Goal: Transaction & Acquisition: Book appointment/travel/reservation

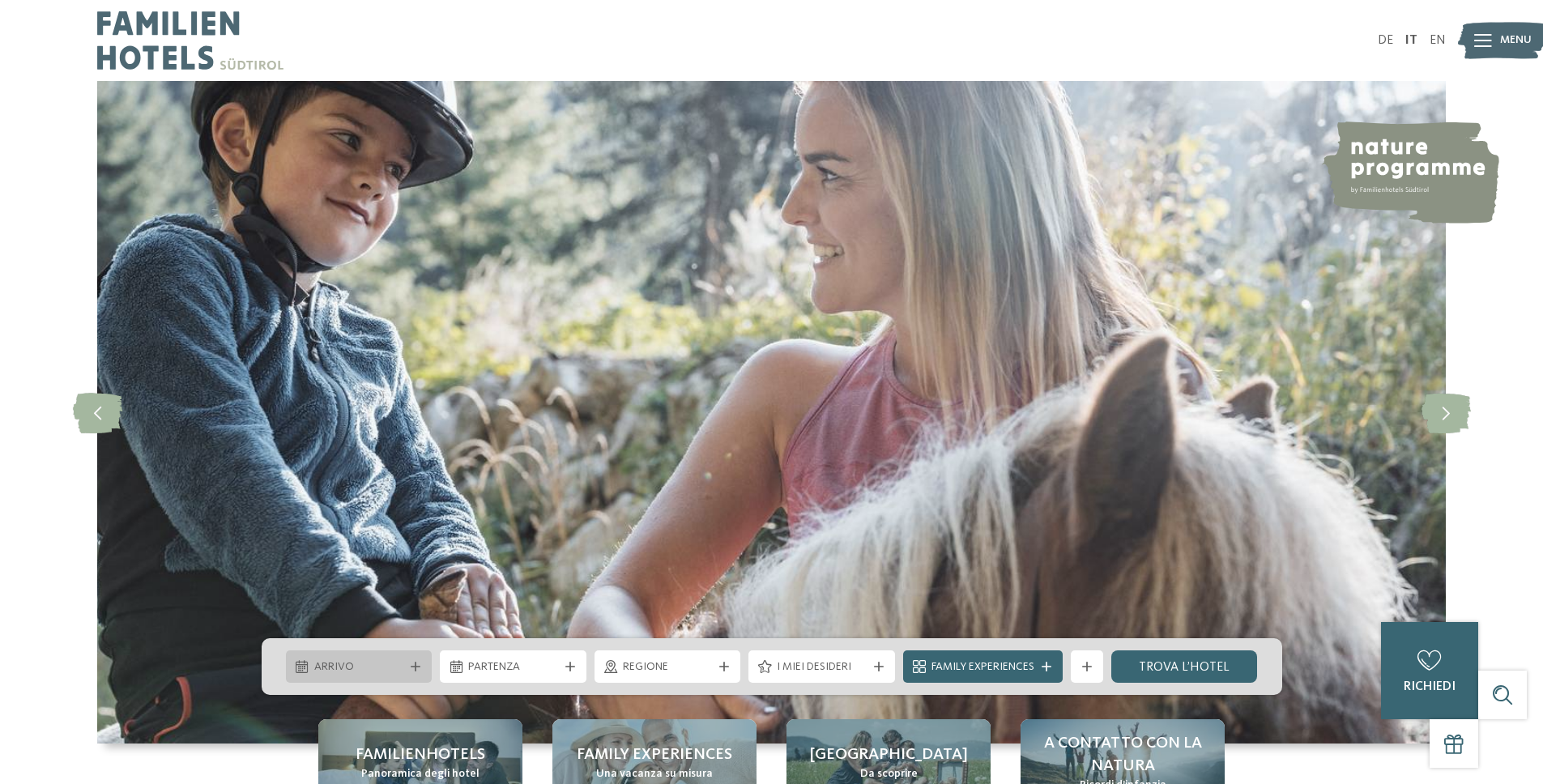
click at [351, 659] on span "Arrivo" at bounding box center [359, 667] width 90 height 17
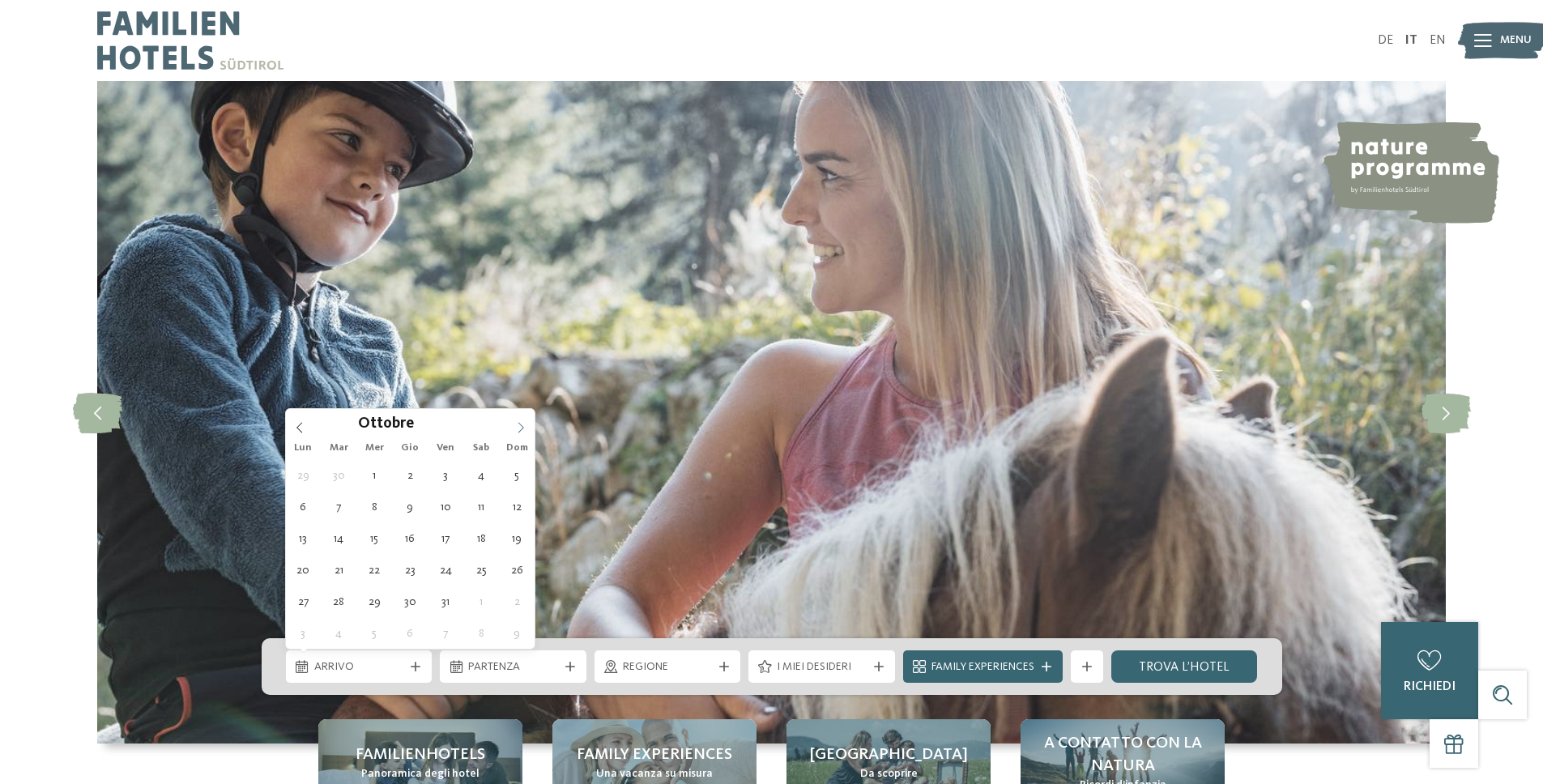
click at [513, 425] on span at bounding box center [521, 423] width 28 height 28
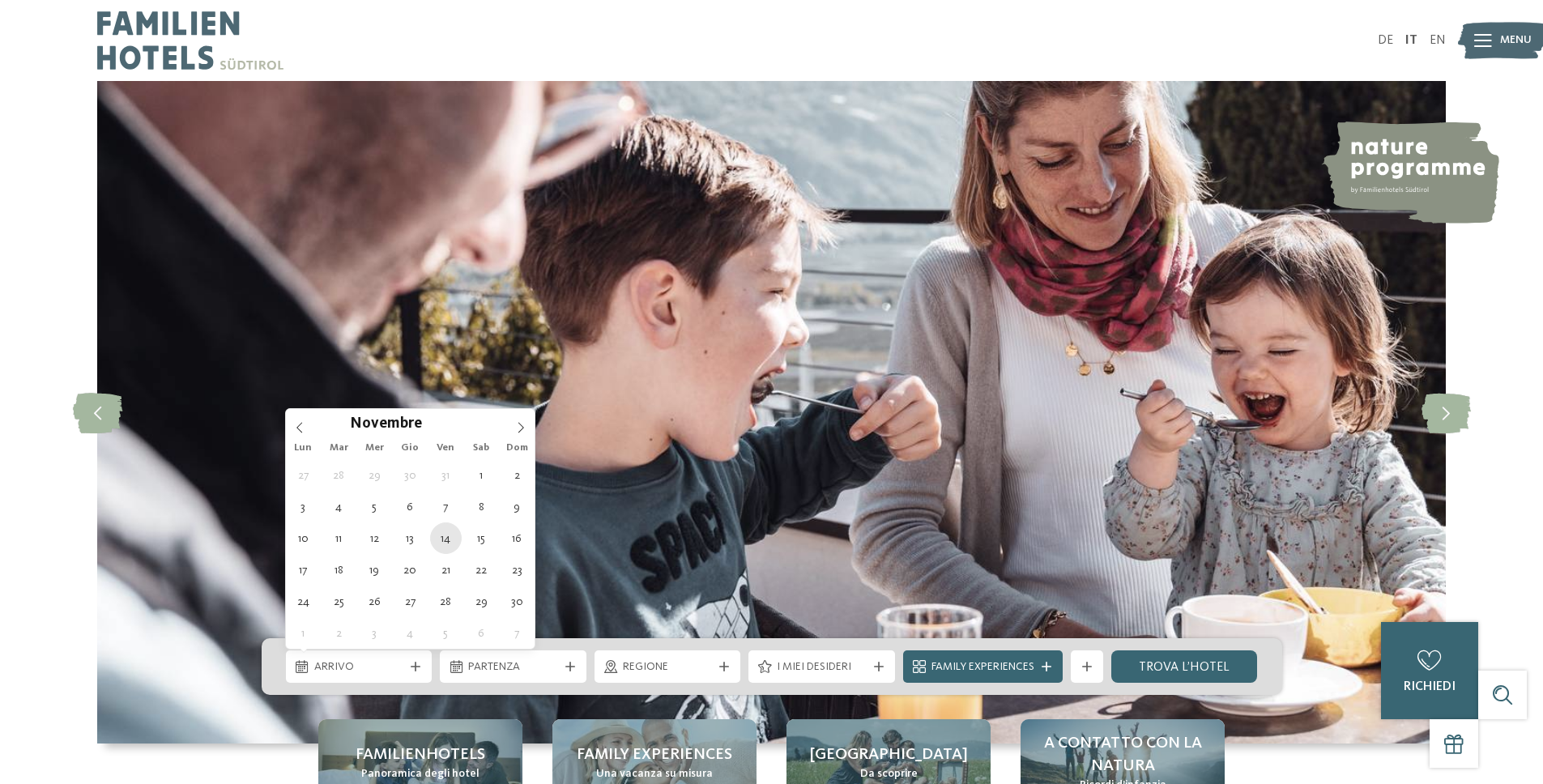
type div "14.11.2025"
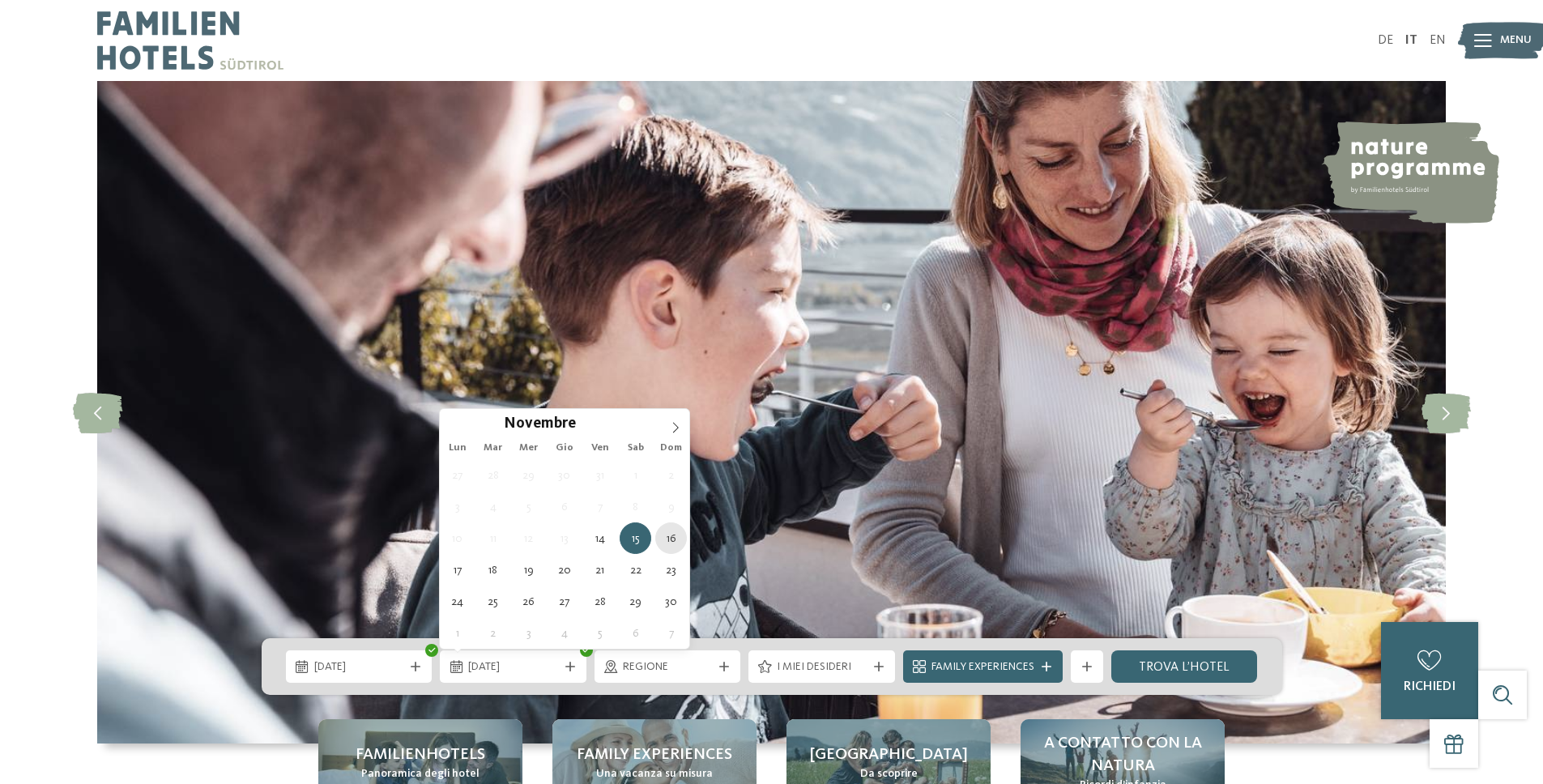
type div "16.11.2025"
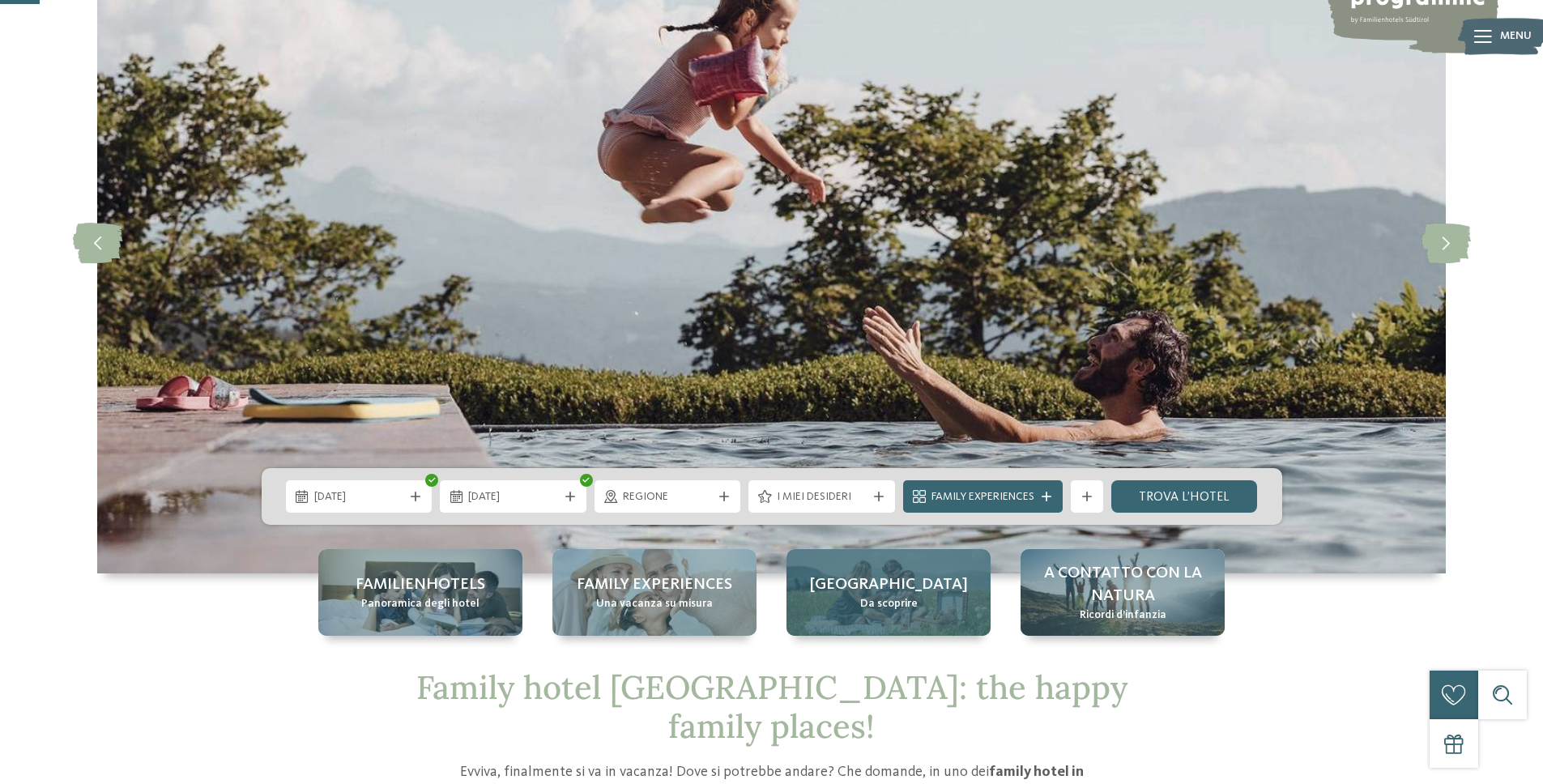
scroll to position [181, 0]
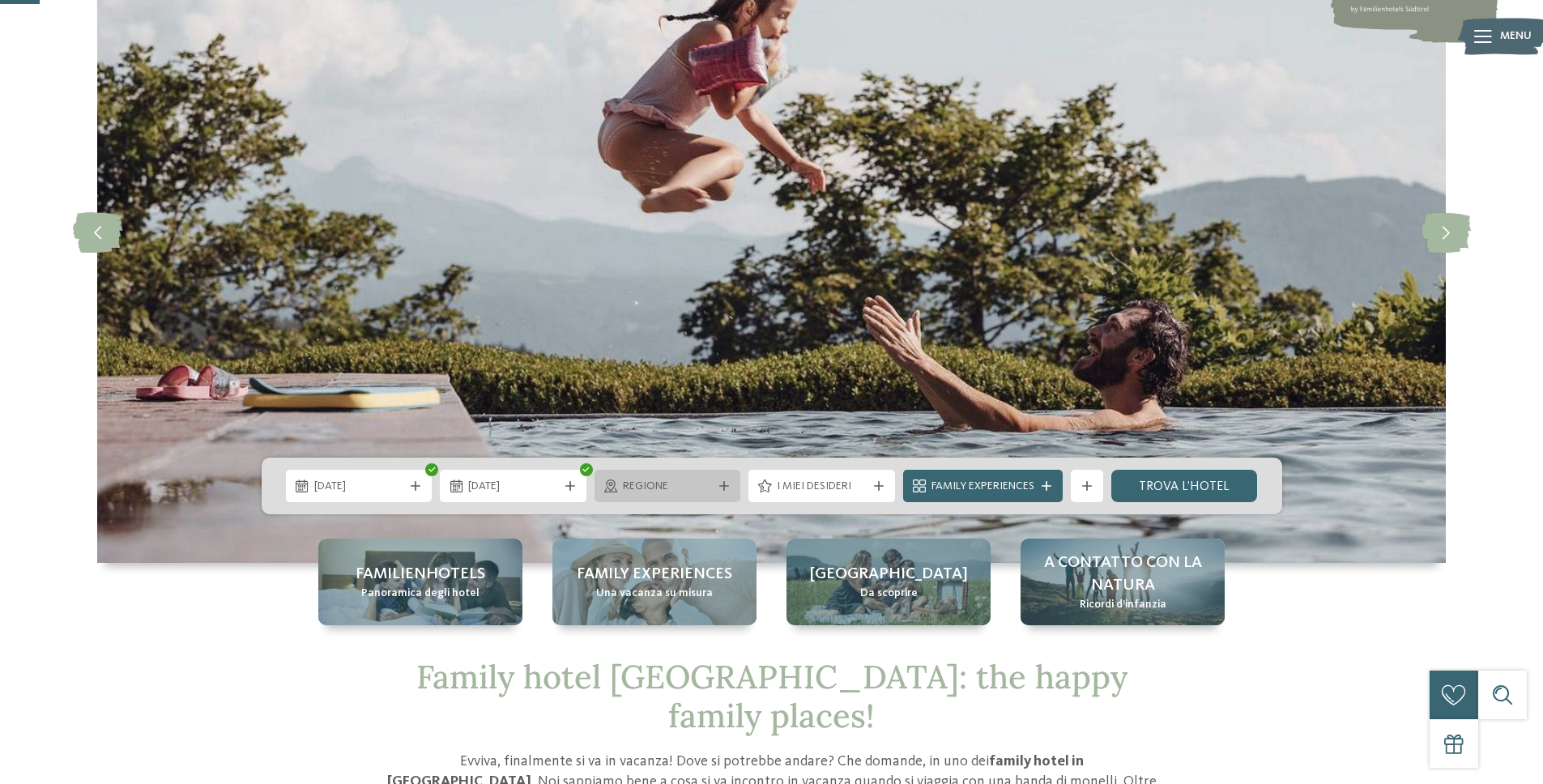
click at [650, 473] on div "Regione" at bounding box center [667, 486] width 147 height 32
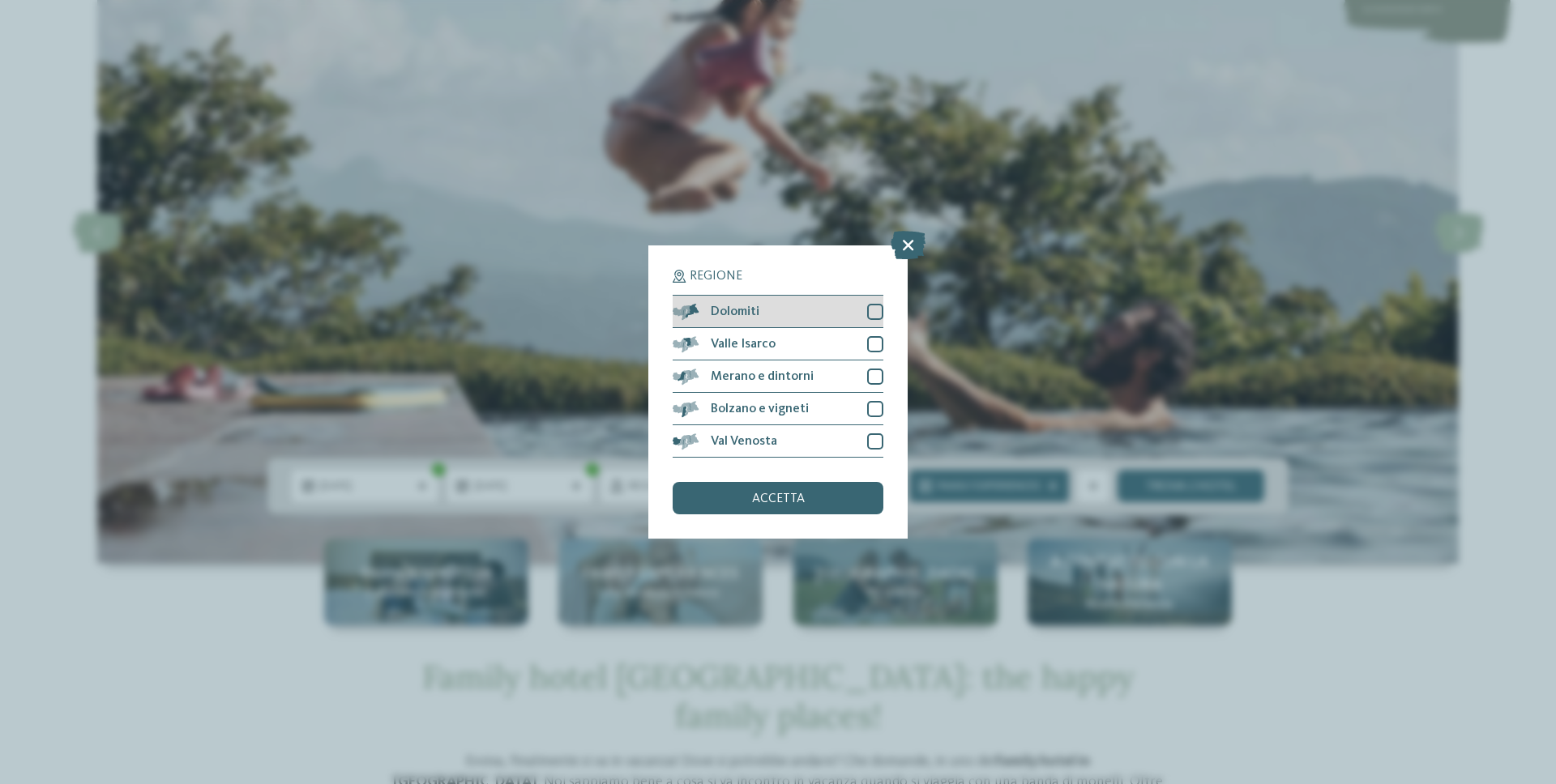
click at [879, 304] on div at bounding box center [875, 312] width 17 height 17
click at [874, 333] on div "Valle Isarco" at bounding box center [778, 344] width 211 height 32
click at [874, 370] on div at bounding box center [875, 377] width 17 height 17
click at [877, 401] on div at bounding box center [875, 409] width 17 height 17
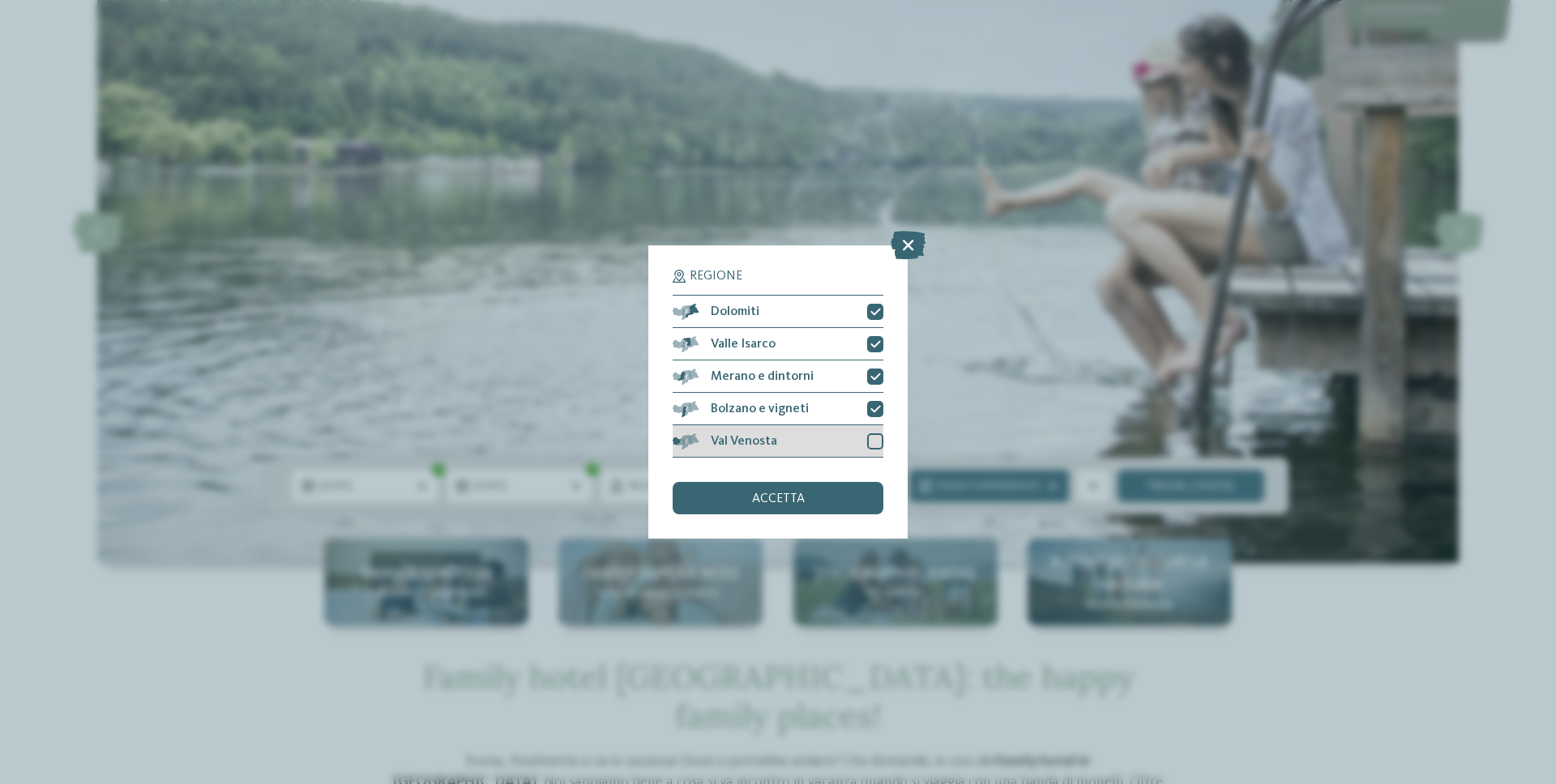
click at [873, 440] on div at bounding box center [875, 441] width 17 height 17
click at [812, 502] on div "accetta" at bounding box center [778, 497] width 211 height 32
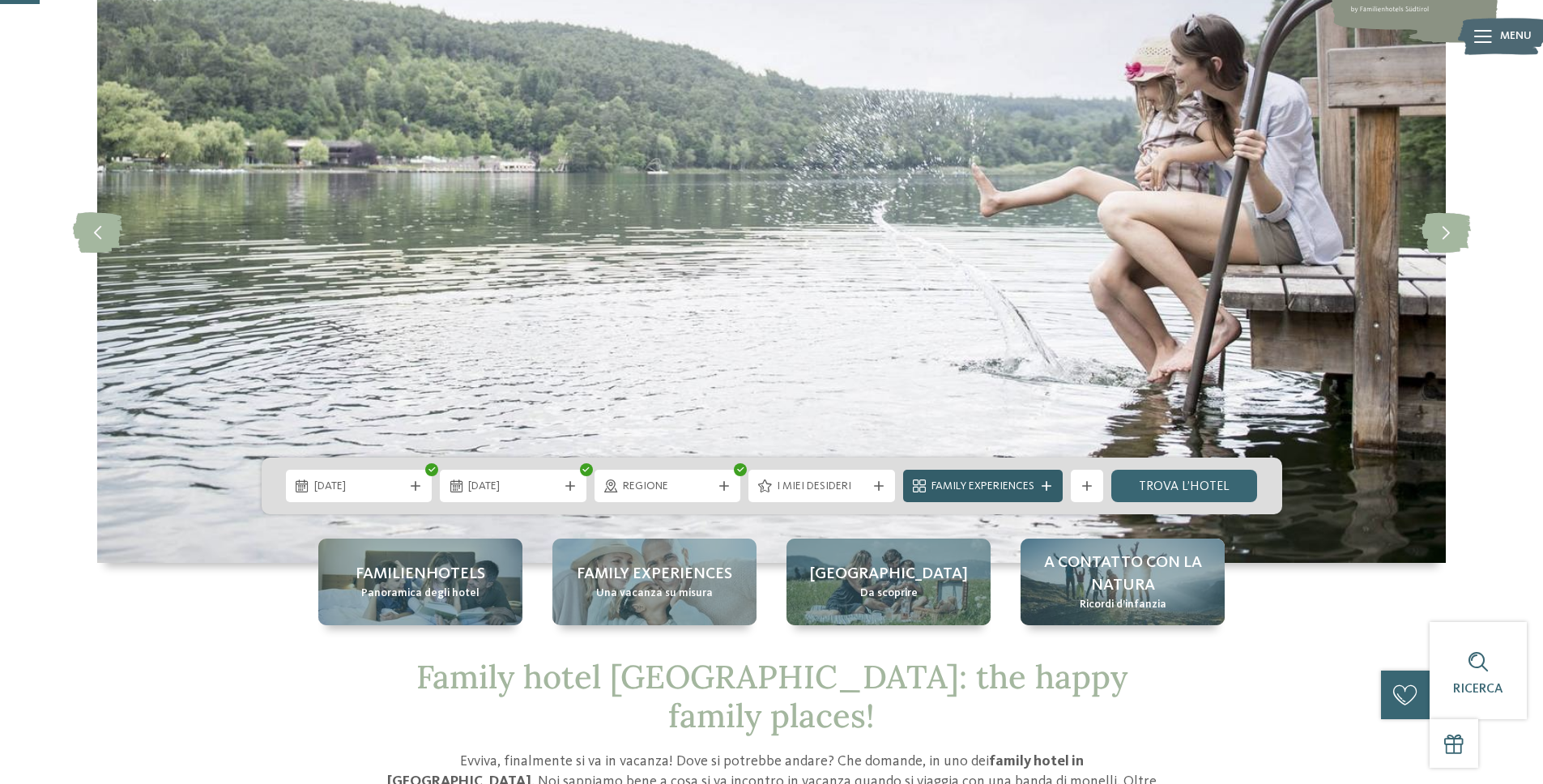
click at [1031, 486] on span "Family Experiences" at bounding box center [984, 486] width 103 height 17
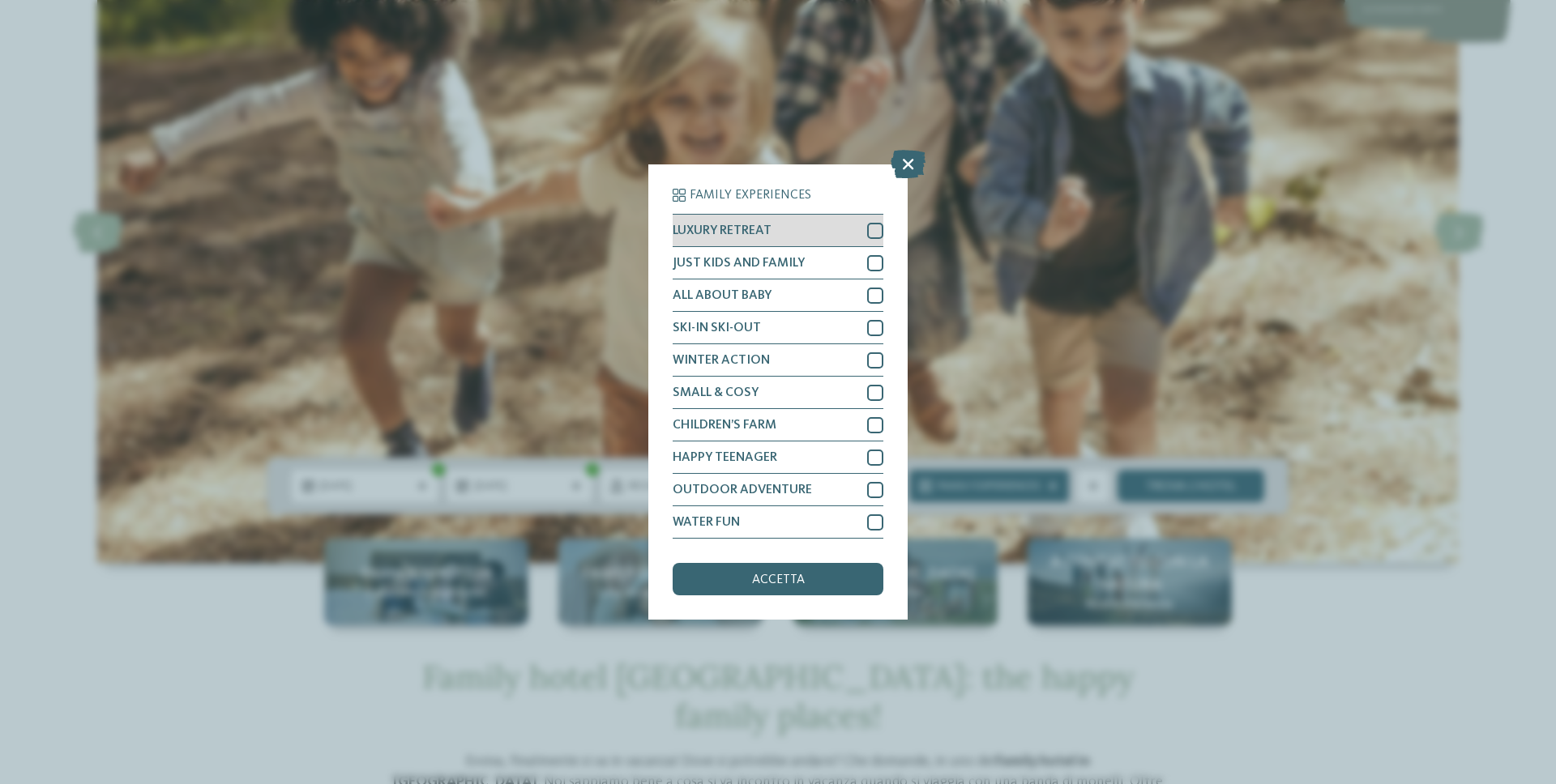
click at [873, 224] on div at bounding box center [875, 231] width 17 height 17
click at [877, 263] on div at bounding box center [875, 263] width 17 height 17
click at [873, 292] on div at bounding box center [875, 296] width 17 height 17
click at [861, 392] on div "SMALL & COSY" at bounding box center [778, 392] width 211 height 32
click at [863, 393] on div "SMALL & COSY" at bounding box center [778, 392] width 211 height 32
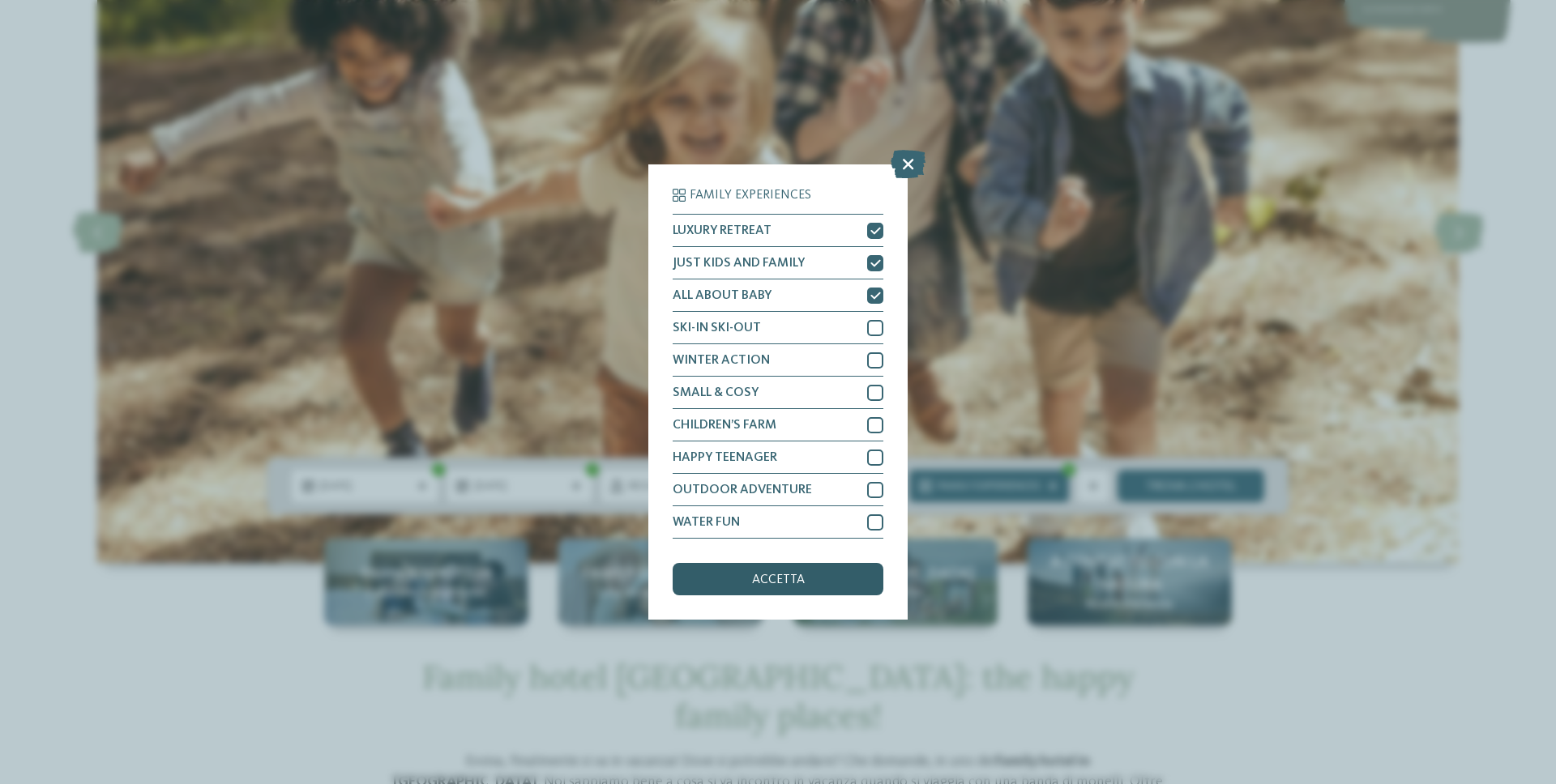
click at [779, 587] on div "accetta" at bounding box center [778, 579] width 211 height 32
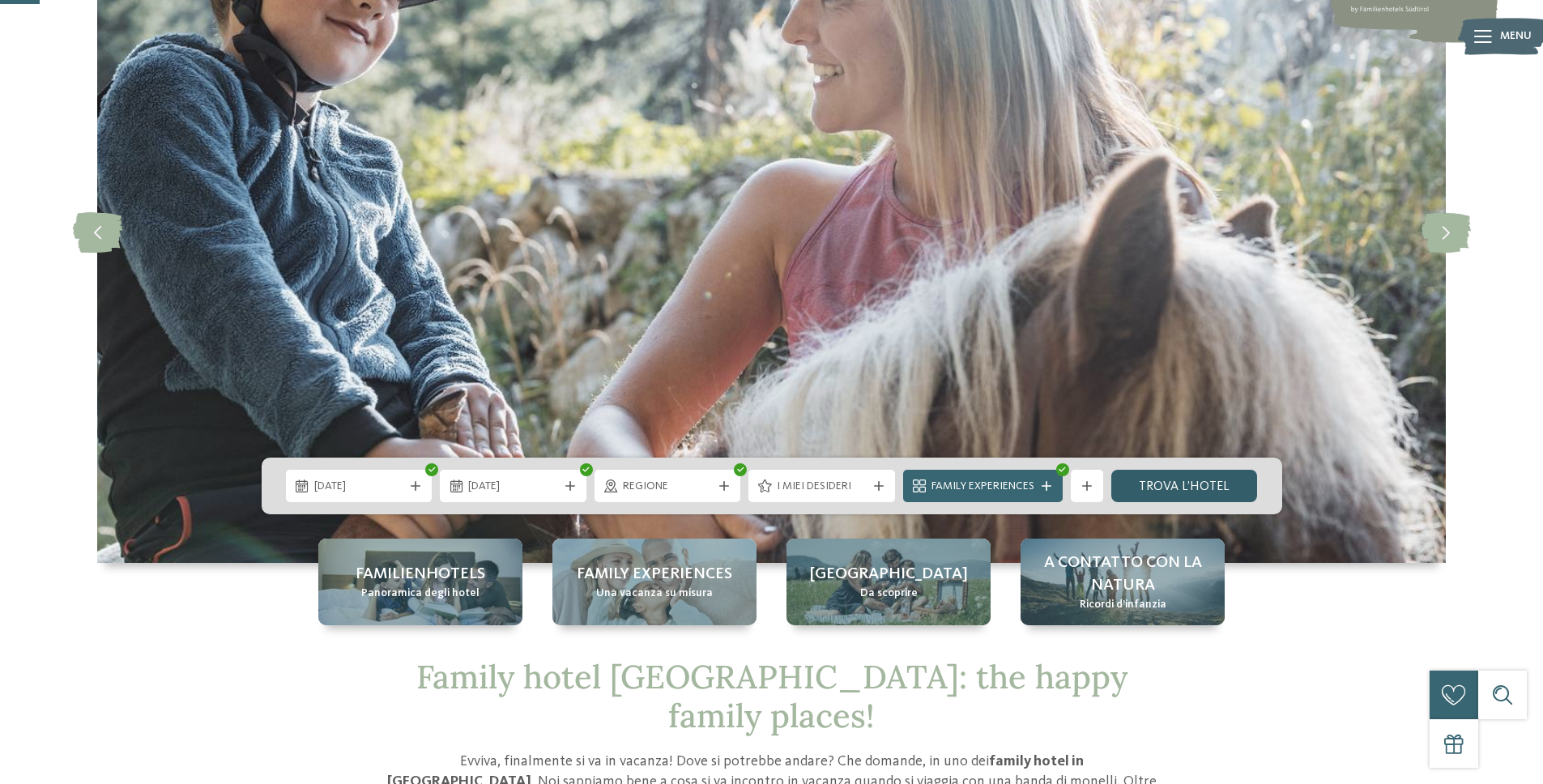
click at [1197, 487] on link "trova l’hotel" at bounding box center [1184, 486] width 147 height 32
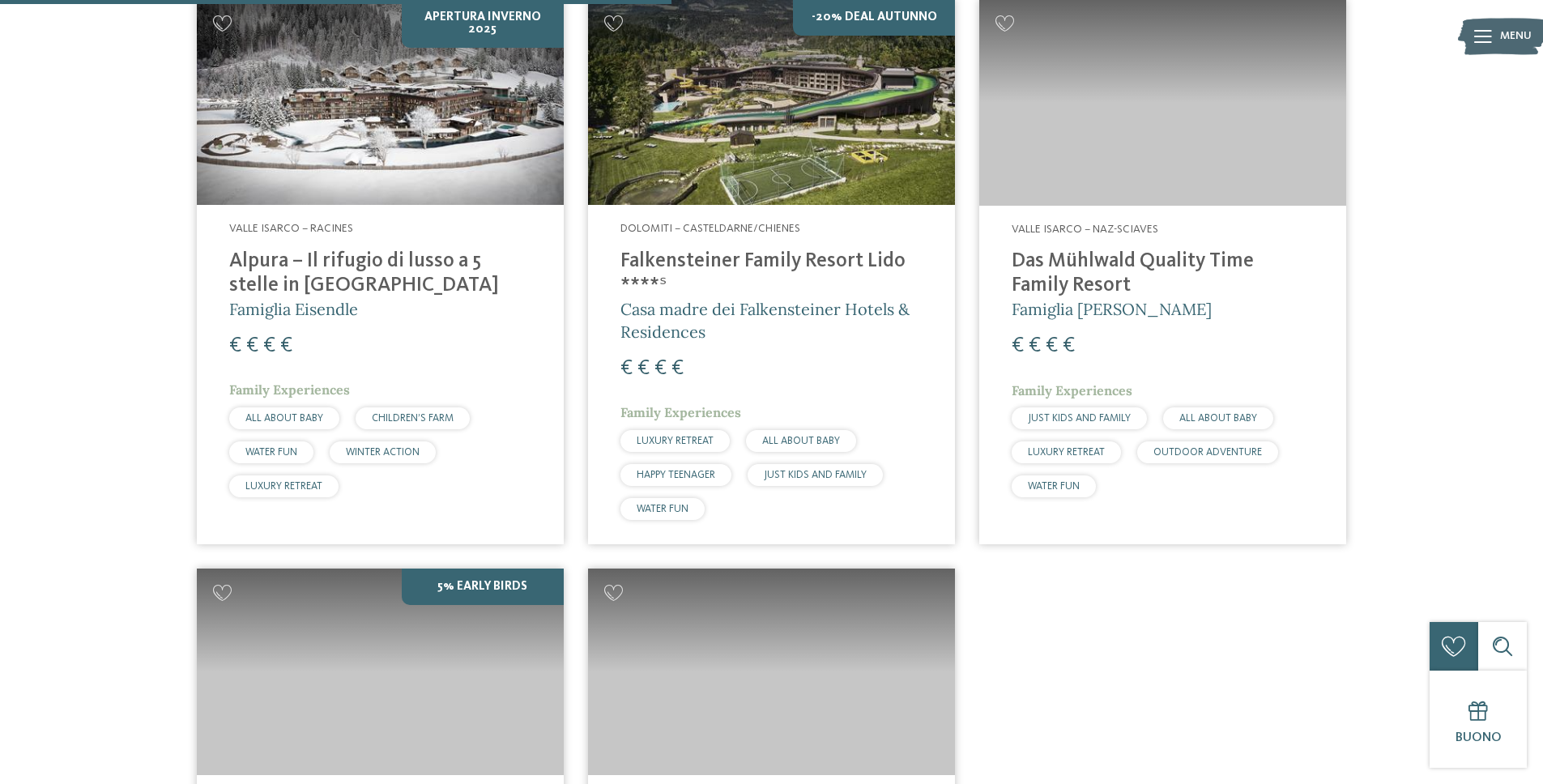
scroll to position [1041, 0]
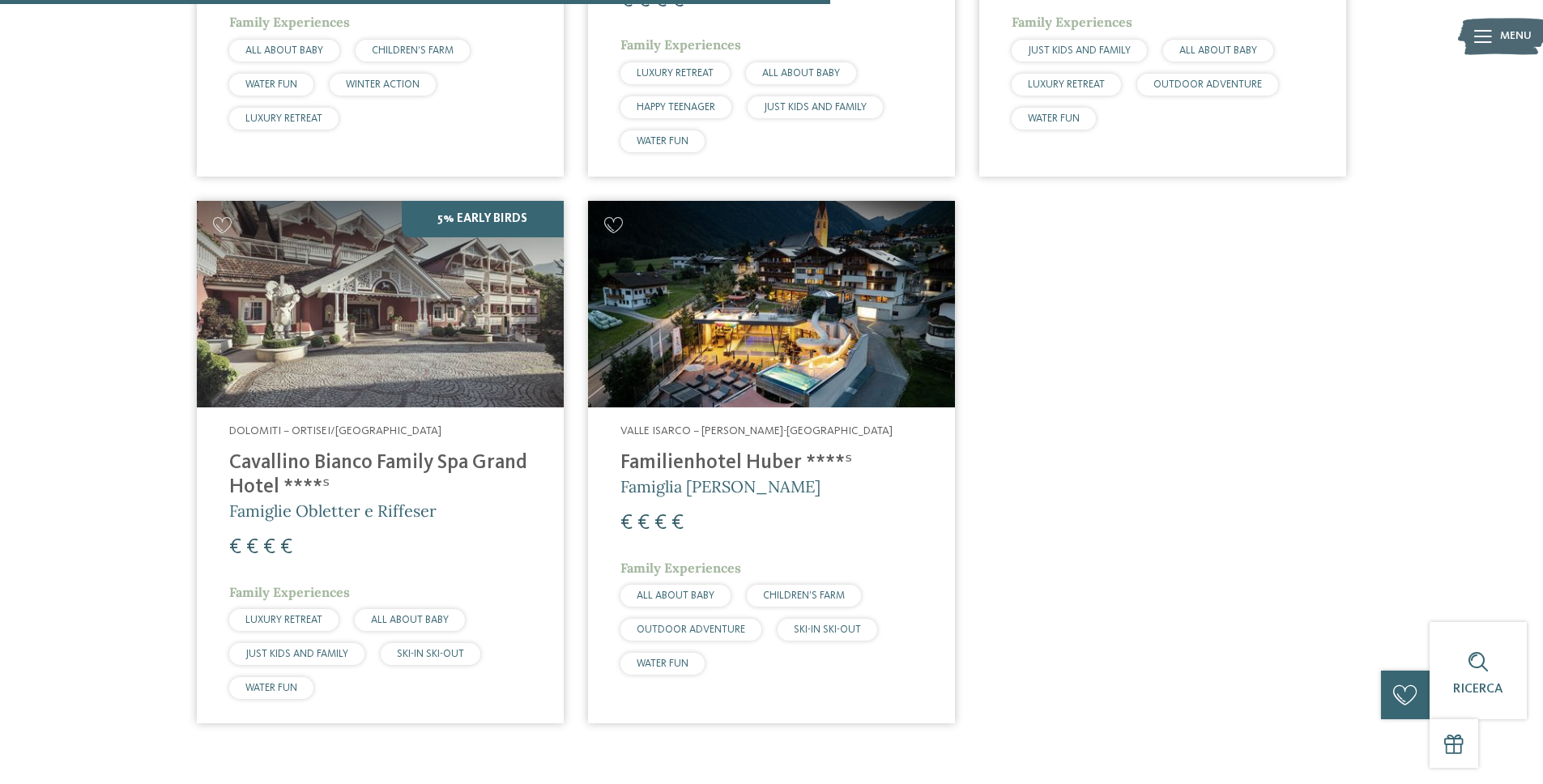
click at [1182, 459] on div "Apertura inverno 2025 Valle Isarco – Racines Alpura – Il rifugio di lusso a 5 s…" at bounding box center [772, 178] width 1174 height 1117
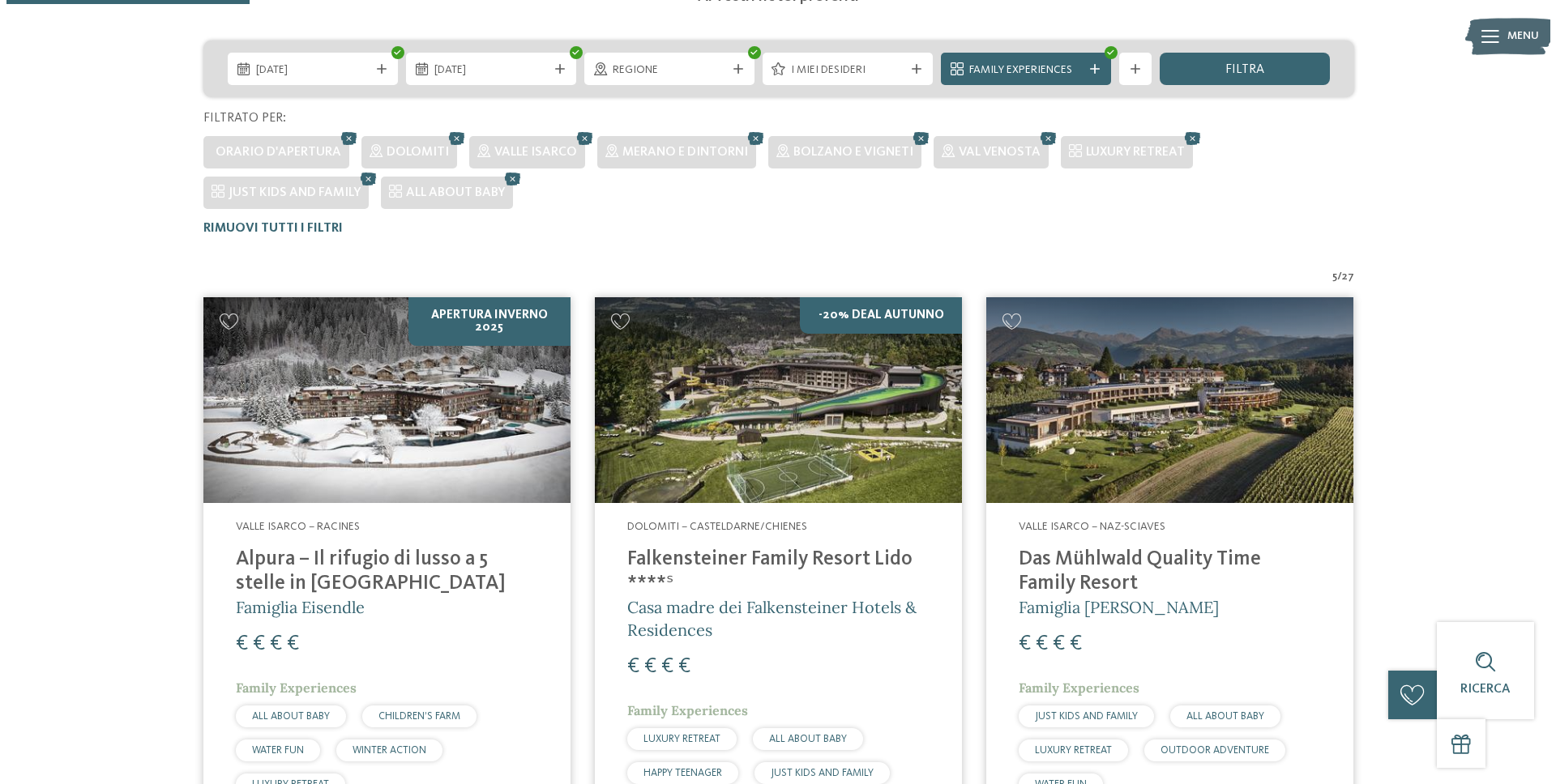
scroll to position [381, 0]
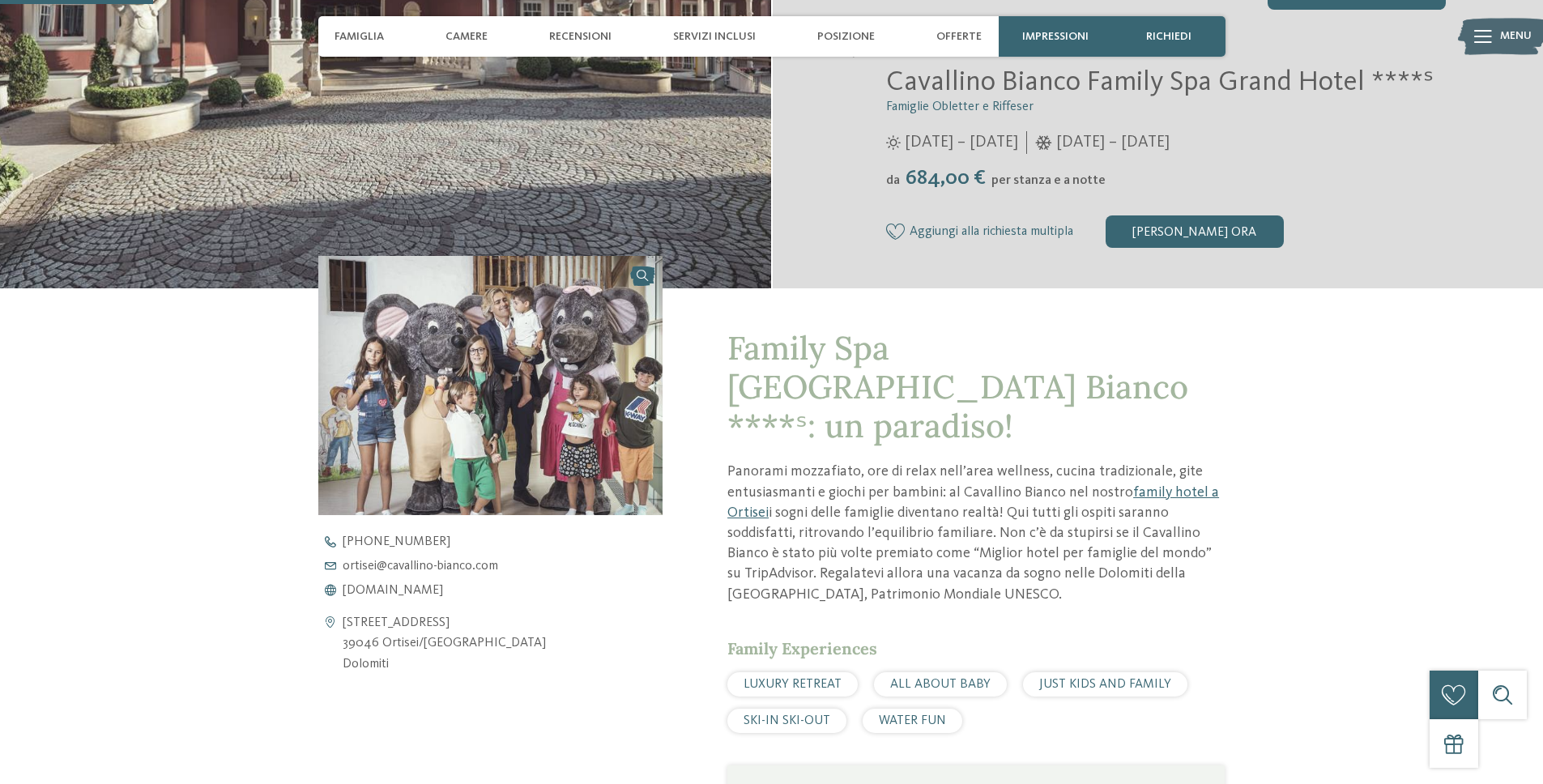
scroll to position [625, 0]
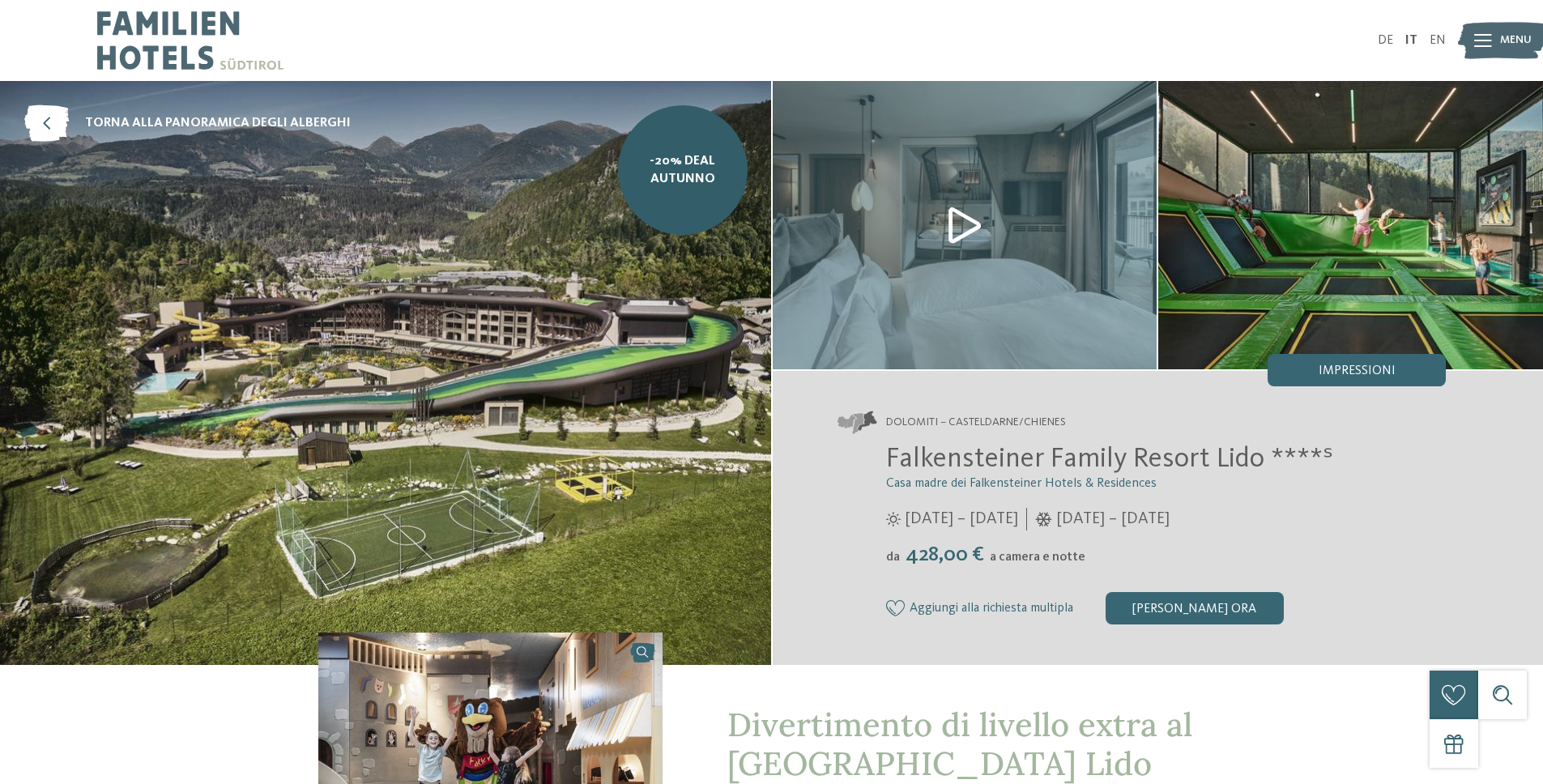
click at [536, 311] on img at bounding box center [385, 373] width 772 height 584
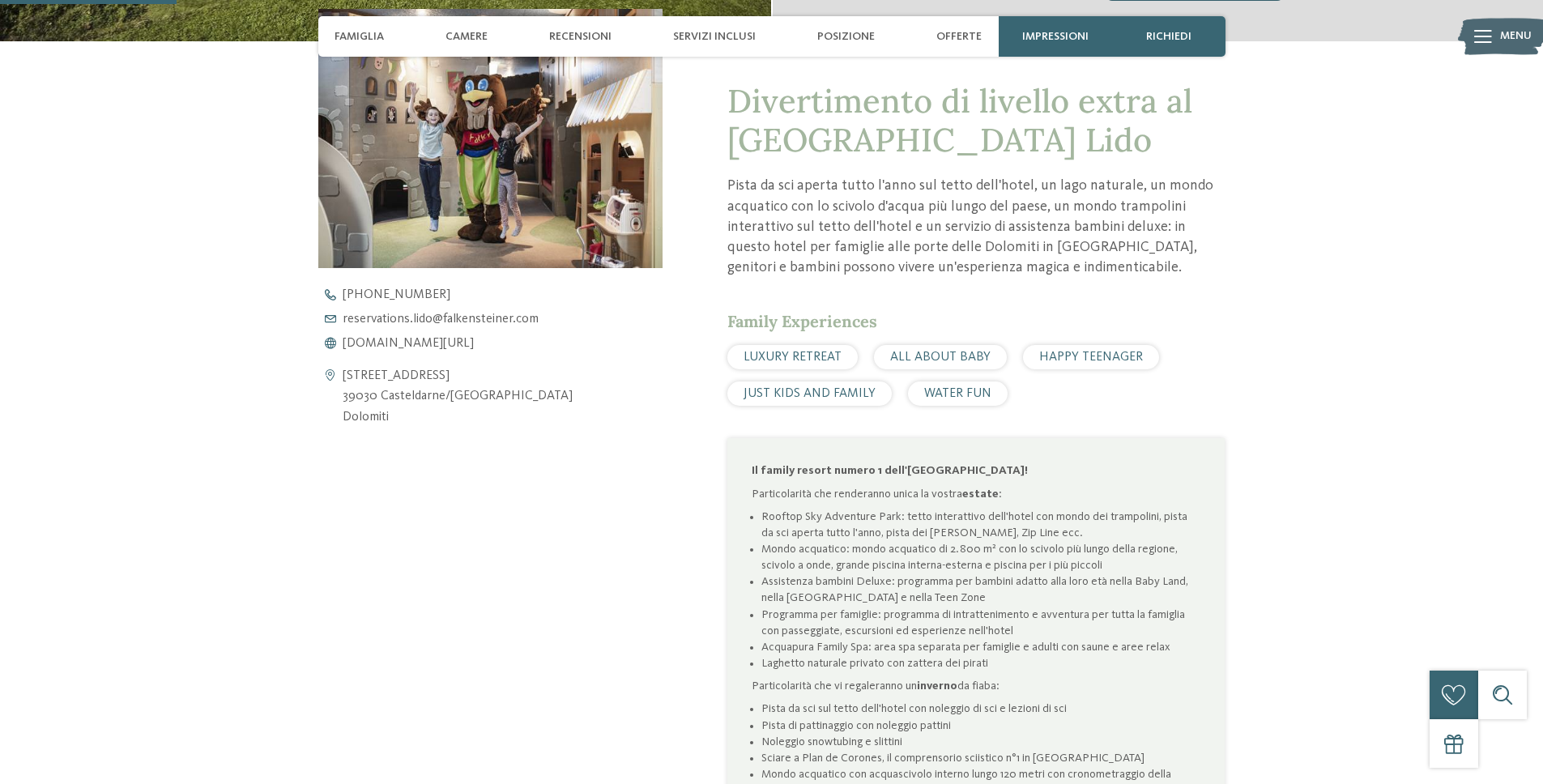
scroll to position [625, 0]
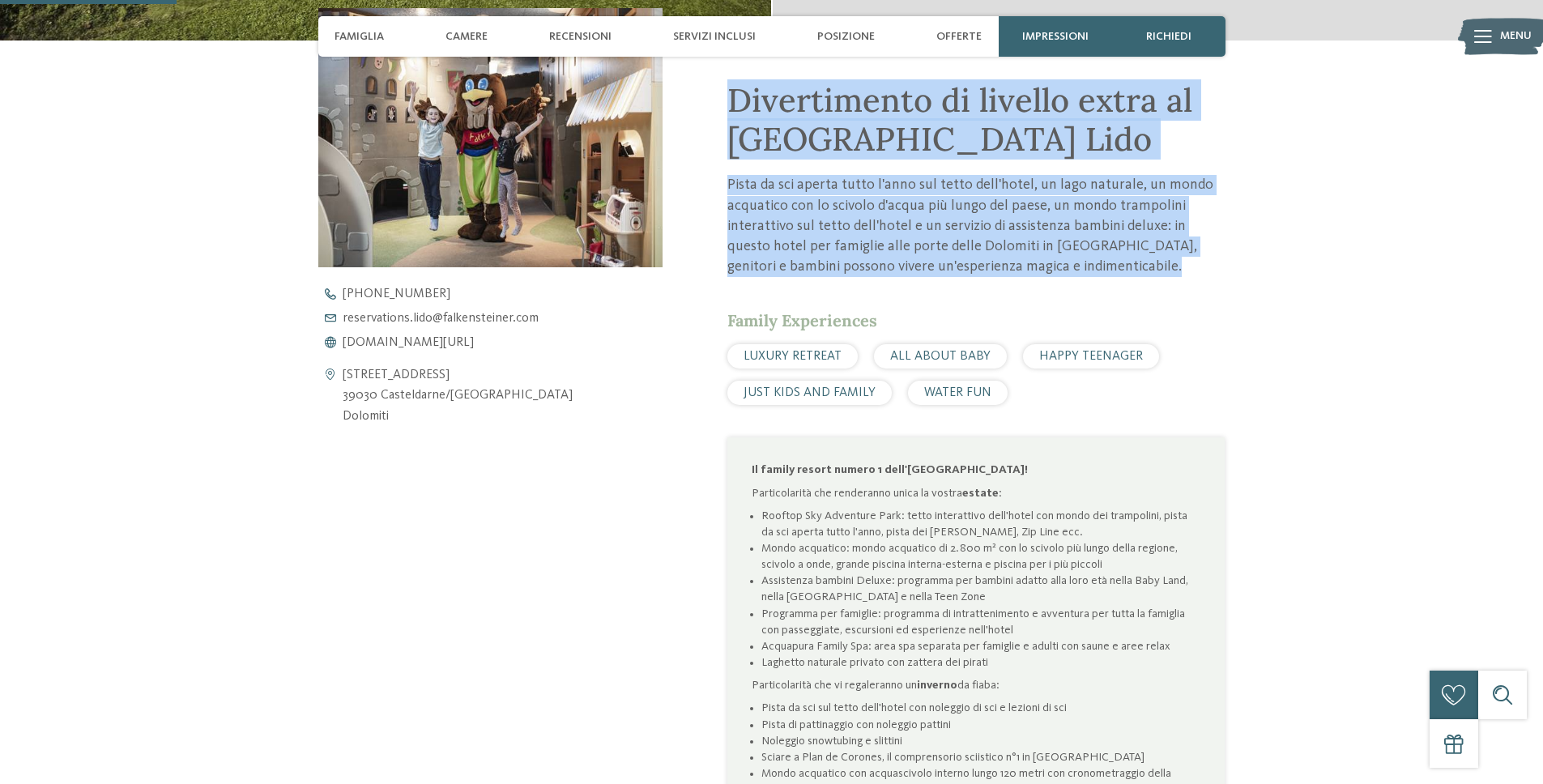
drag, startPoint x: 777, startPoint y: 108, endPoint x: 1196, endPoint y: 285, distance: 454.9
click at [1196, 285] on div "Divertimento di livello extra al Falkensteiner Family Resort Lido Pista da sci …" at bounding box center [976, 535] width 498 height 909
click at [1195, 285] on div "Divertimento di livello extra al Falkensteiner Family Resort Lido Pista da sci …" at bounding box center [976, 535] width 498 height 909
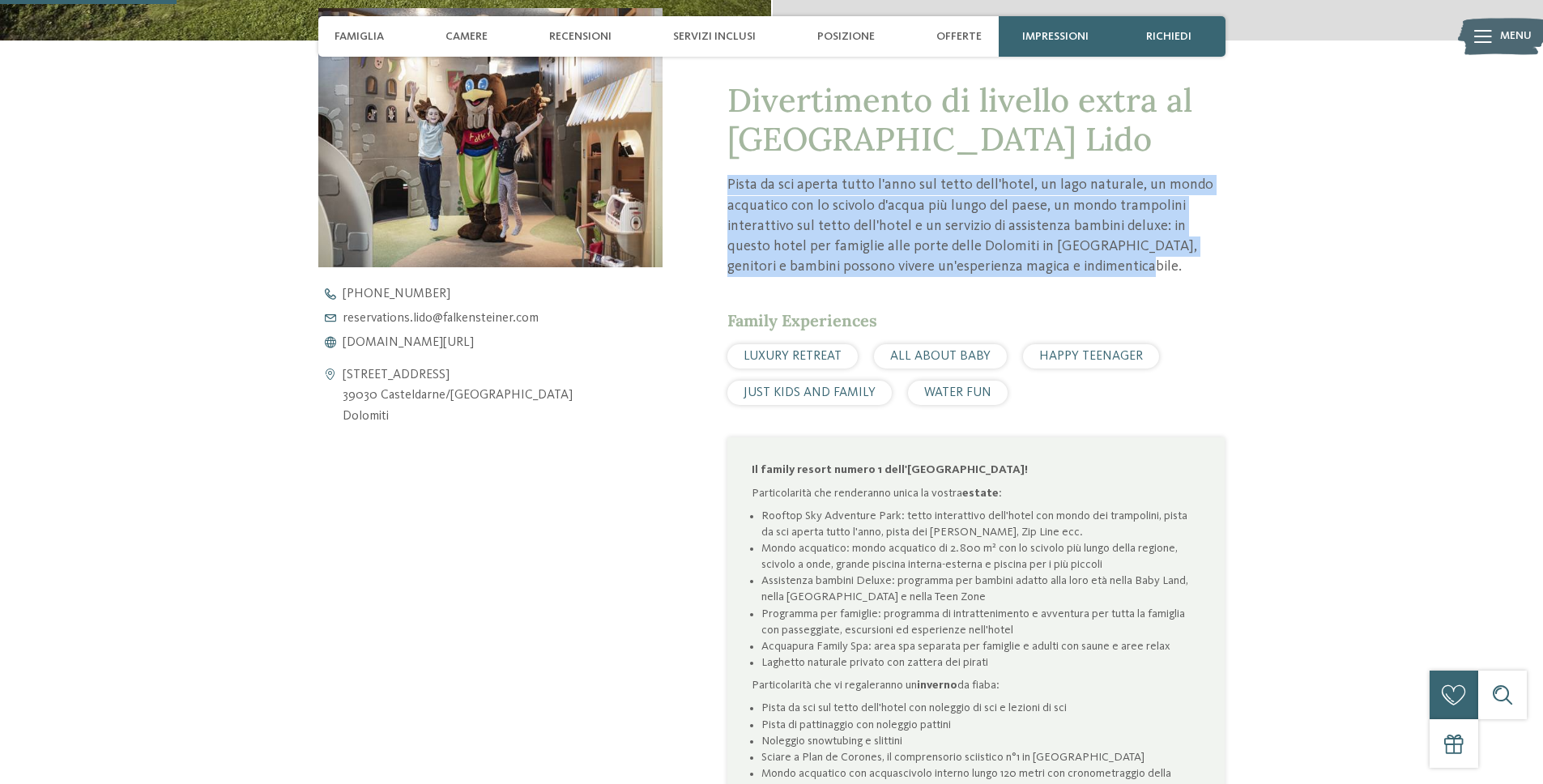
drag, startPoint x: 1151, startPoint y: 270, endPoint x: 724, endPoint y: 176, distance: 437.2
click at [724, 176] on div "Divertimento di livello extra al Falkensteiner Family Resort Lido Pista da sci …" at bounding box center [944, 515] width 562 height 950
click at [729, 177] on p "Pista da sci aperta tutto l'anno sul tetto dell'hotel, un lago naturale, un mon…" at bounding box center [976, 226] width 498 height 102
drag, startPoint x: 819, startPoint y: 186, endPoint x: 1101, endPoint y: 273, distance: 295.1
click at [1101, 273] on p "Pista da sci aperta tutto l'anno sul tetto dell'hotel, un lago naturale, un mon…" at bounding box center [976, 226] width 498 height 102
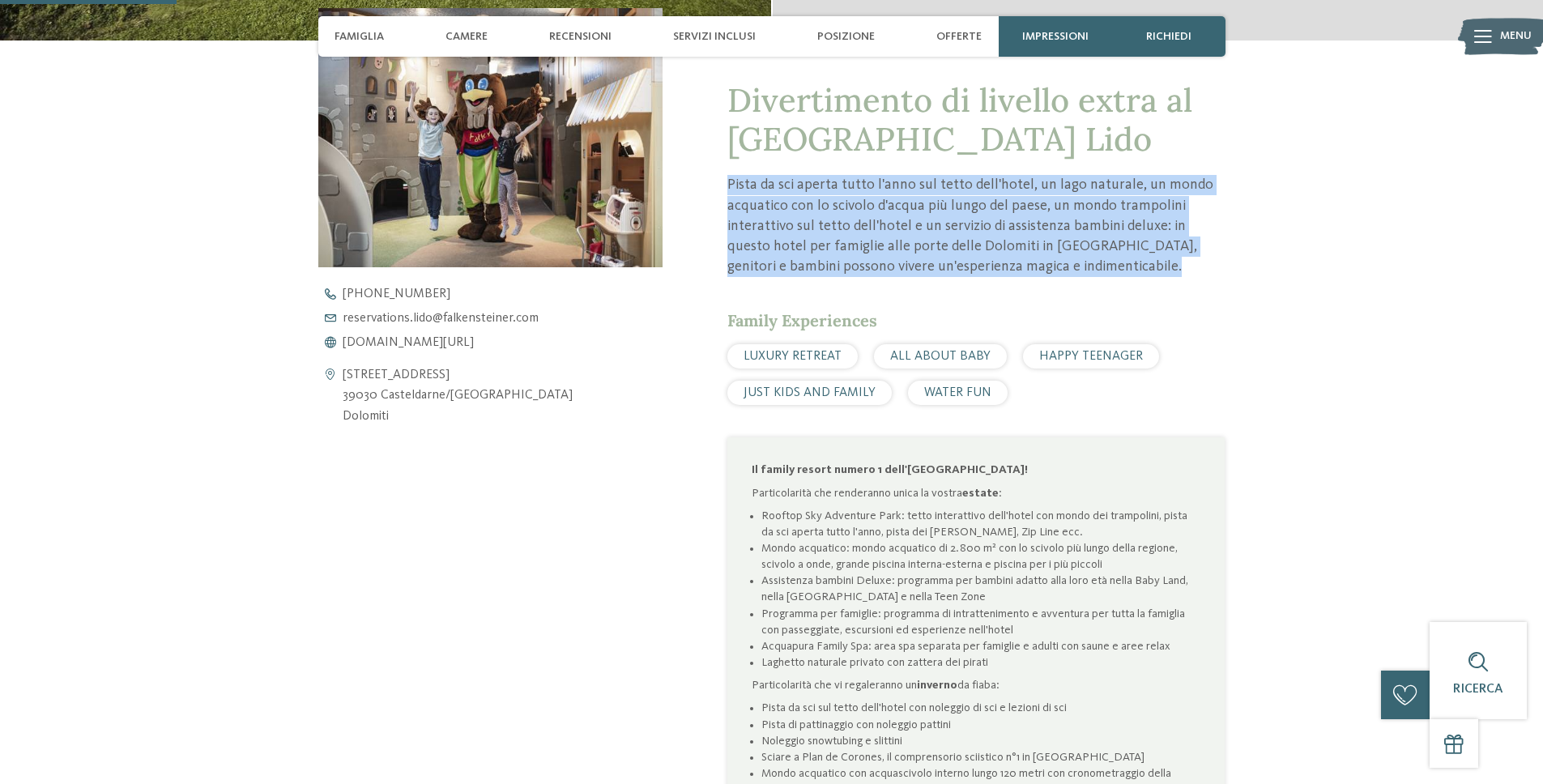
click at [1101, 266] on p "Pista da sci aperta tutto l'anno sul tetto dell'hotel, un lago naturale, un mon…" at bounding box center [976, 226] width 498 height 102
drag, startPoint x: 1013, startPoint y: 252, endPoint x: 736, endPoint y: 184, distance: 285.2
click at [736, 184] on p "Pista da sci aperta tutto l'anno sul tetto dell'hotel, un lago naturale, un mon…" at bounding box center [976, 226] width 498 height 102
click at [736, 184] on p "Pista da sci aperta tutto l'anno sul tetto dell'hotel, un lago naturale, un mon…" at bounding box center [976, 226] width 498 height 102
drag, startPoint x: 736, startPoint y: 184, endPoint x: 1155, endPoint y: 267, distance: 427.1
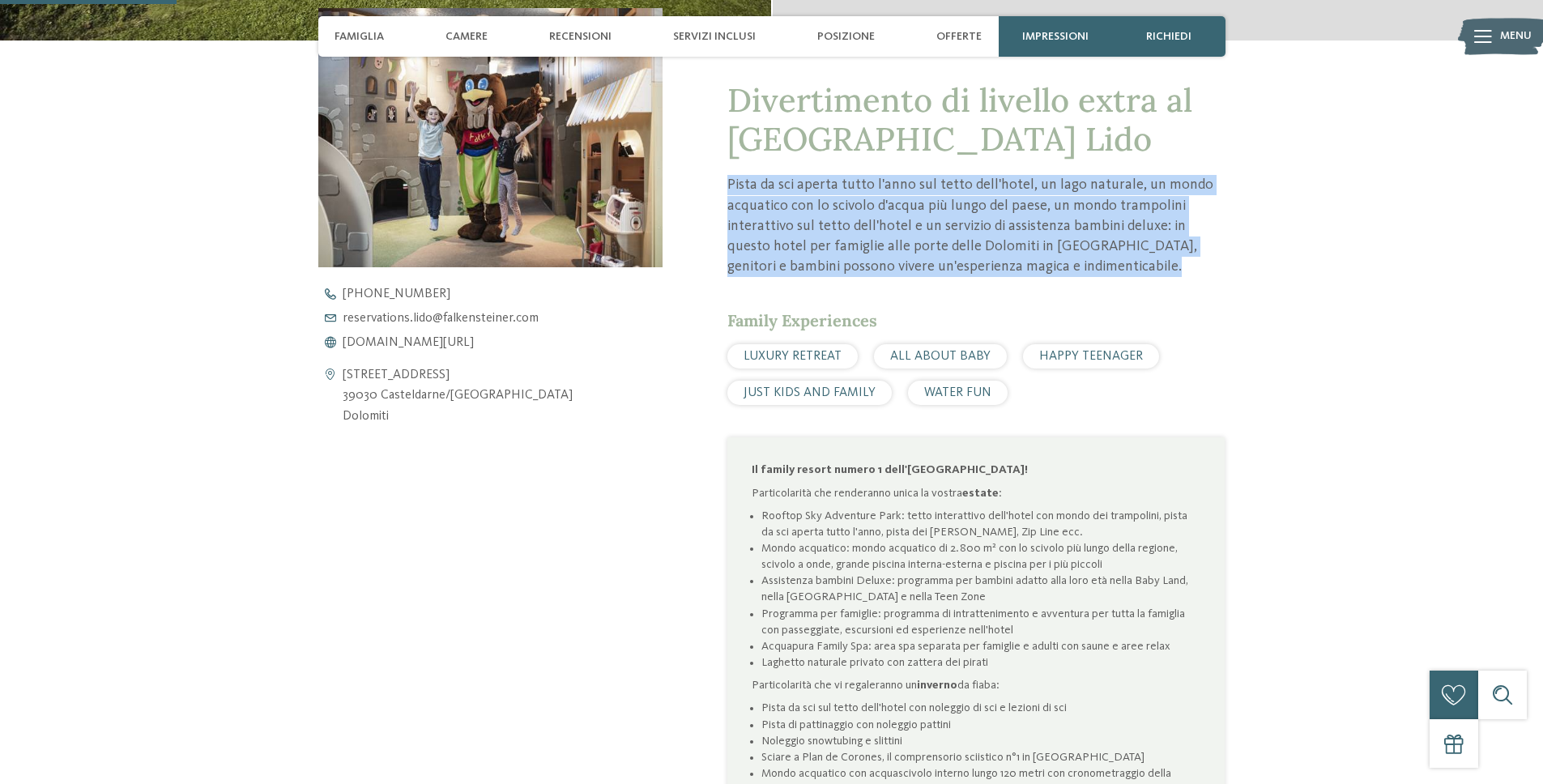
click at [1155, 267] on p "Pista da sci aperta tutto l'anno sul tetto dell'hotel, un lago naturale, un mon…" at bounding box center [976, 226] width 498 height 102
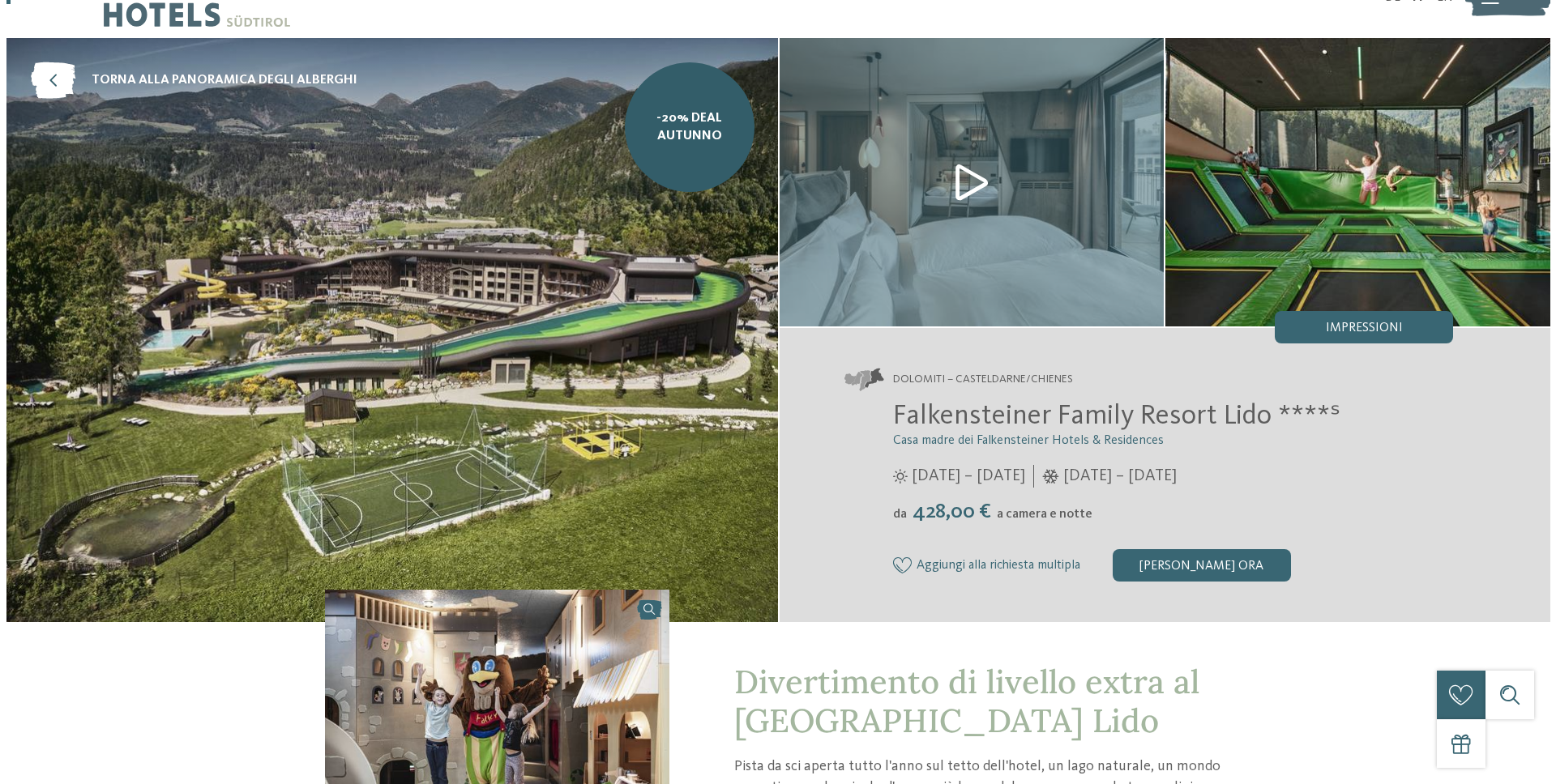
scroll to position [0, 0]
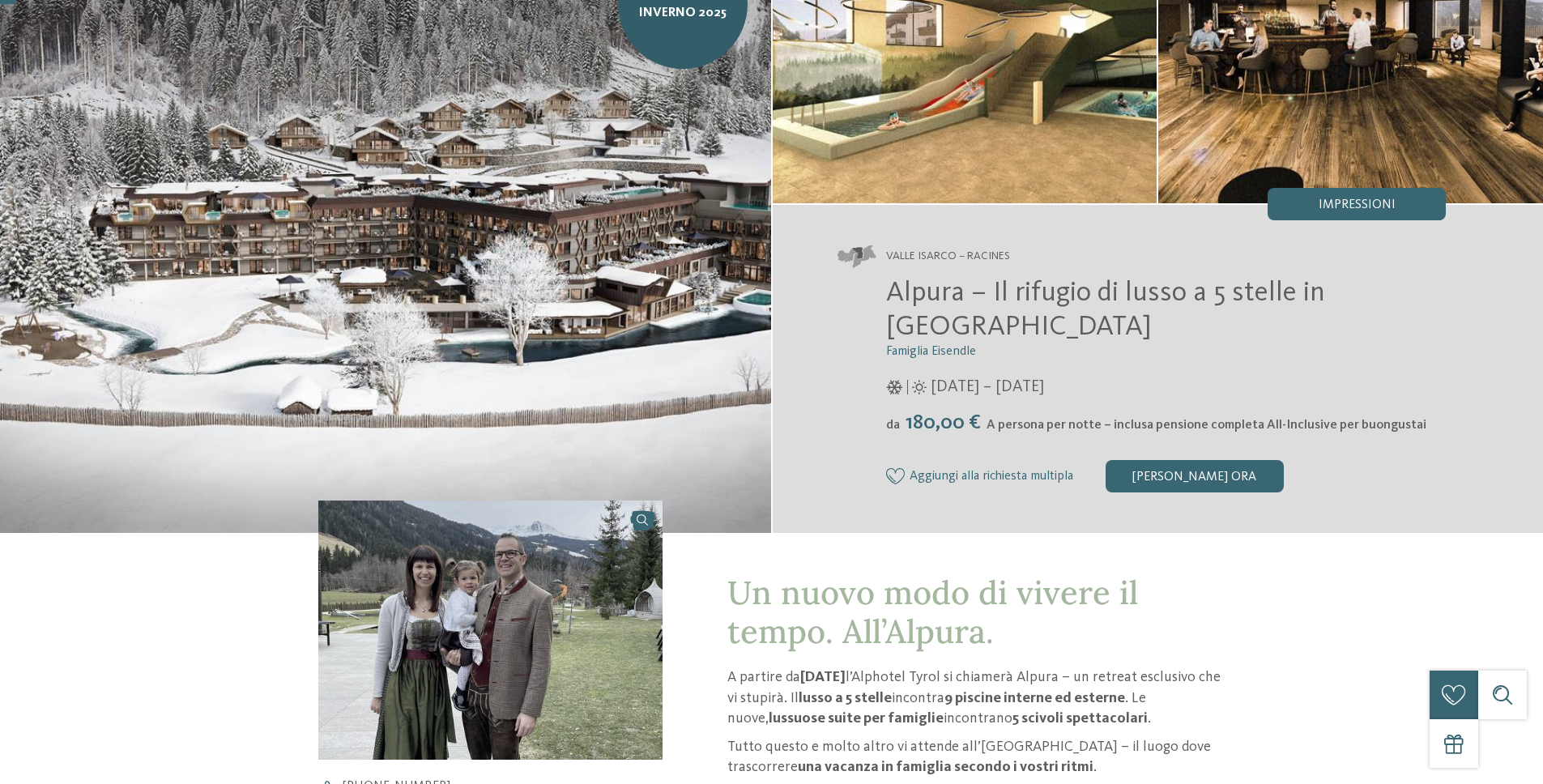
scroll to position [400, 0]
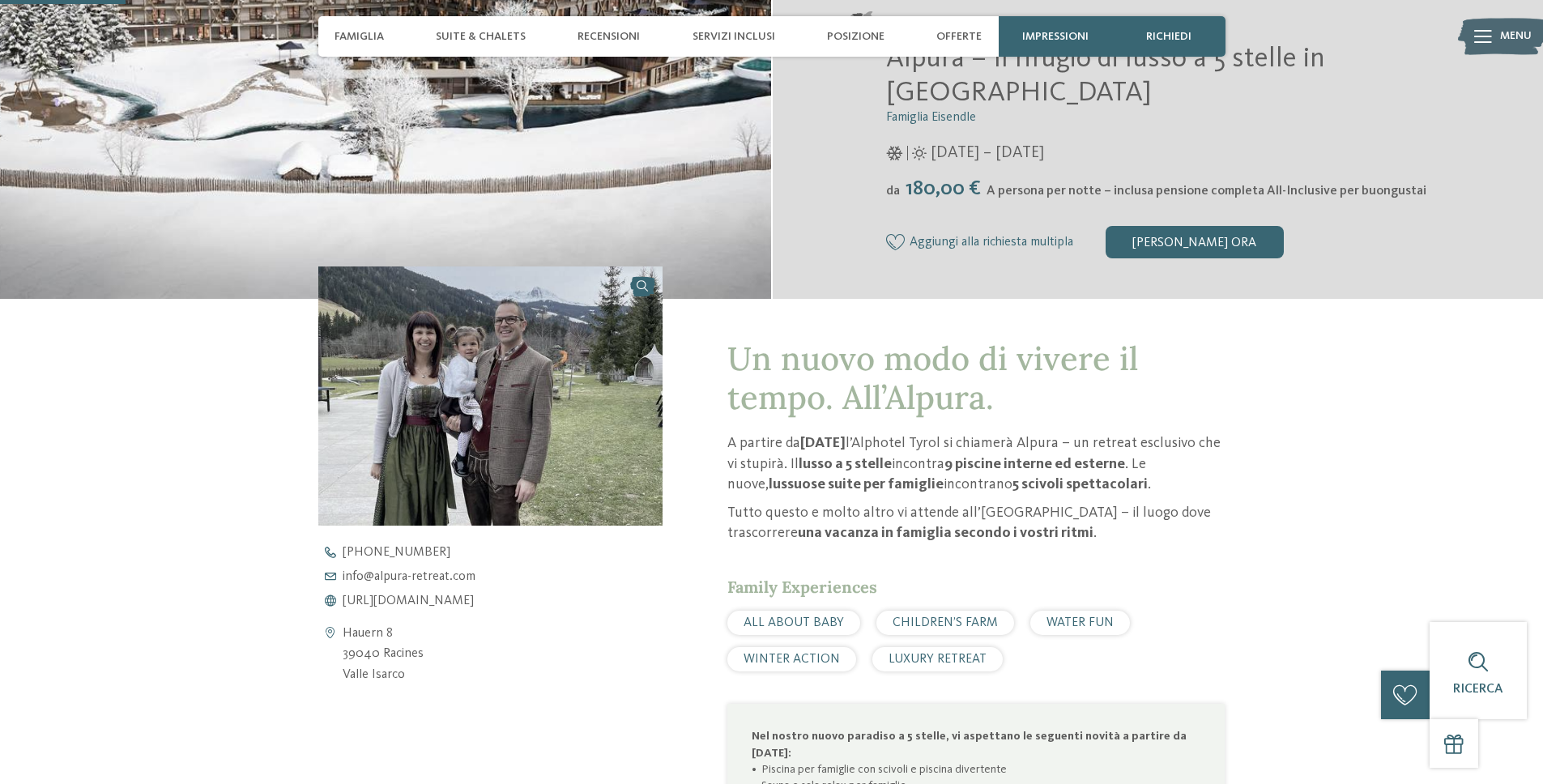
click at [1078, 439] on p "A partire da novembre 2025 l’Alphotel Tyrol si chiamerà Alpura – un retreat esc…" at bounding box center [976, 463] width 498 height 62
copy p "Alpura"
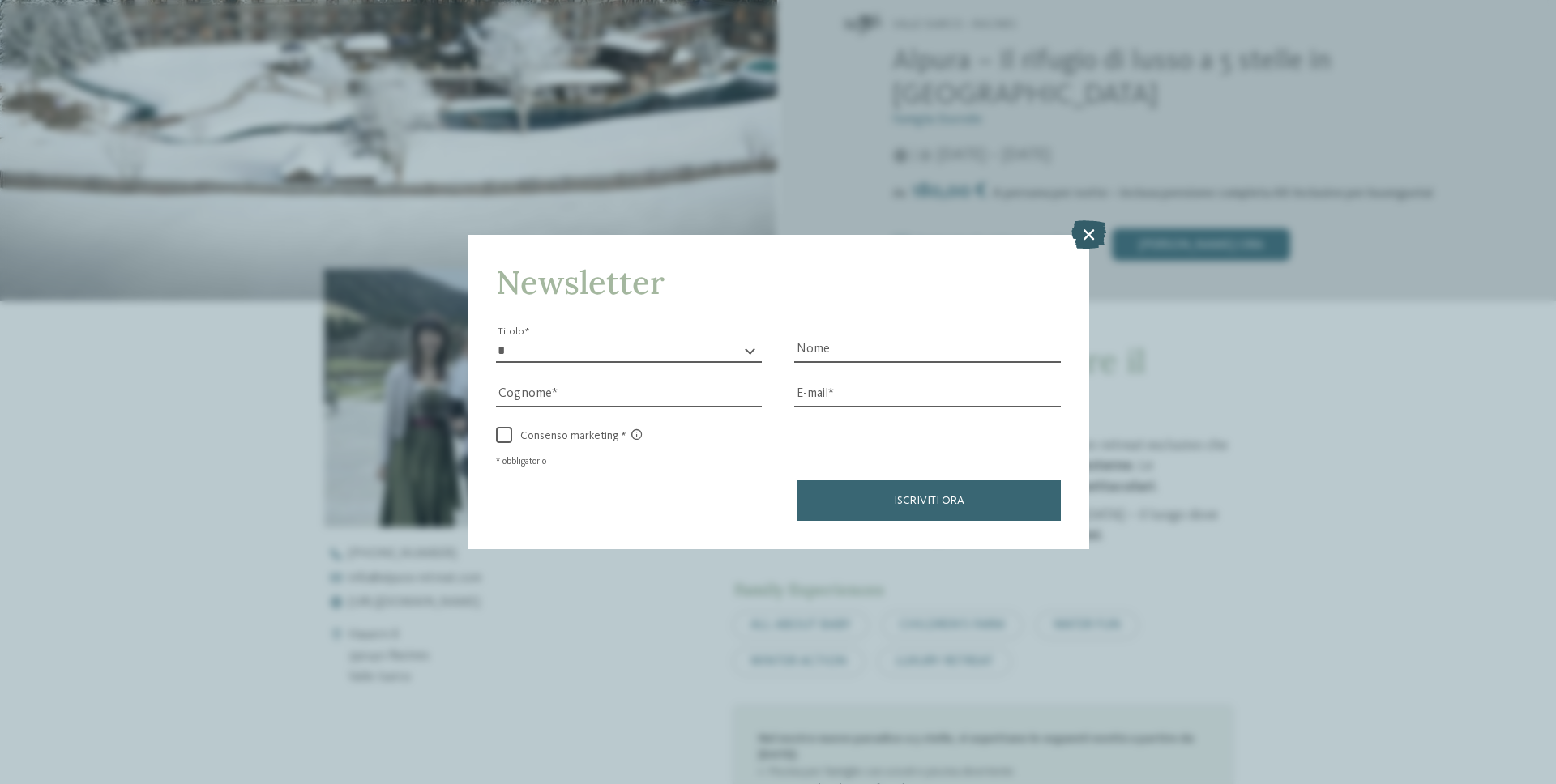
click at [1092, 240] on icon at bounding box center [1089, 233] width 35 height 29
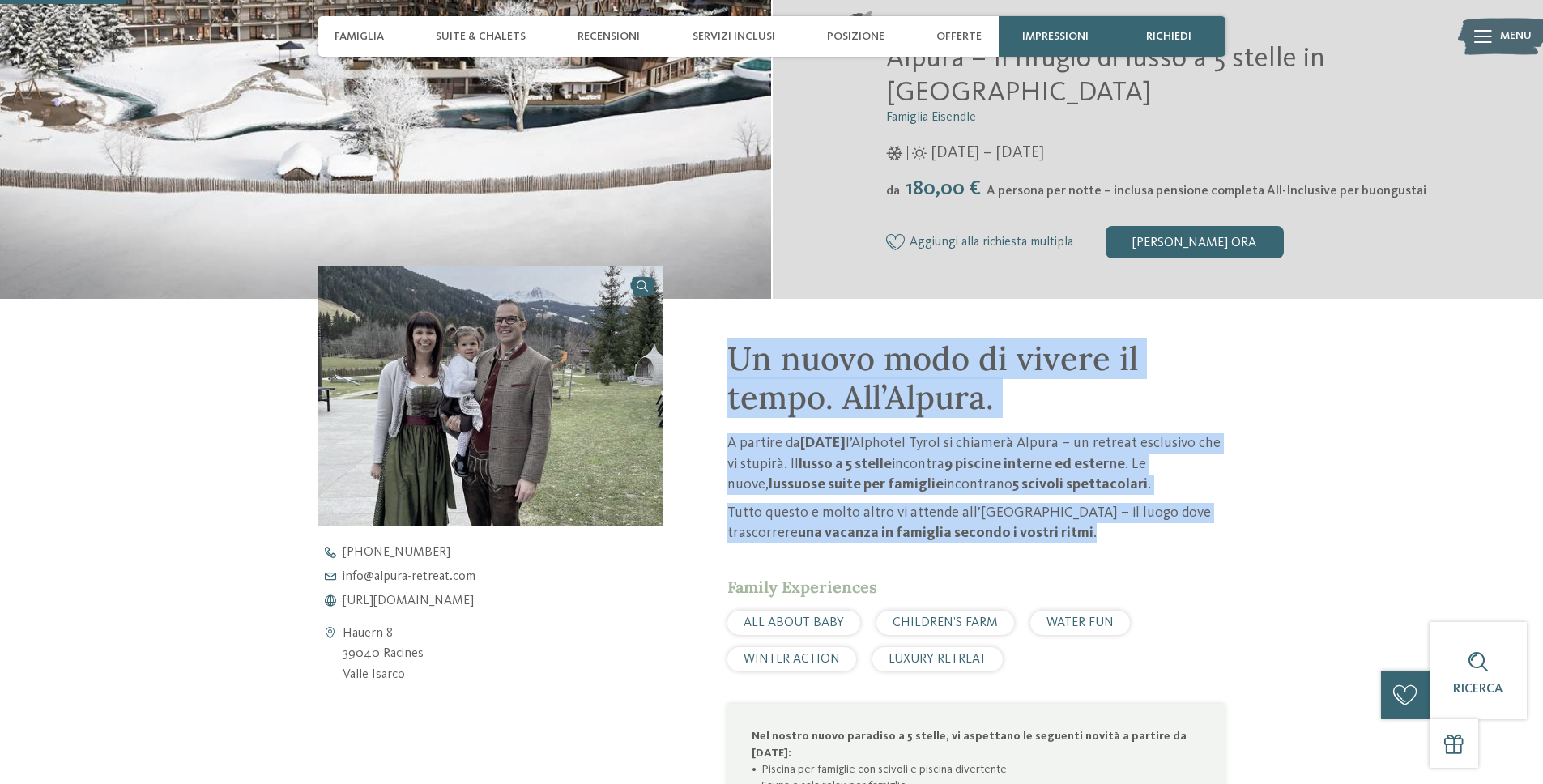
drag, startPoint x: 1148, startPoint y: 515, endPoint x: 675, endPoint y: 343, distance: 503.3
click at [675, 343] on div "Un nuovo modo di vivere il tempo. All’Alpura. A partire da novembre 2025 l’Alph…" at bounding box center [772, 708] width 1101 height 821
click at [675, 343] on div "Un nuovo modo di vivere il tempo. All’Alpura. A partire da novembre 2025 l’Alph…" at bounding box center [944, 708] width 562 height 821
drag, startPoint x: 833, startPoint y: 353, endPoint x: 1392, endPoint y: 560, distance: 596.1
click at [1392, 560] on div "torna alla panoramica degli alberghi Apertura inverno 2025" at bounding box center [772, 401] width 1543 height 1439
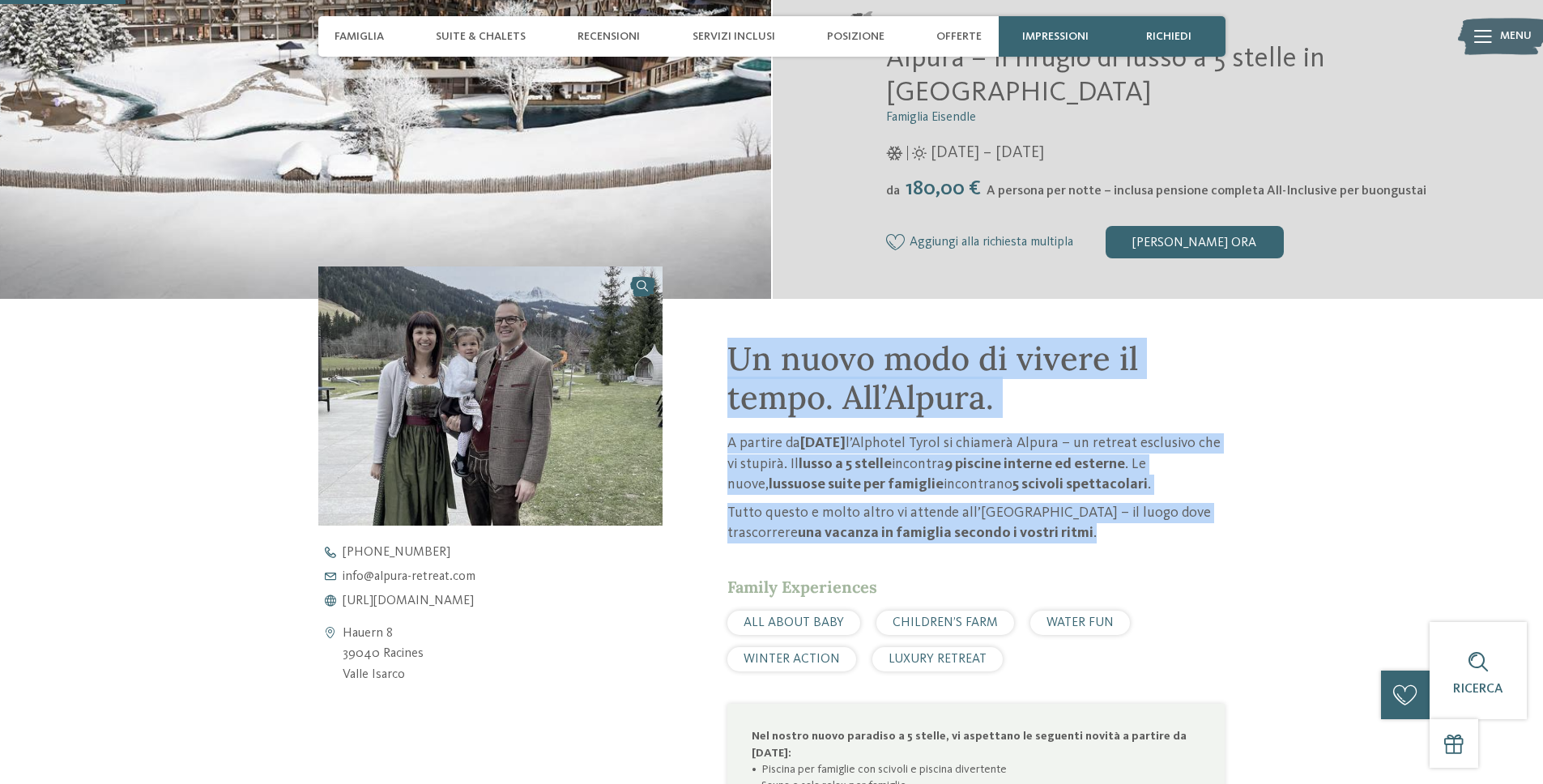
click at [1392, 560] on div "torna alla panoramica degli alberghi Apertura inverno 2025" at bounding box center [772, 401] width 1543 height 1439
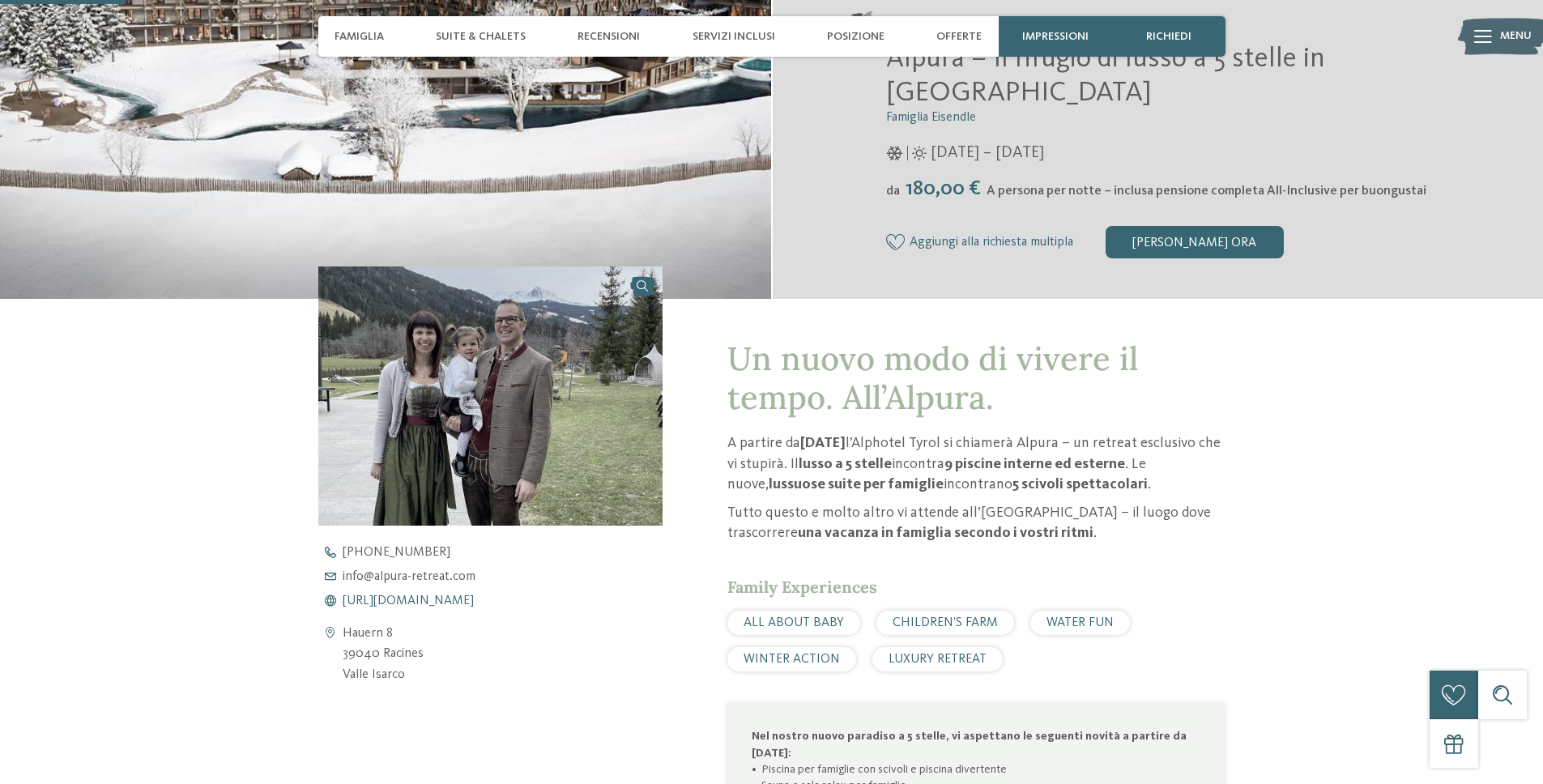
click at [474, 597] on span "https://www.alpura-retreat.com/it" at bounding box center [408, 601] width 131 height 13
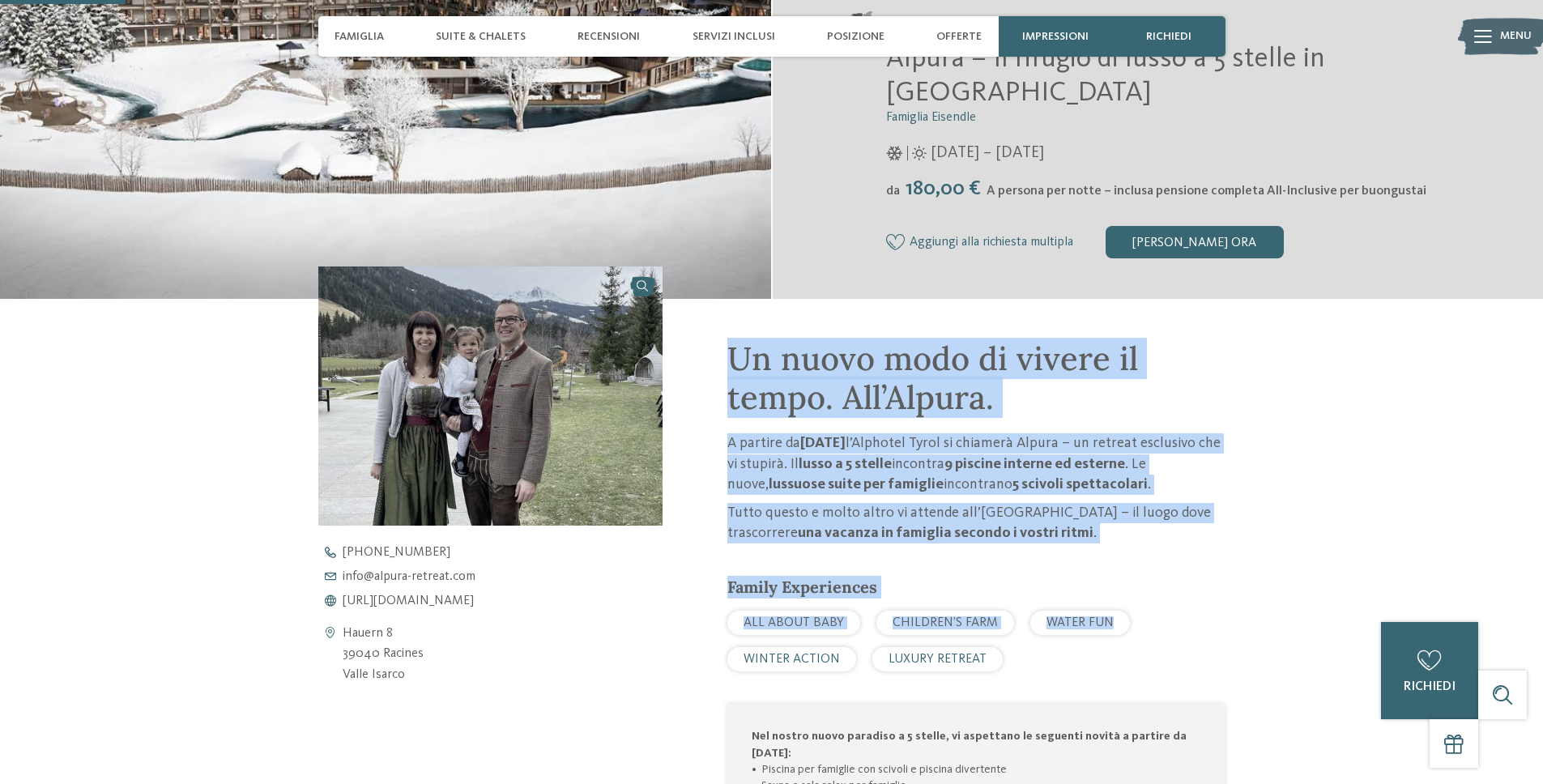
drag, startPoint x: 753, startPoint y: 354, endPoint x: 1183, endPoint y: 664, distance: 530.1
click at [1183, 663] on div "Un nuovo modo di vivere il tempo. All’Alpura. A partire da novembre 2025 l’Alph…" at bounding box center [944, 708] width 562 height 821
drag, startPoint x: 1188, startPoint y: 668, endPoint x: 1188, endPoint y: 600, distance: 68.0
click at [1187, 667] on div "ALL ABOUT BABY CHILDREN’S FARM WATER FUN WINTER ACTION LUXURY RETREAT" at bounding box center [976, 641] width 498 height 61
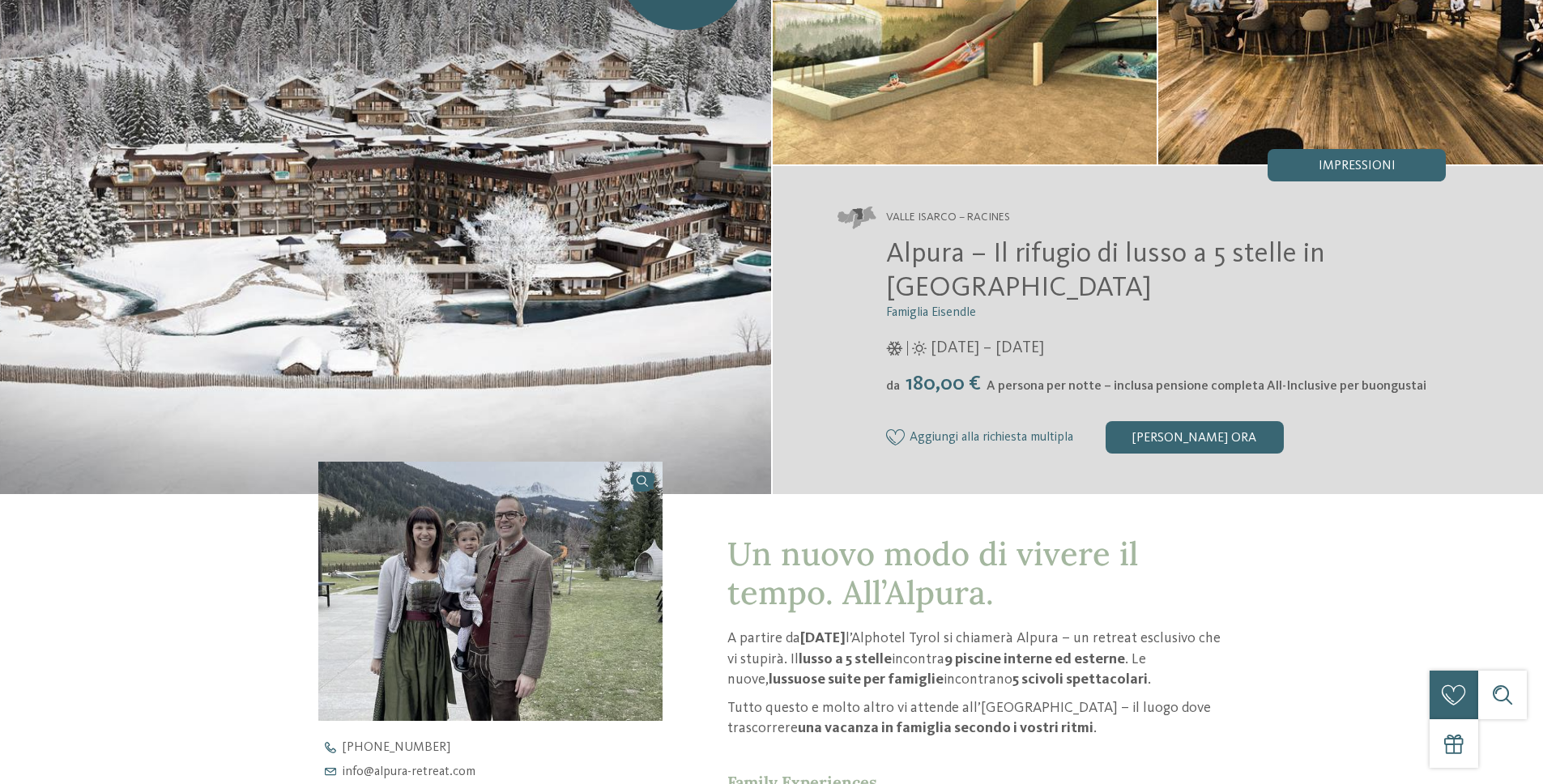
scroll to position [0, 0]
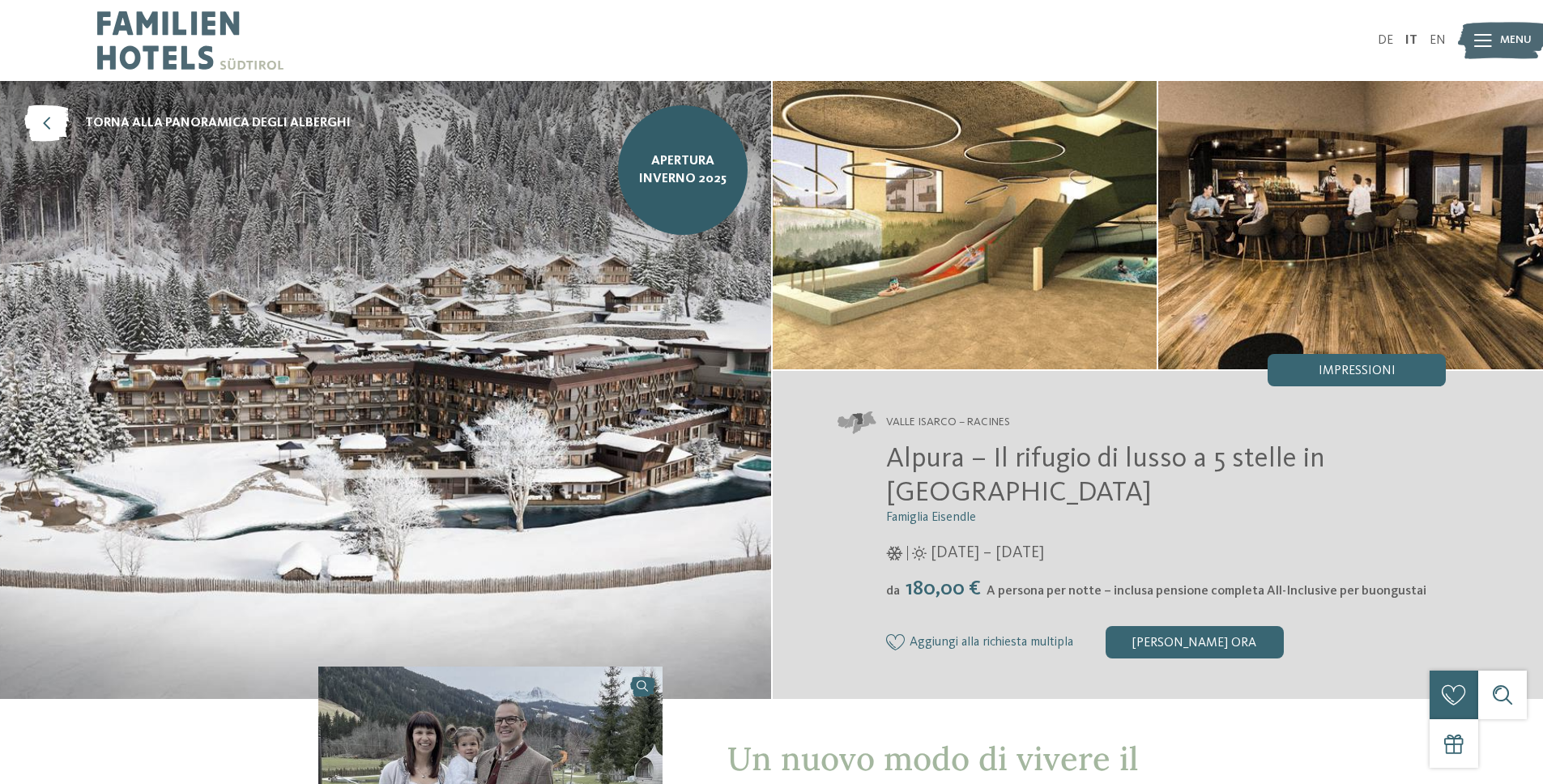
click at [145, 38] on img at bounding box center [190, 41] width 186 height 81
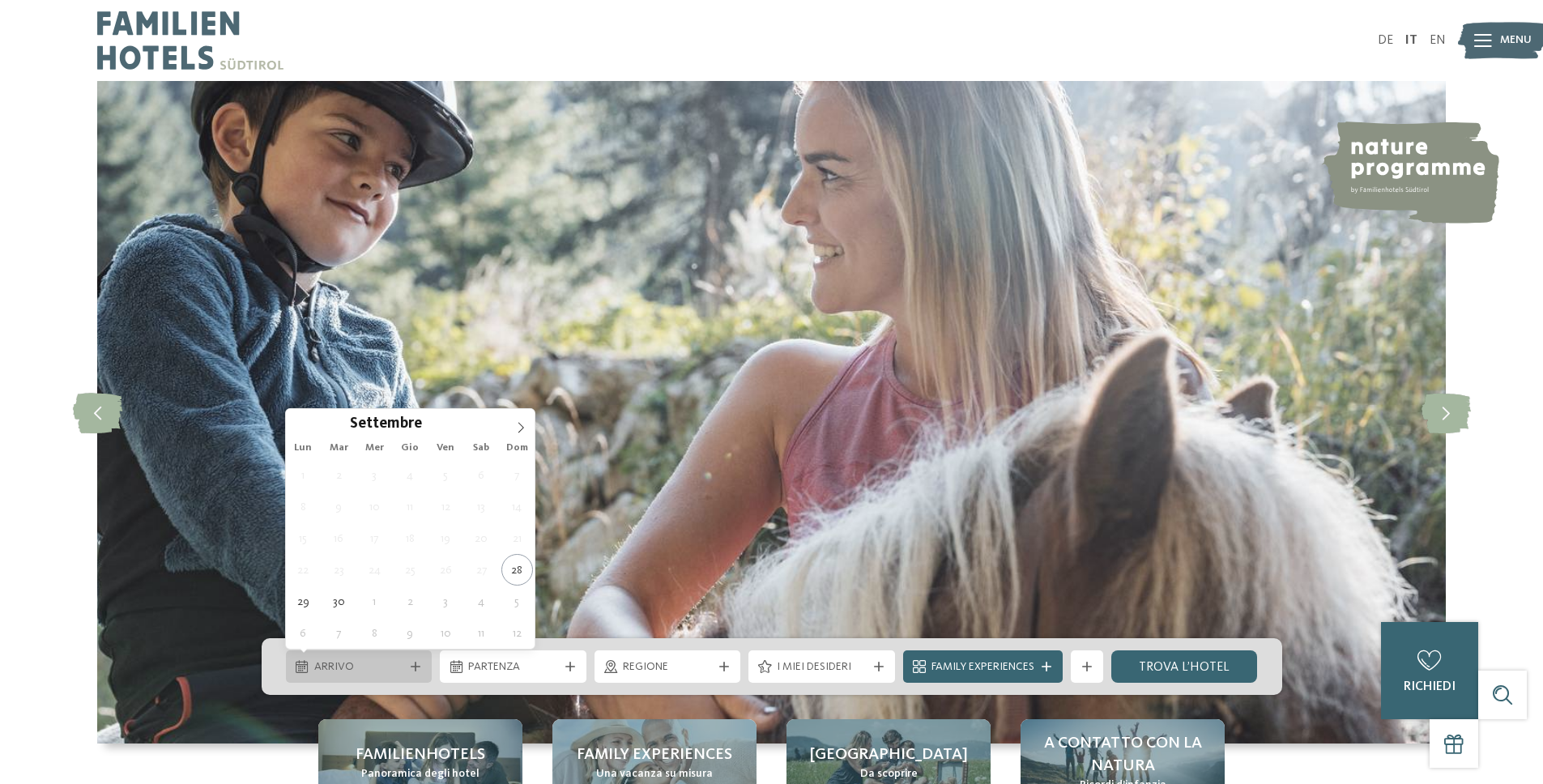
click at [351, 662] on span "Arrivo" at bounding box center [359, 667] width 90 height 17
click at [517, 425] on icon at bounding box center [521, 427] width 11 height 11
type div "14.11.2025"
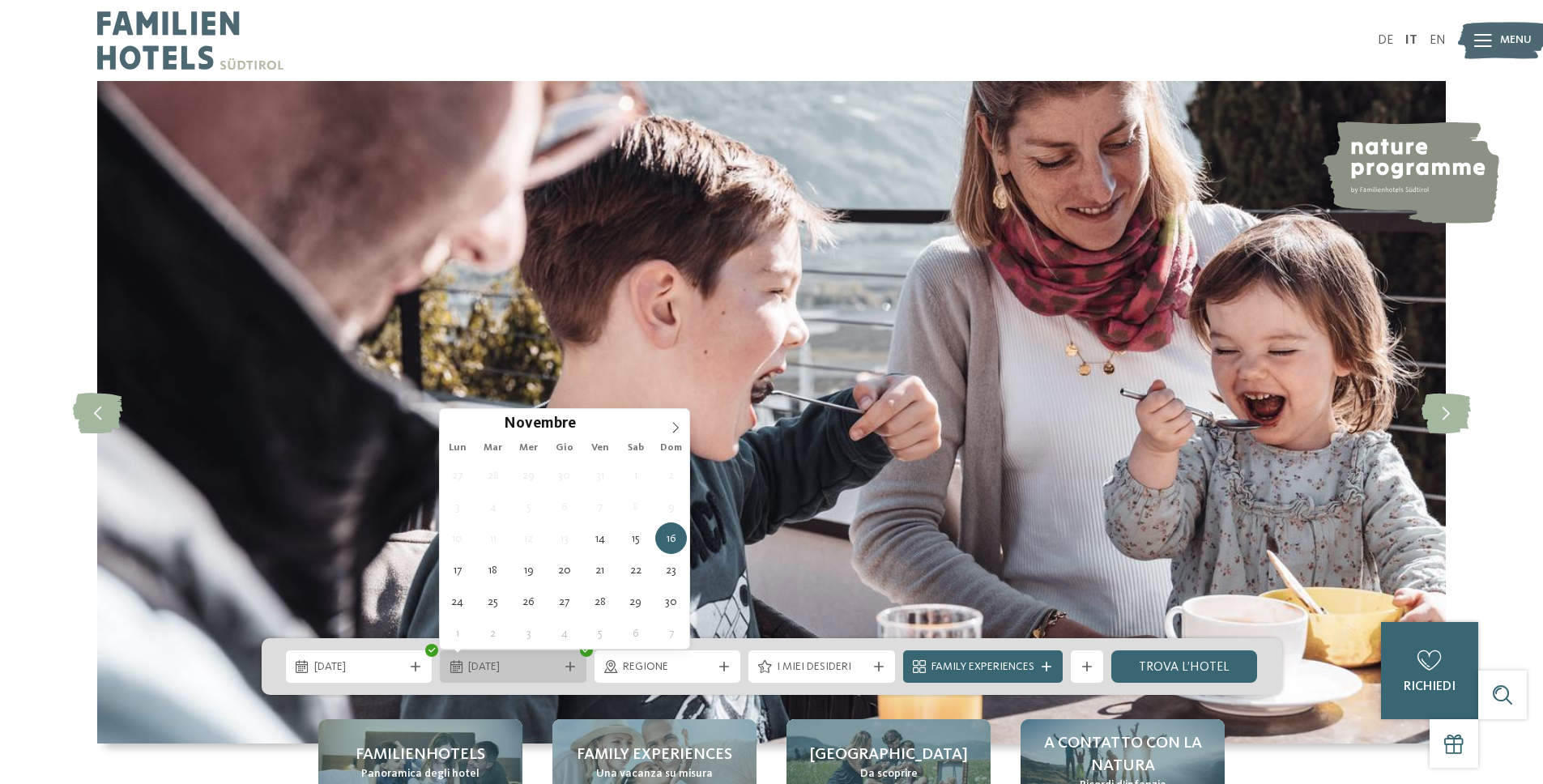
click at [525, 655] on div "16.11.2025" at bounding box center [512, 666] width 147 height 32
click at [519, 653] on div "14.11.2025" at bounding box center [512, 666] width 147 height 32
type div "17.11.2025"
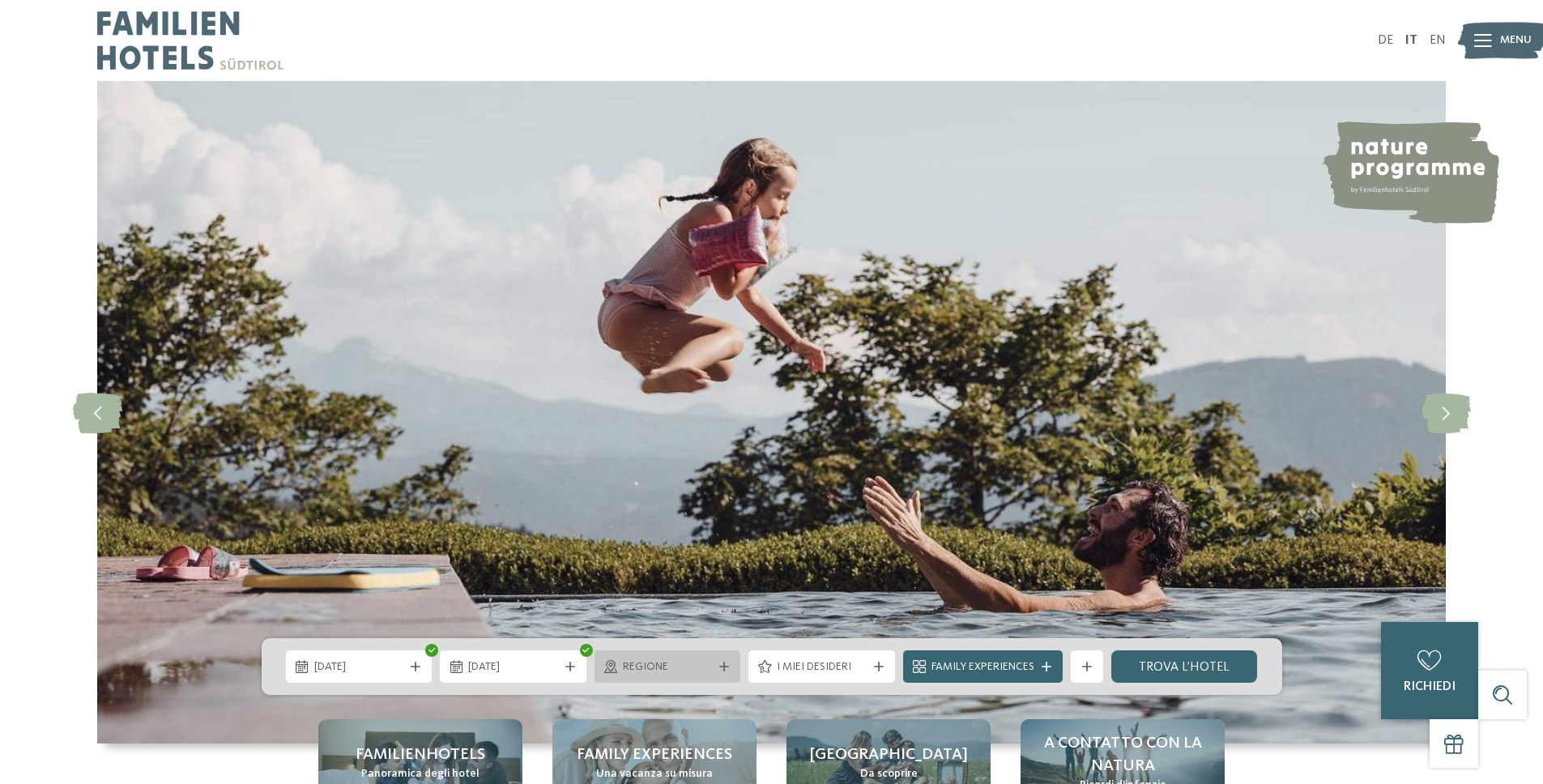
click at [659, 661] on span "Regione" at bounding box center [668, 667] width 90 height 17
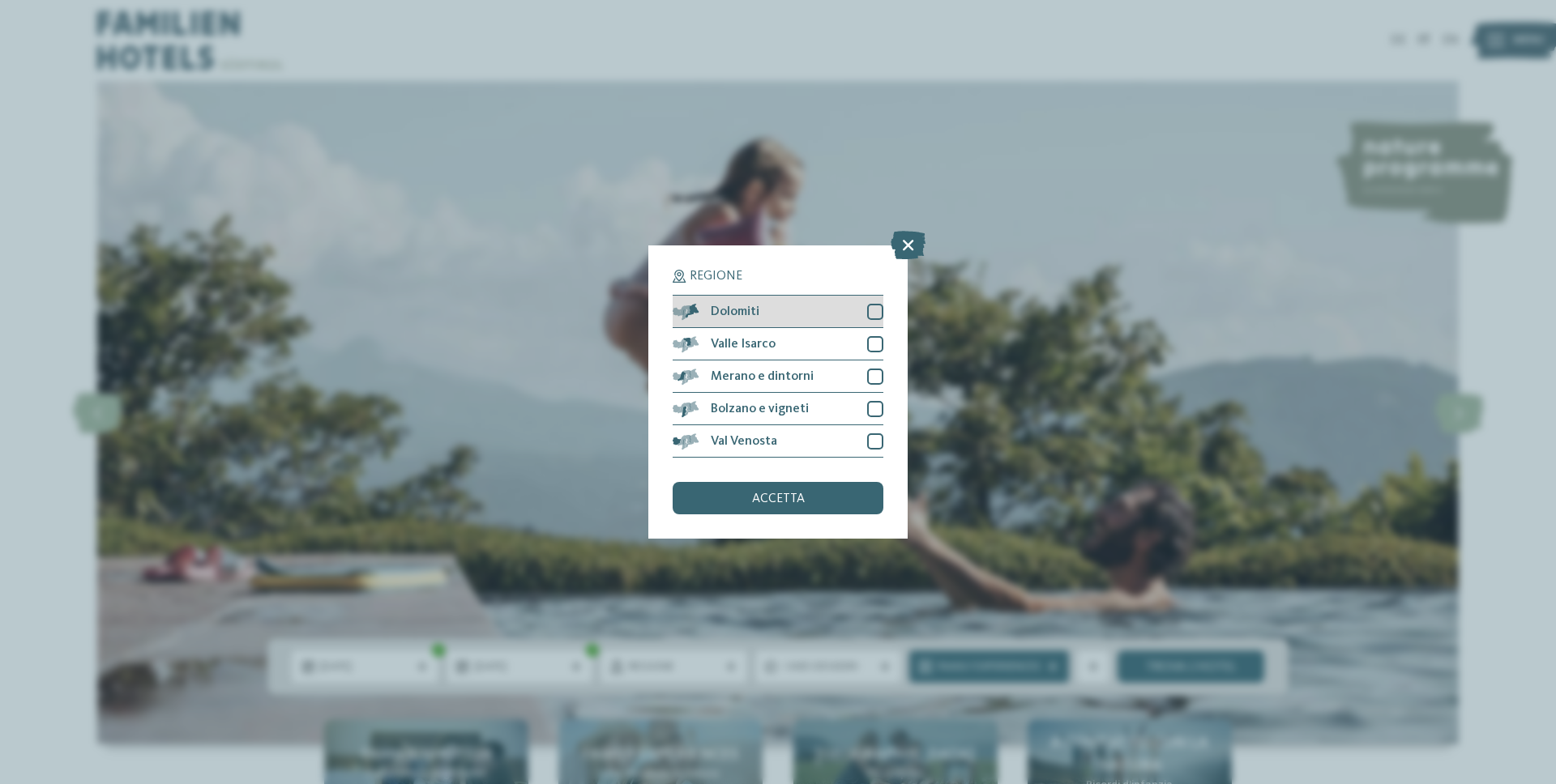
click at [878, 320] on div "Dolomiti" at bounding box center [778, 311] width 211 height 32
click at [877, 336] on div at bounding box center [875, 345] width 17 height 17
click at [875, 357] on div "Valle Isarco" at bounding box center [778, 344] width 211 height 32
click at [876, 367] on div "Merano e dintorni" at bounding box center [778, 376] width 211 height 32
click at [874, 397] on div "Bolzano e vigneti" at bounding box center [778, 408] width 211 height 32
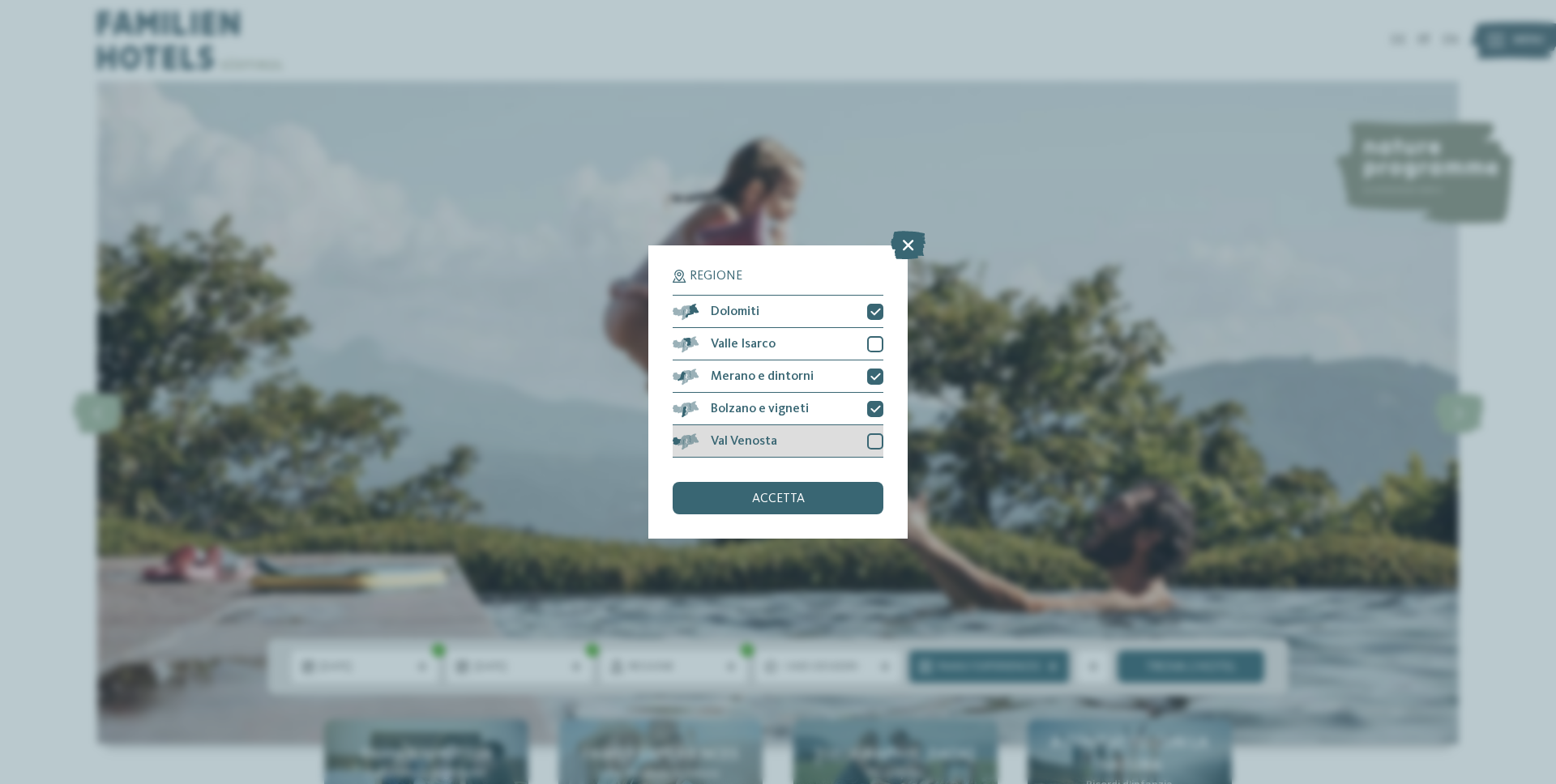
click at [878, 431] on div "Val Venosta" at bounding box center [778, 440] width 211 height 32
click at [872, 336] on div at bounding box center [875, 345] width 17 height 17
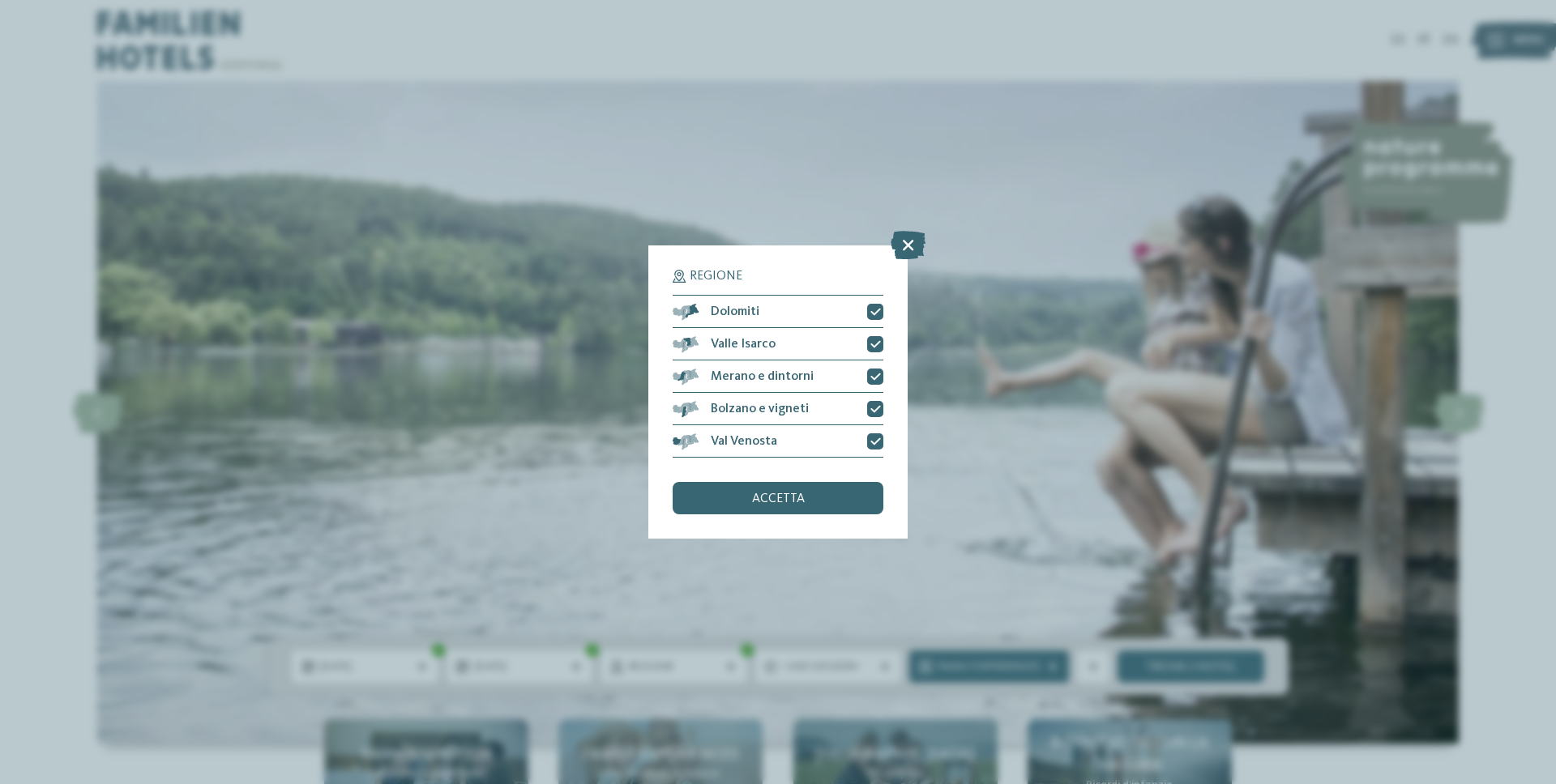
click at [816, 494] on div "accetta" at bounding box center [778, 497] width 211 height 32
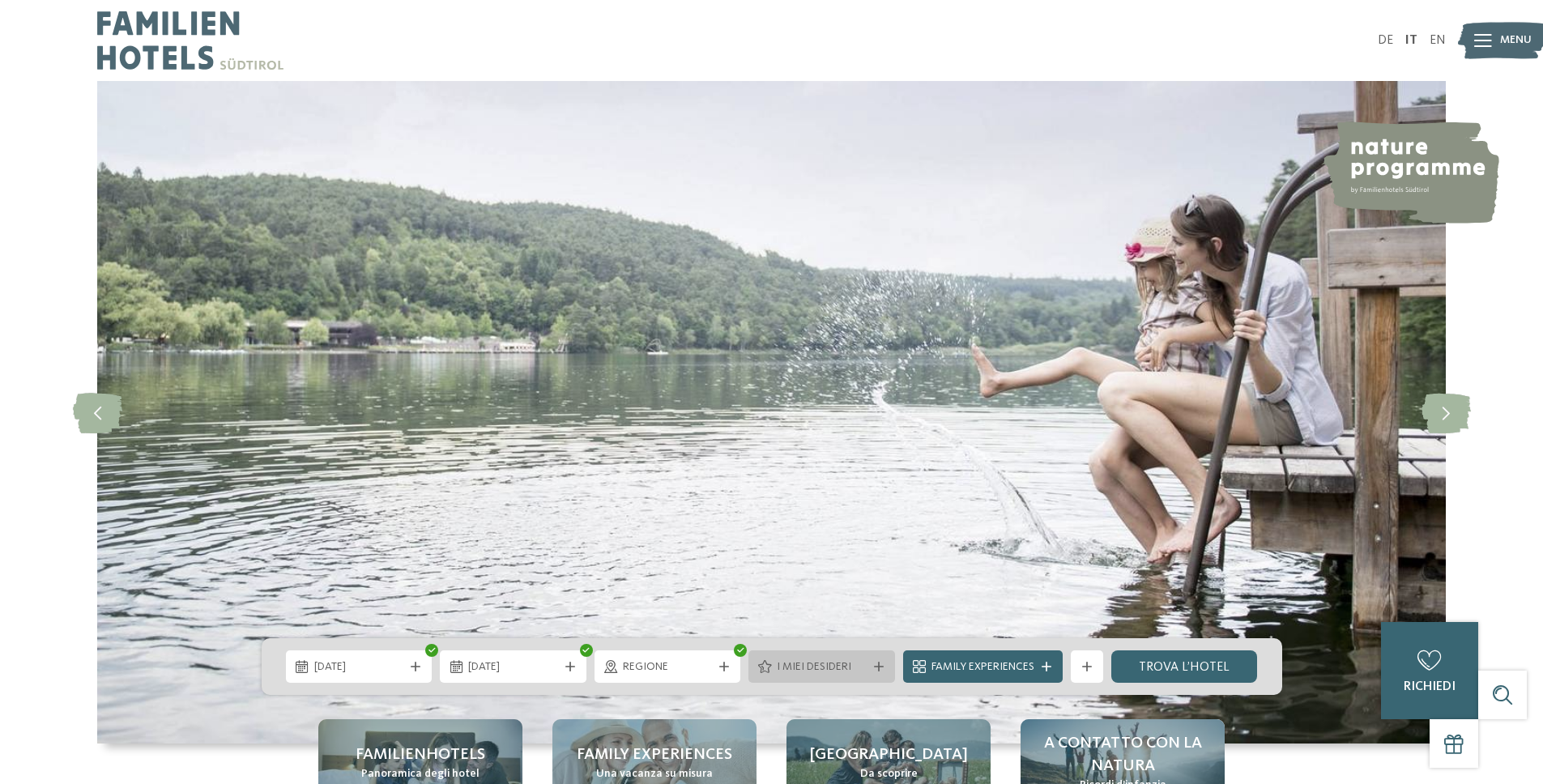
click at [840, 658] on div "I miei desideri" at bounding box center [822, 666] width 98 height 18
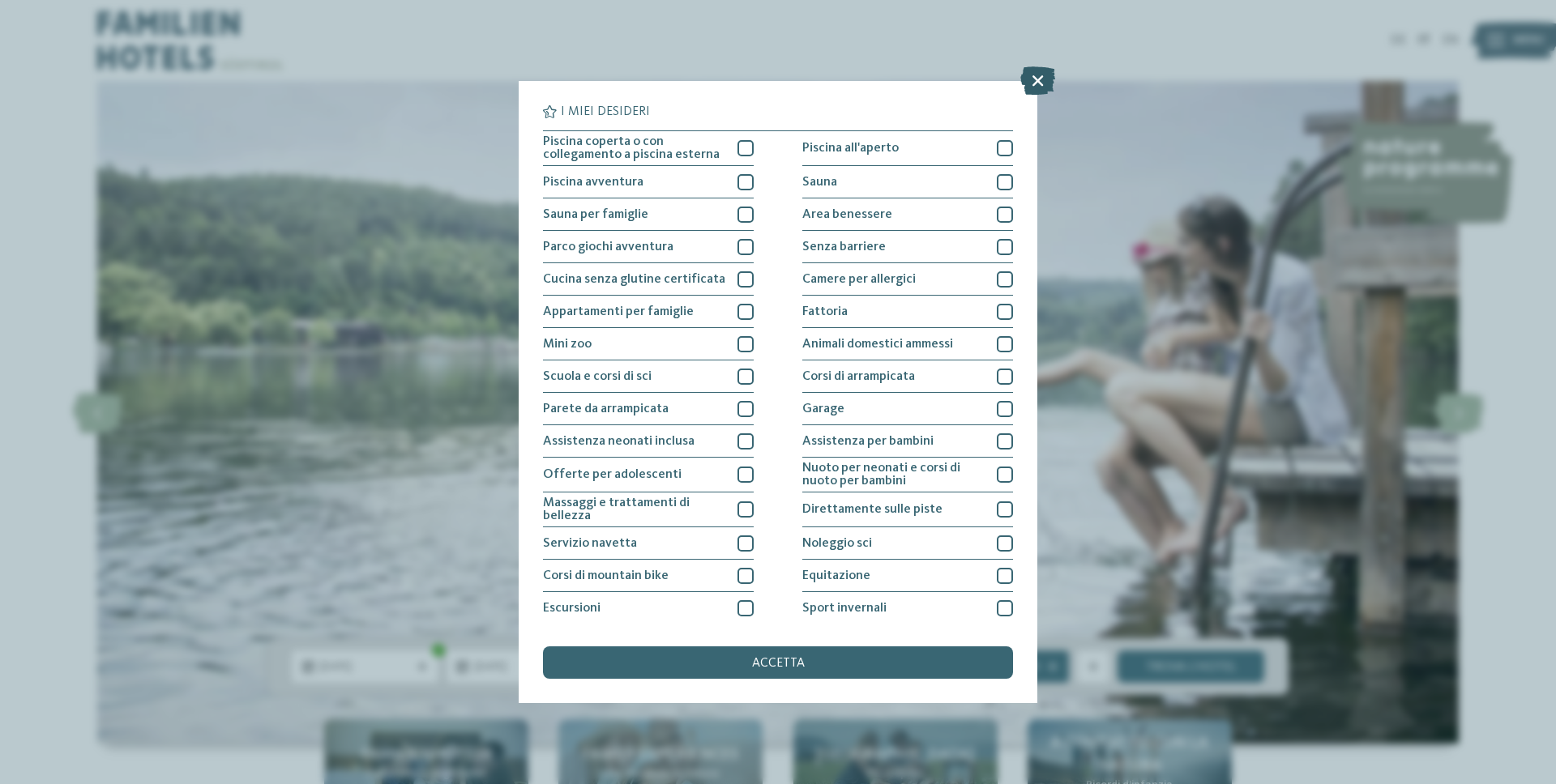
click at [1034, 86] on icon at bounding box center [1038, 80] width 35 height 29
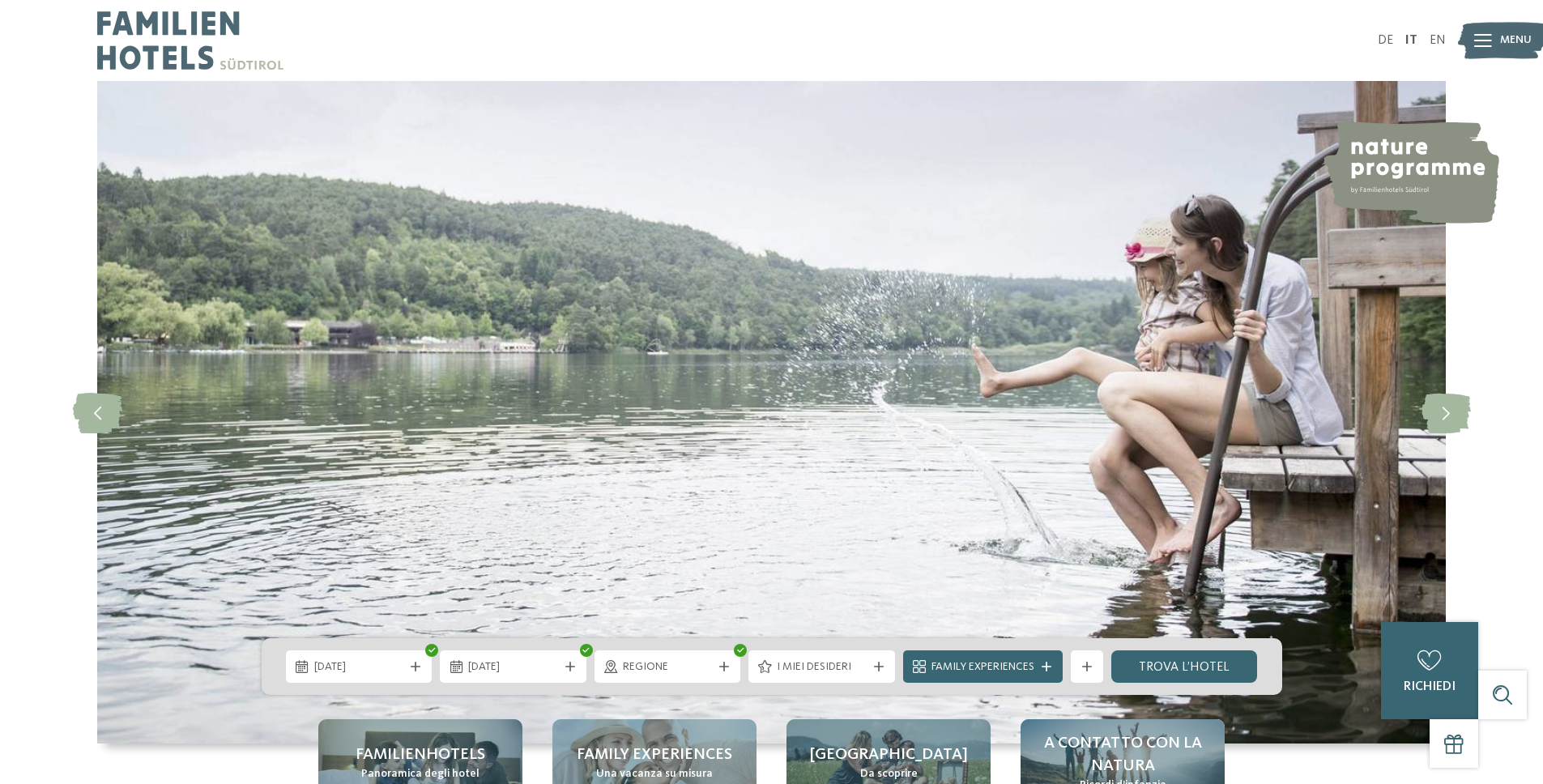
click at [1010, 647] on div "14.11.2025 17.11.2025" at bounding box center [772, 667] width 1020 height 57
click at [1005, 666] on span "Family Experiences" at bounding box center [984, 667] width 103 height 17
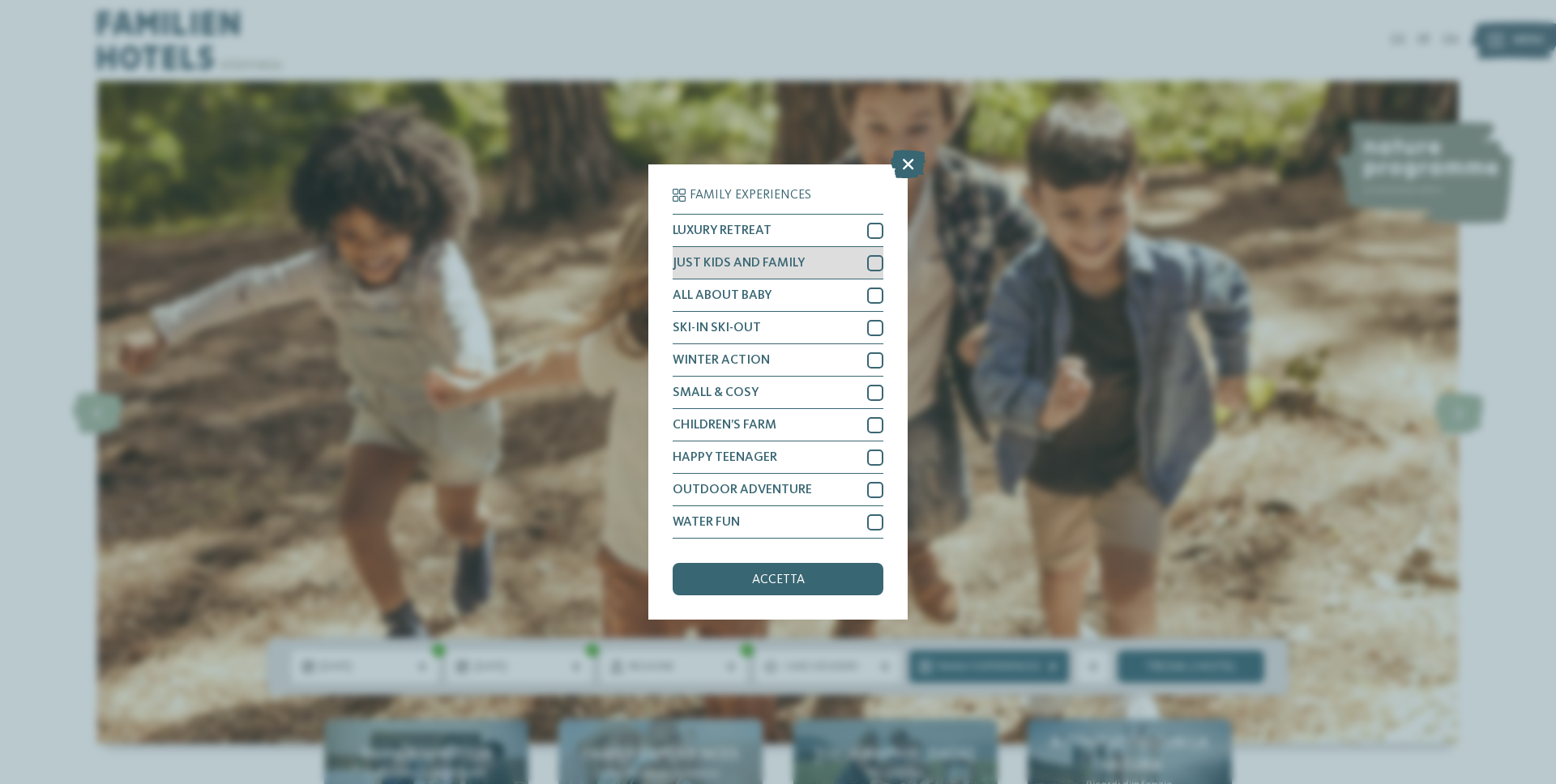
click at [874, 258] on div at bounding box center [875, 263] width 17 height 17
click at [803, 572] on div "accetta" at bounding box center [778, 579] width 211 height 32
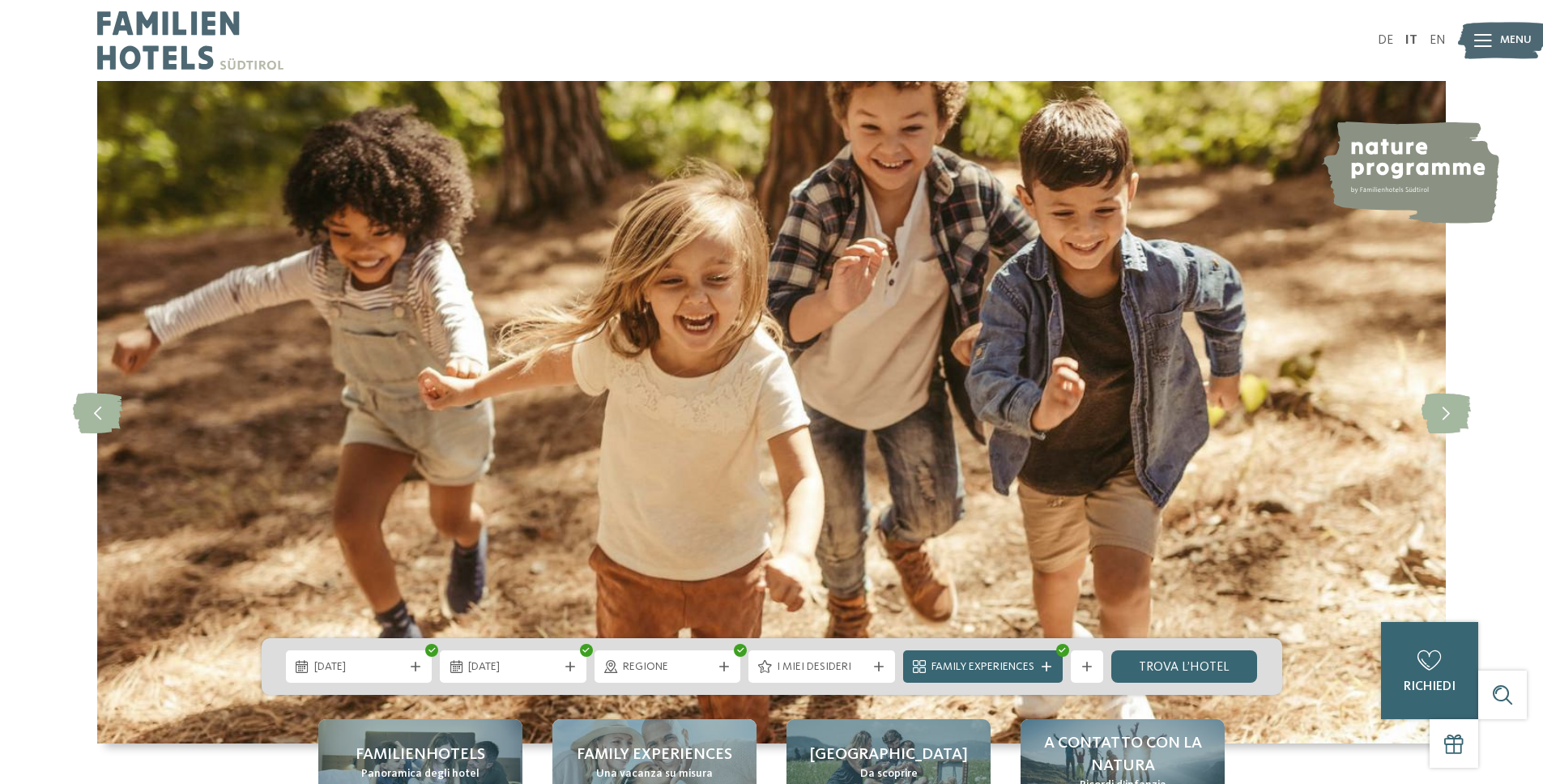
drag, startPoint x: 960, startPoint y: 665, endPoint x: 962, endPoint y: 652, distance: 13.2
click at [960, 664] on span "Family Experiences" at bounding box center [984, 667] width 103 height 17
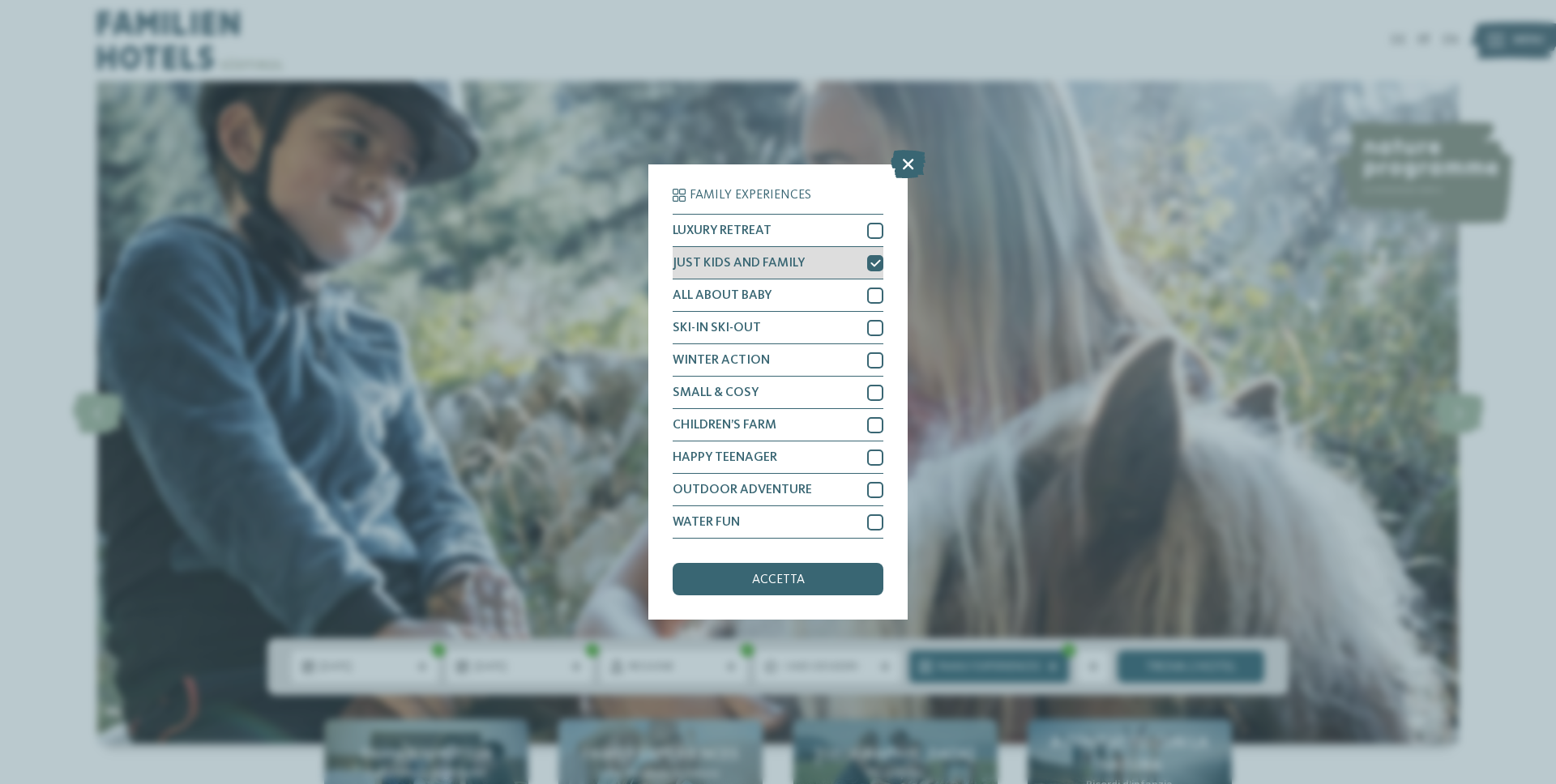
click at [871, 264] on icon at bounding box center [875, 263] width 10 height 10
click at [793, 583] on span "accetta" at bounding box center [778, 579] width 53 height 13
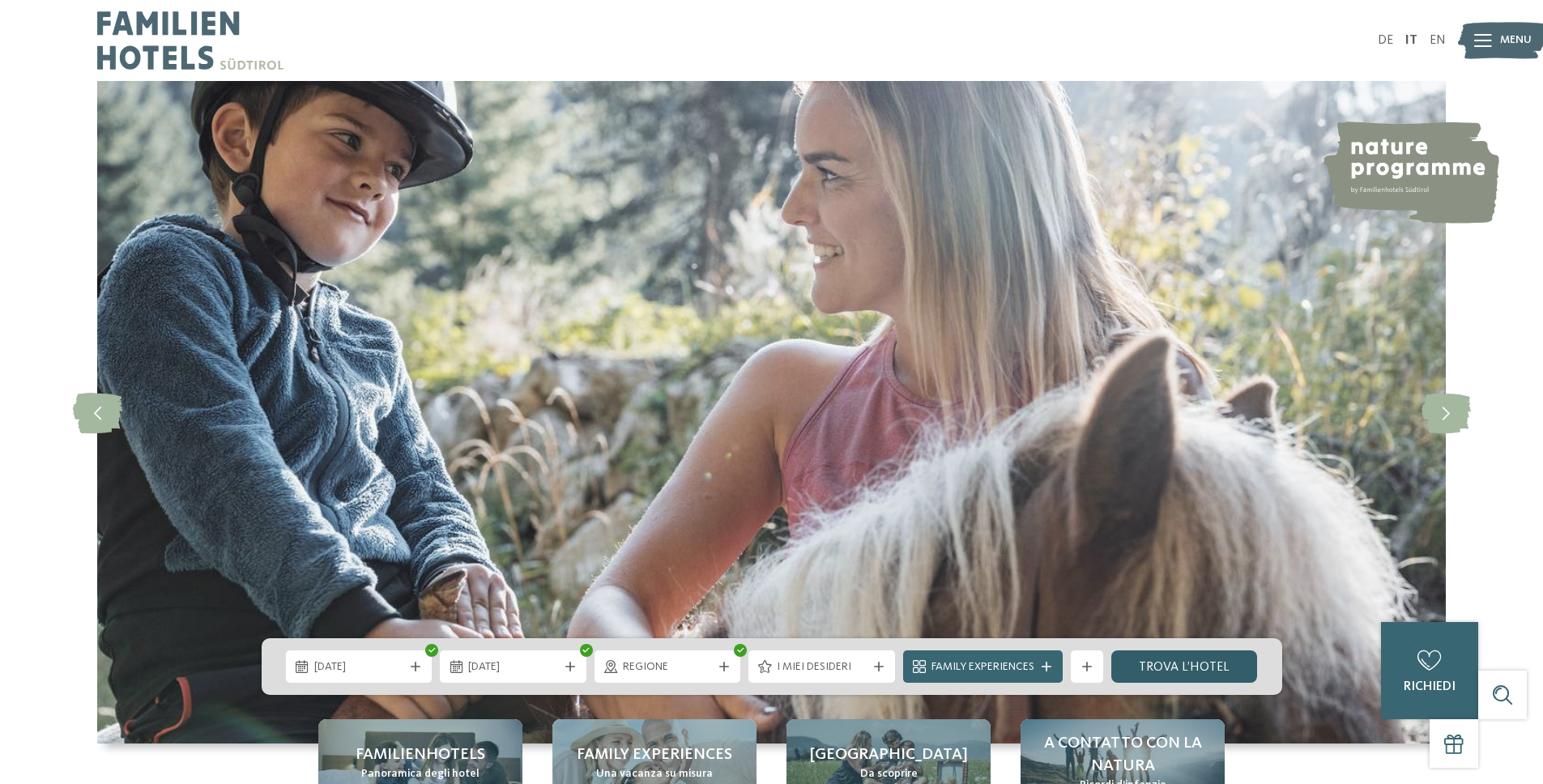
click at [1182, 673] on link "trova l’hotel" at bounding box center [1184, 666] width 147 height 32
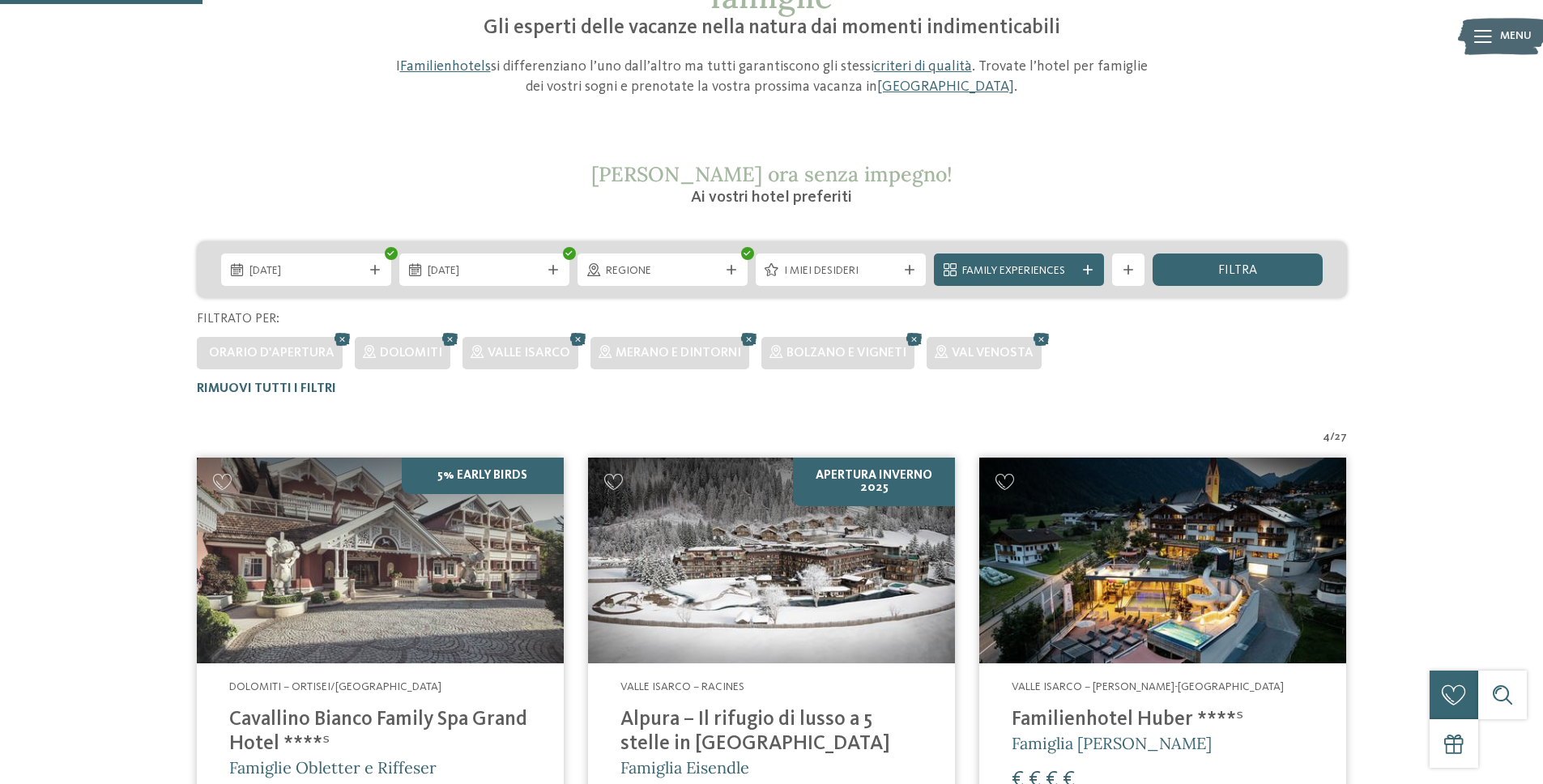
scroll to position [246, 0]
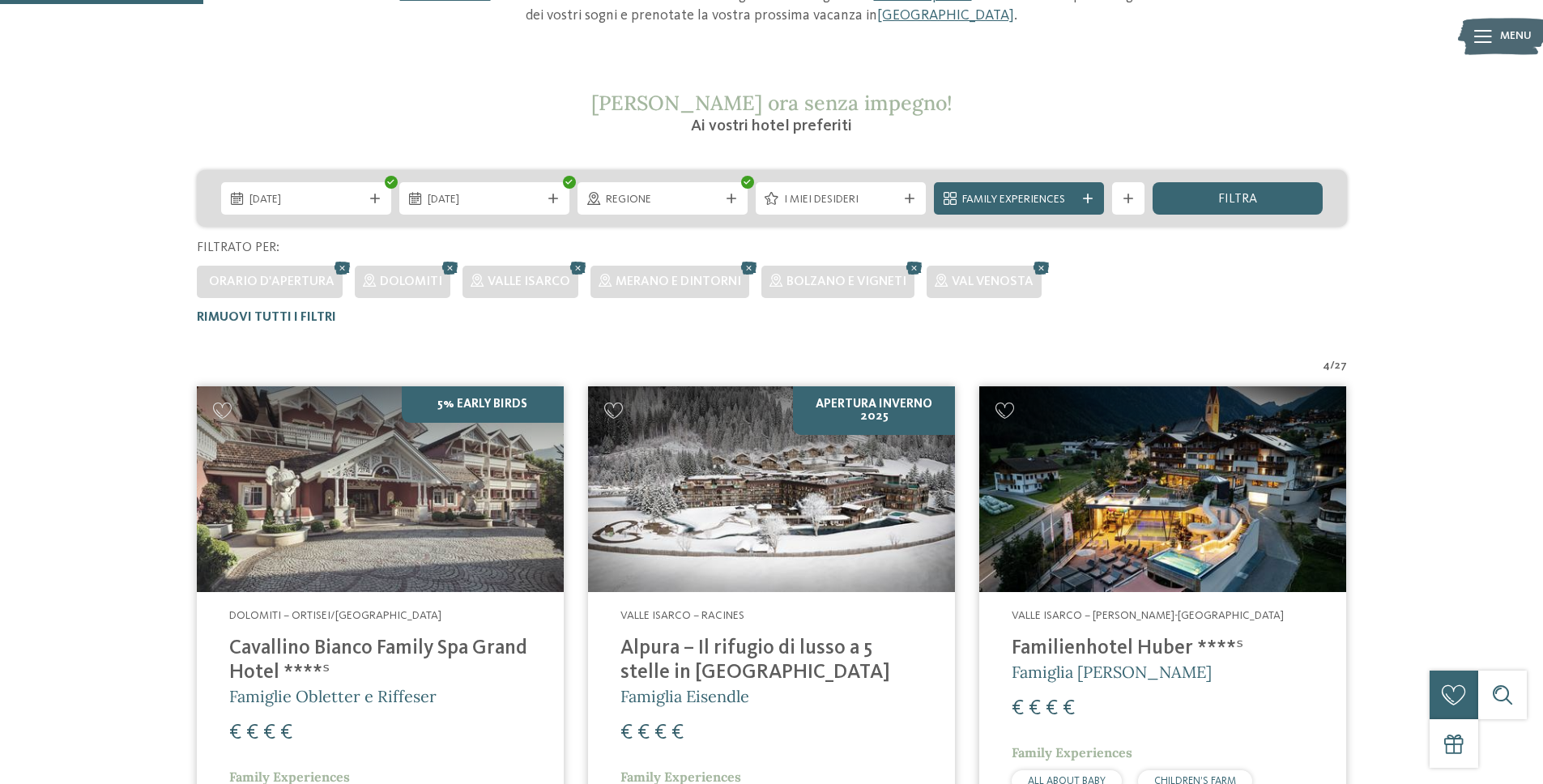
click at [1157, 643] on h4 "Familienhotel Huber ****ˢ" at bounding box center [1163, 649] width 302 height 24
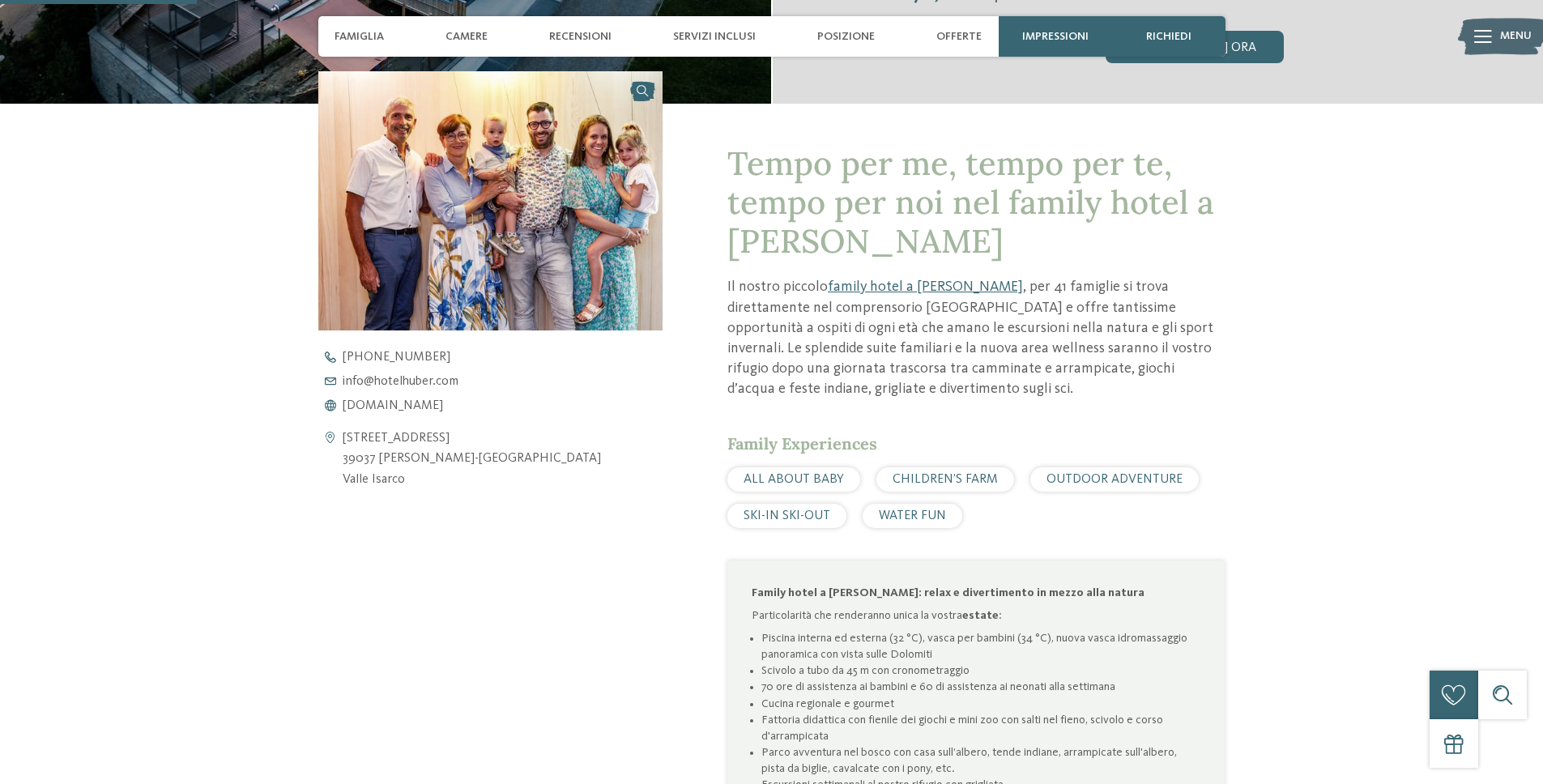
scroll to position [721, 0]
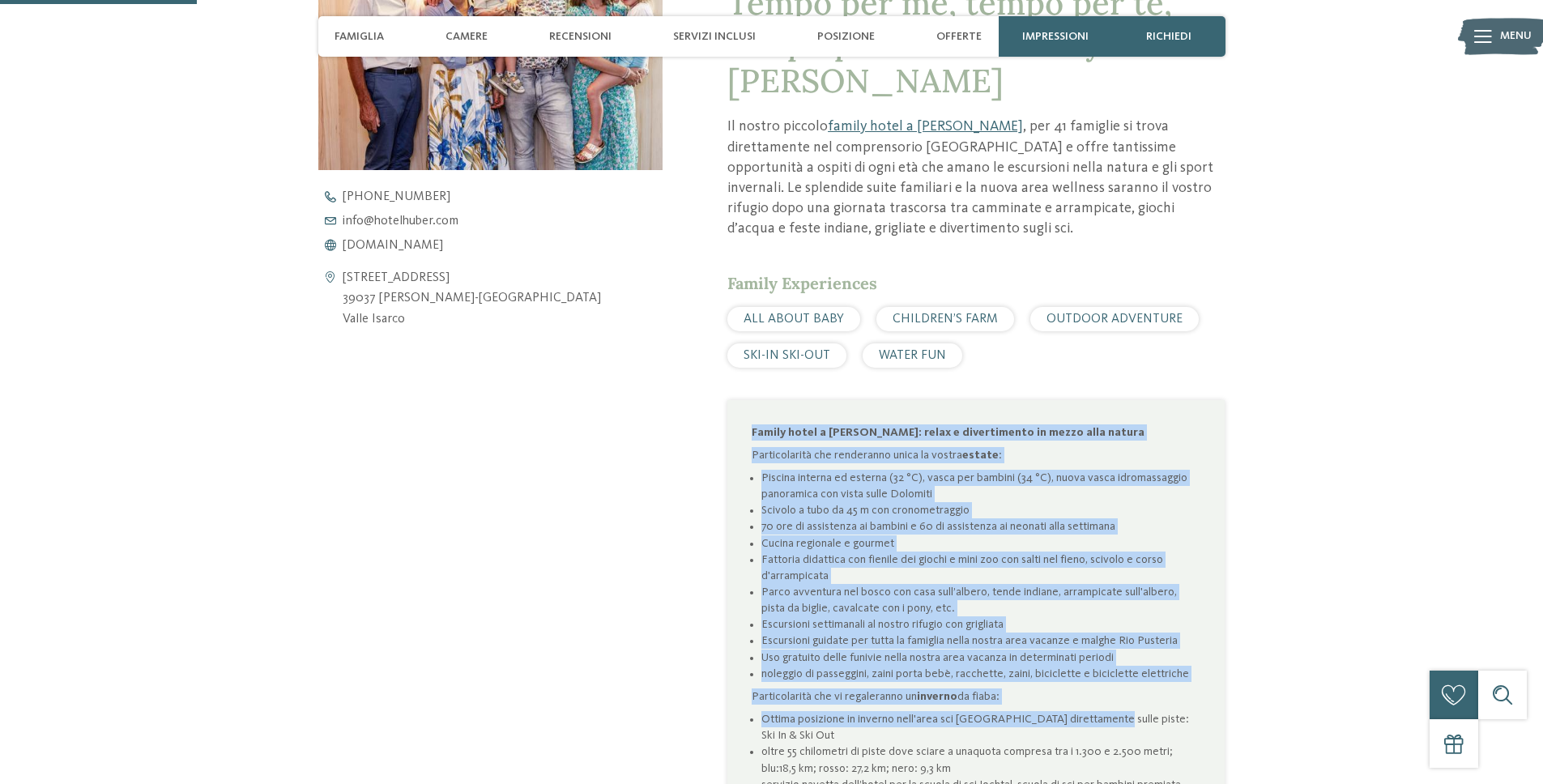
drag, startPoint x: 1136, startPoint y: 674, endPoint x: 1099, endPoint y: 712, distance: 53.0
click at [1099, 712] on div "Family hotel a [PERSON_NAME]: relax e divertimento in mezzo alla natura Partico…" at bounding box center [976, 665] width 498 height 532
click at [1101, 712] on li "Ottima posizione in inverno nell'area sci [GEOGRAPHIC_DATA] direttamente sulle …" at bounding box center [981, 727] width 439 height 32
drag, startPoint x: 1042, startPoint y: 660, endPoint x: 791, endPoint y: 431, distance: 339.8
click at [791, 431] on div "Family hotel a [PERSON_NAME]: relax e divertimento in mezzo alla natura Partico…" at bounding box center [976, 666] width 449 height 483
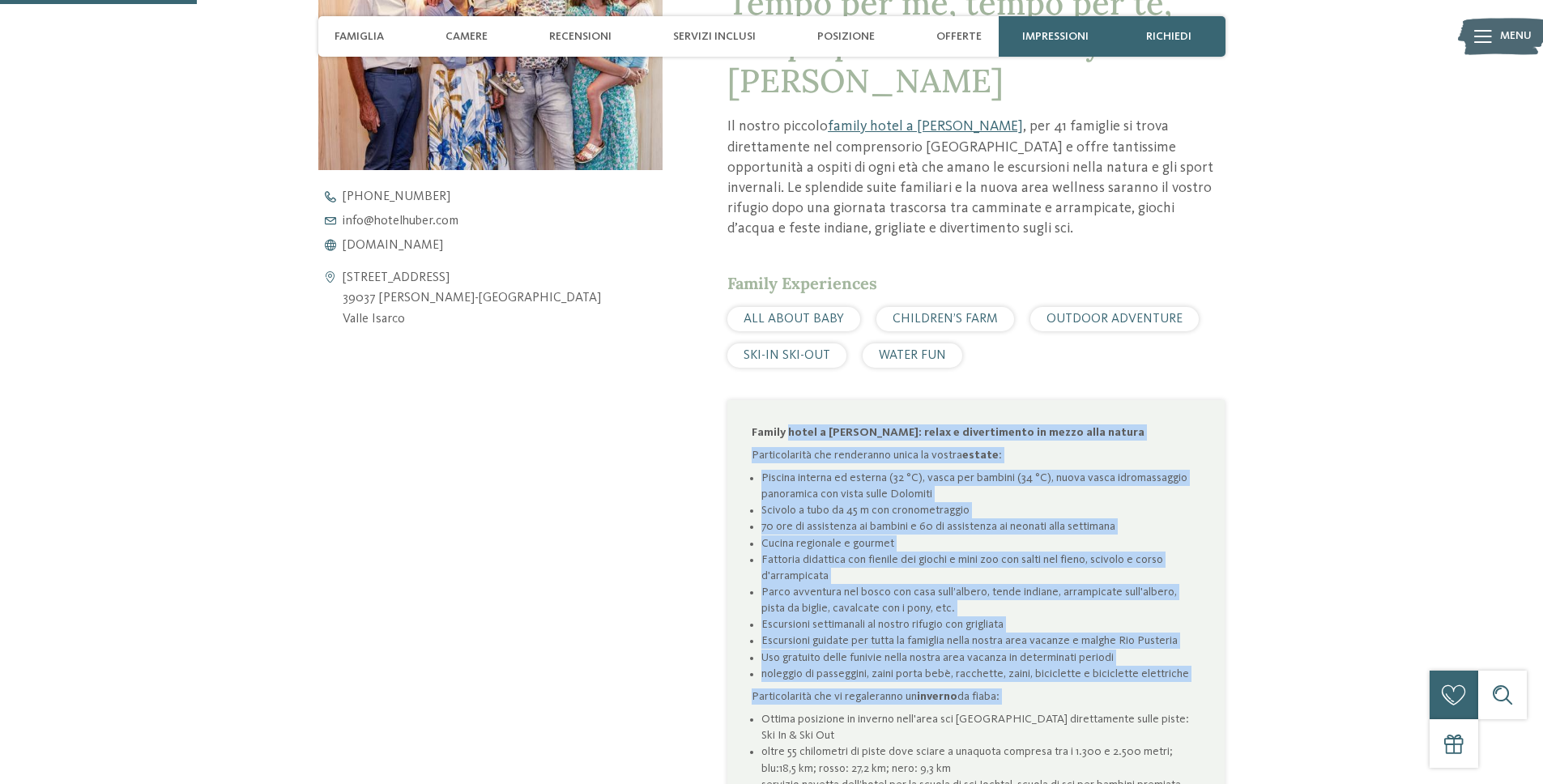
drag, startPoint x: 791, startPoint y: 431, endPoint x: 866, endPoint y: 598, distance: 183.1
click at [790, 431] on strong "Family hotel a [PERSON_NAME]: relax e divertimento in mezzo alla natura" at bounding box center [948, 432] width 393 height 11
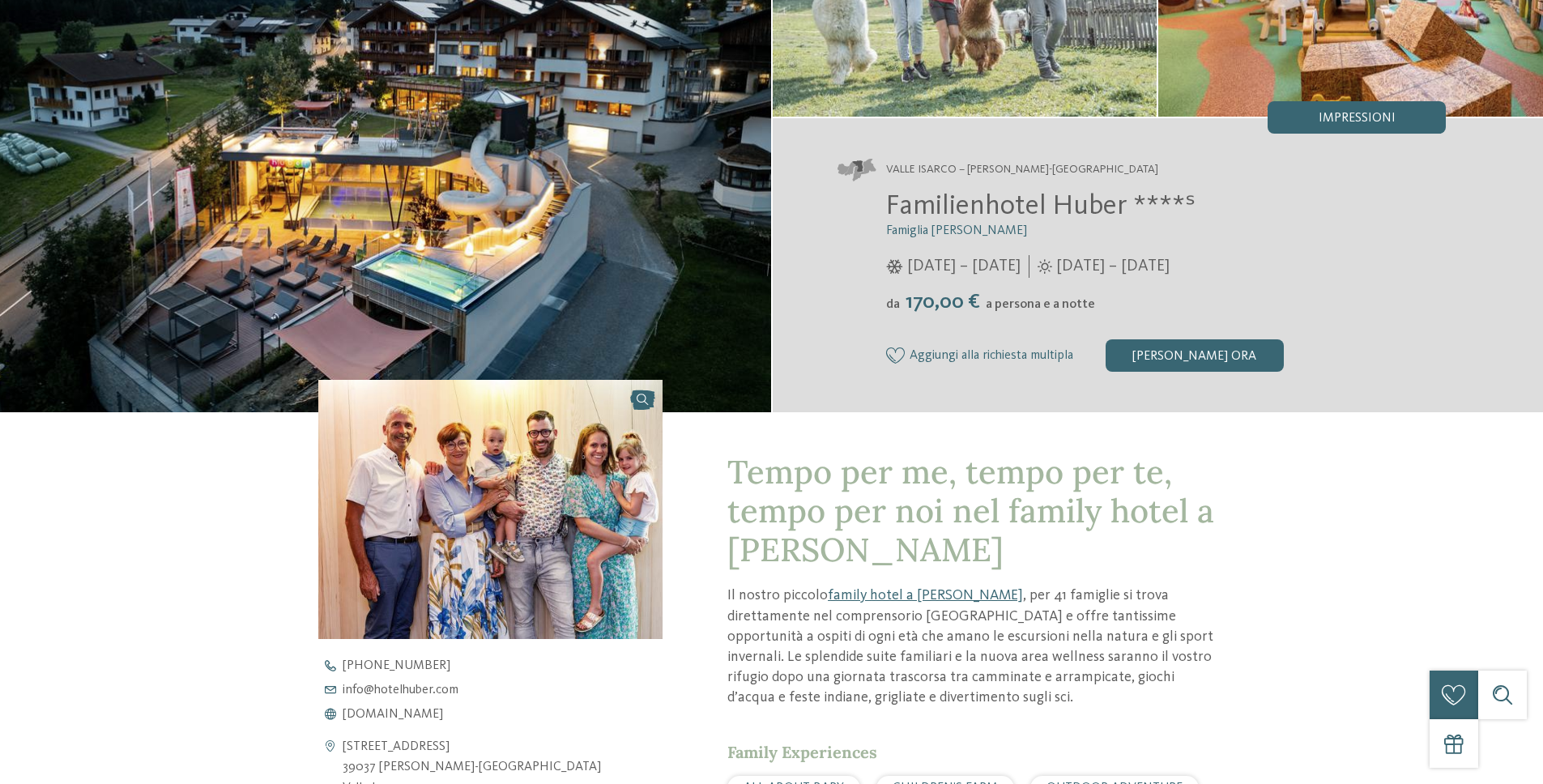
scroll to position [0, 0]
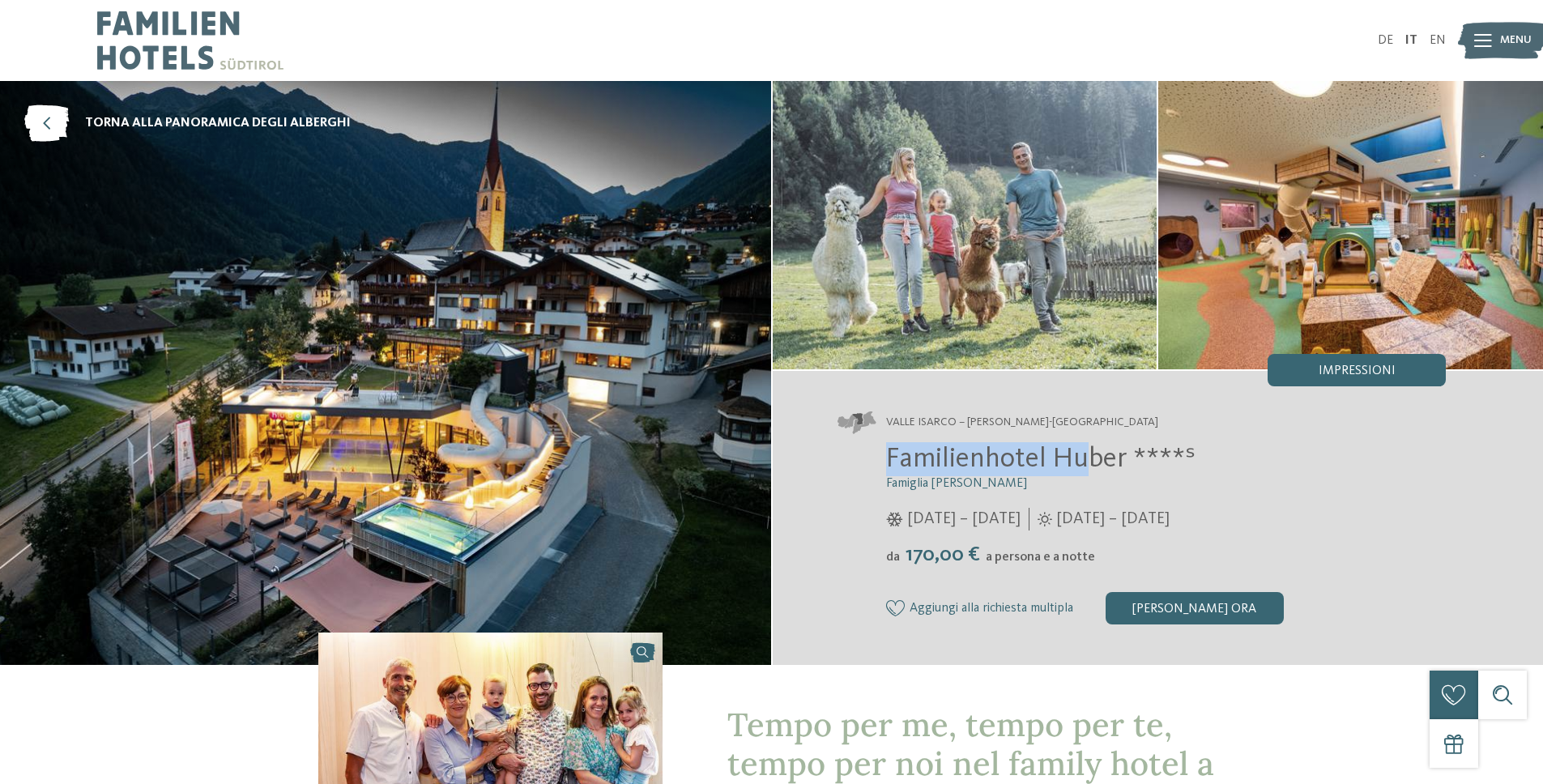
drag, startPoint x: 984, startPoint y: 480, endPoint x: 1087, endPoint y: 464, distance: 104.2
click at [1087, 464] on div "Familienhotel [PERSON_NAME] ****ˢ Famiglia [PERSON_NAME] [DATE] – [DATE] da" at bounding box center [1142, 533] width 609 height 182
click at [1108, 462] on span "Familienhotel Huber ****ˢ" at bounding box center [1042, 459] width 310 height 29
drag, startPoint x: 1106, startPoint y: 462, endPoint x: 959, endPoint y: 453, distance: 147.3
click at [959, 453] on span "Familienhotel Huber ****ˢ" at bounding box center [1042, 459] width 310 height 29
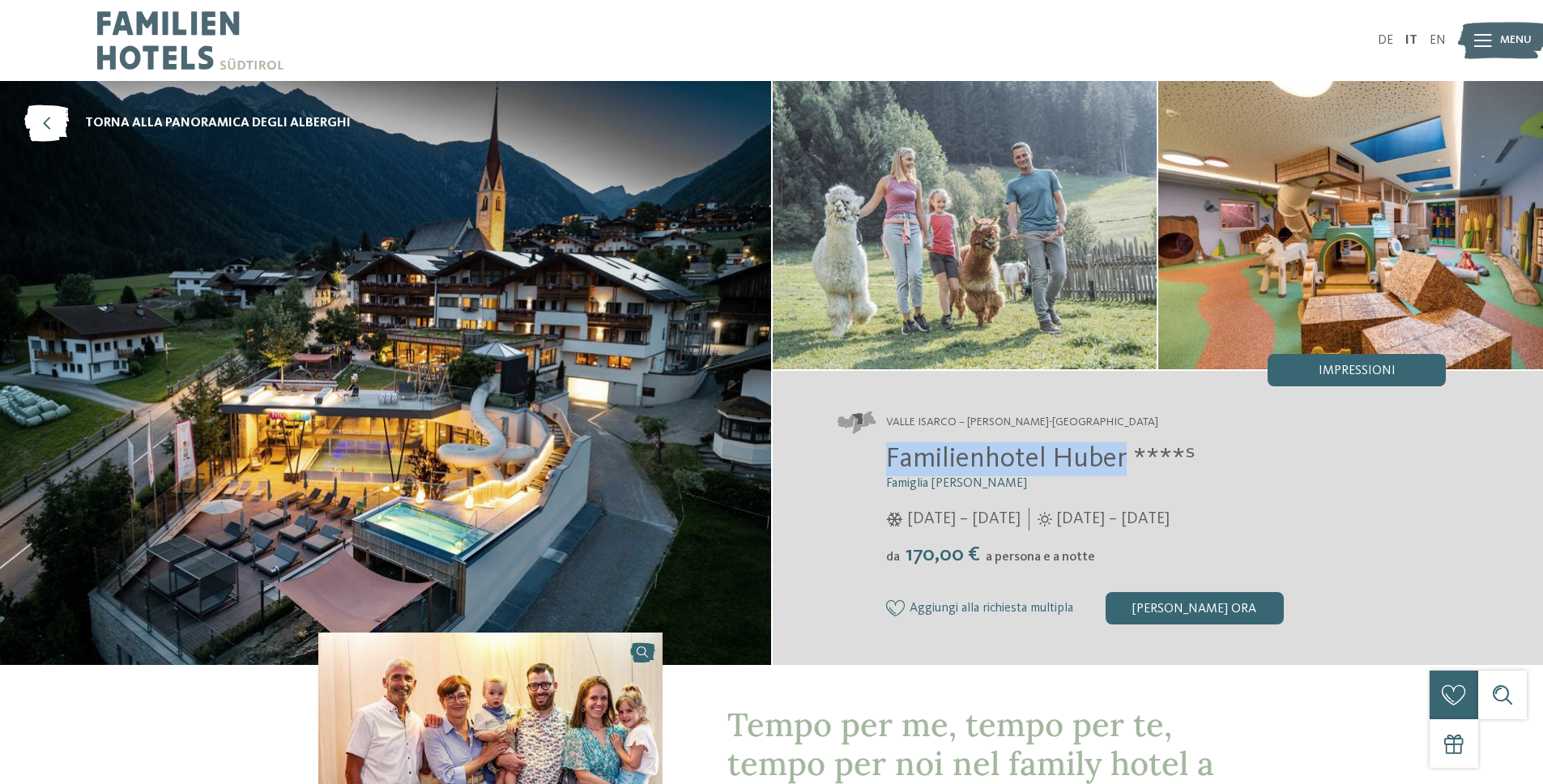
copy span "Familienhotel [PERSON_NAME]"
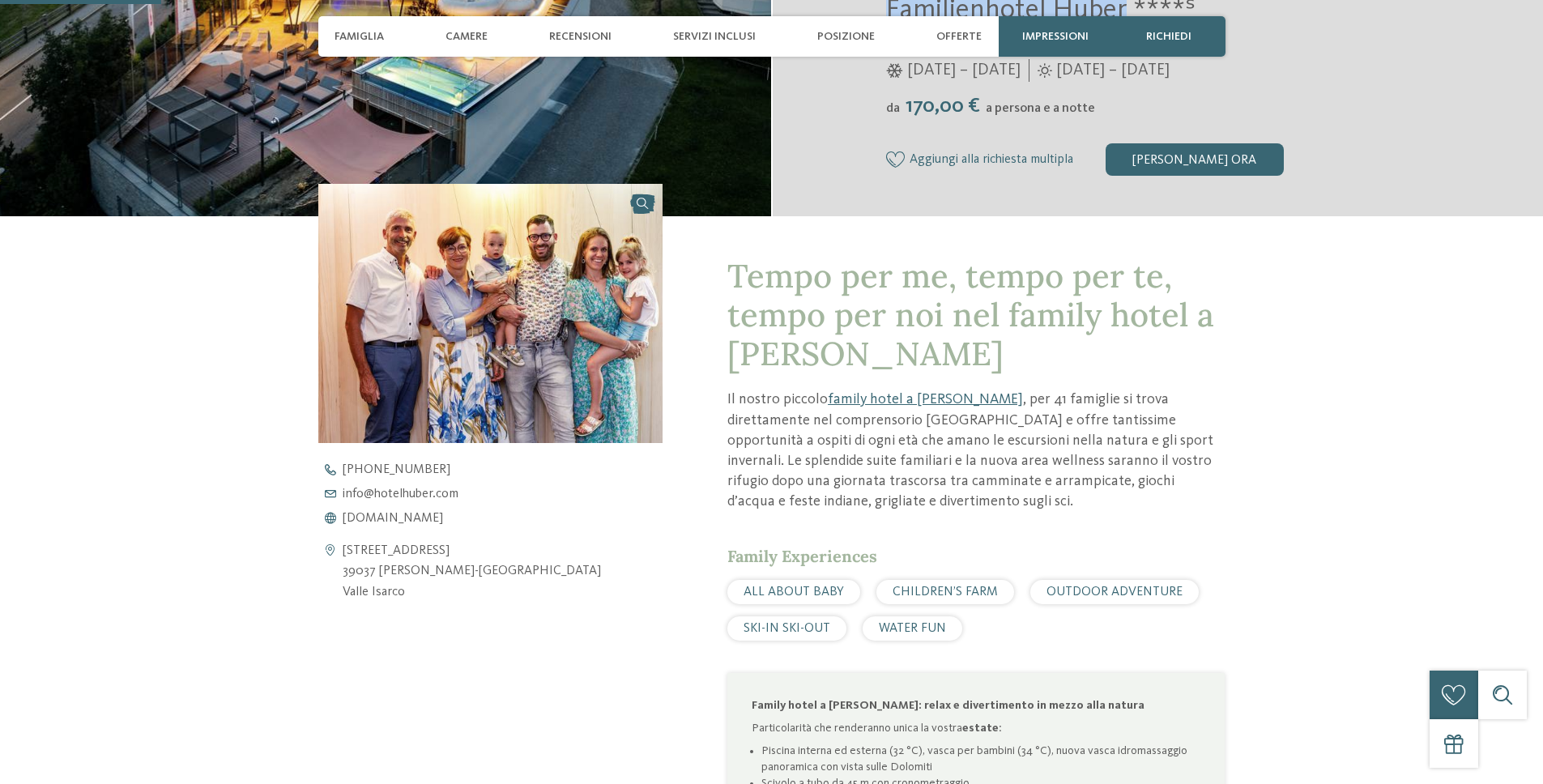
scroll to position [592, 0]
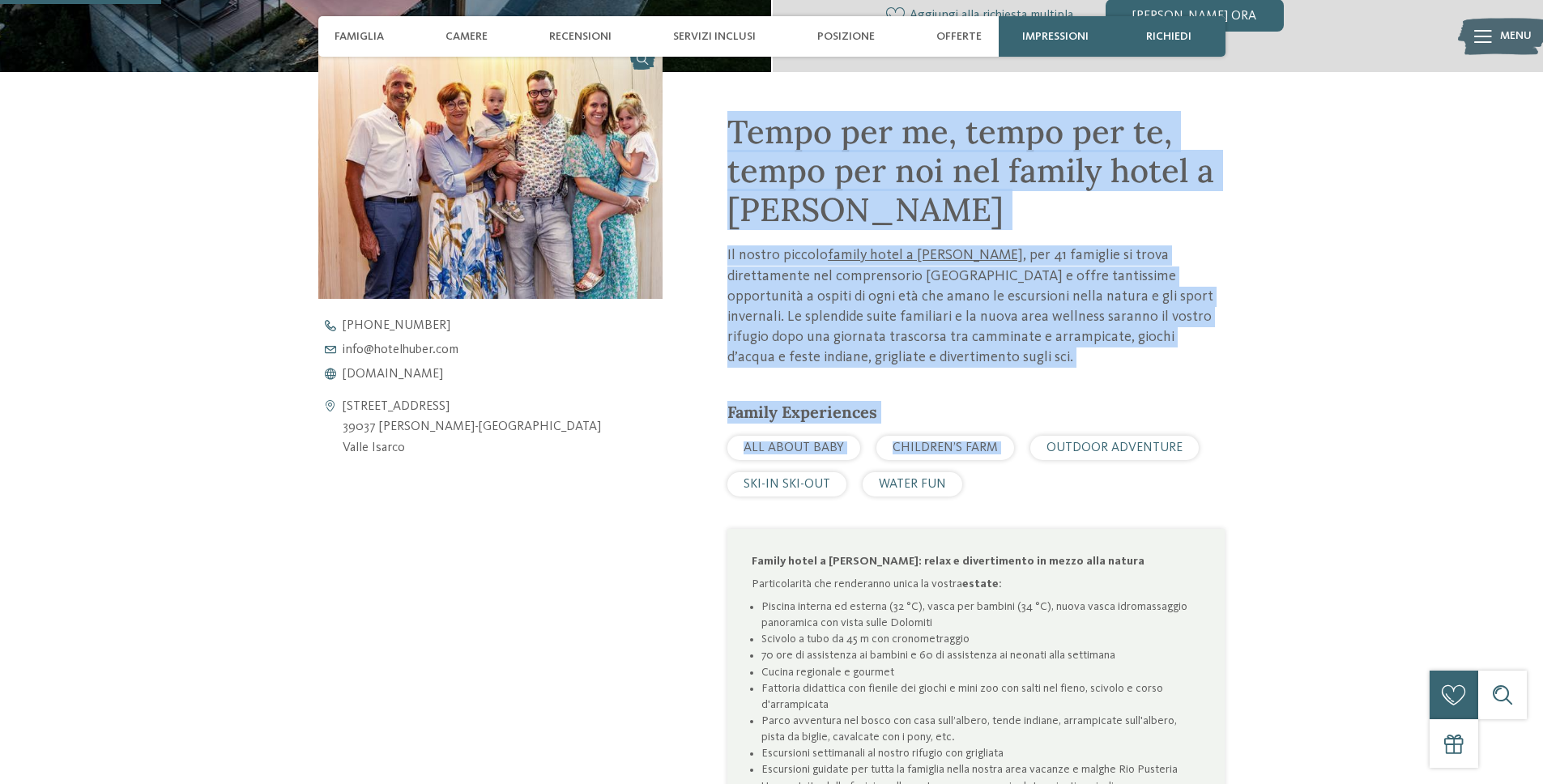
drag, startPoint x: 739, startPoint y: 123, endPoint x: 1090, endPoint y: 429, distance: 465.7
click at [1090, 439] on div "Tempo per me, tempo per te, tempo per noi nel family hotel a [PERSON_NAME] Il n…" at bounding box center [944, 611] width 562 height 1078
click at [1099, 369] on div "Tempo per me, tempo per te, tempo per noi nel family hotel a [PERSON_NAME] Il n…" at bounding box center [976, 631] width 498 height 1037
drag, startPoint x: 889, startPoint y: 269, endPoint x: 725, endPoint y: 140, distance: 208.7
click at [725, 140] on div "Tempo per me, tempo per te, tempo per noi nel family hotel a [PERSON_NAME] Il n…" at bounding box center [944, 611] width 562 height 1078
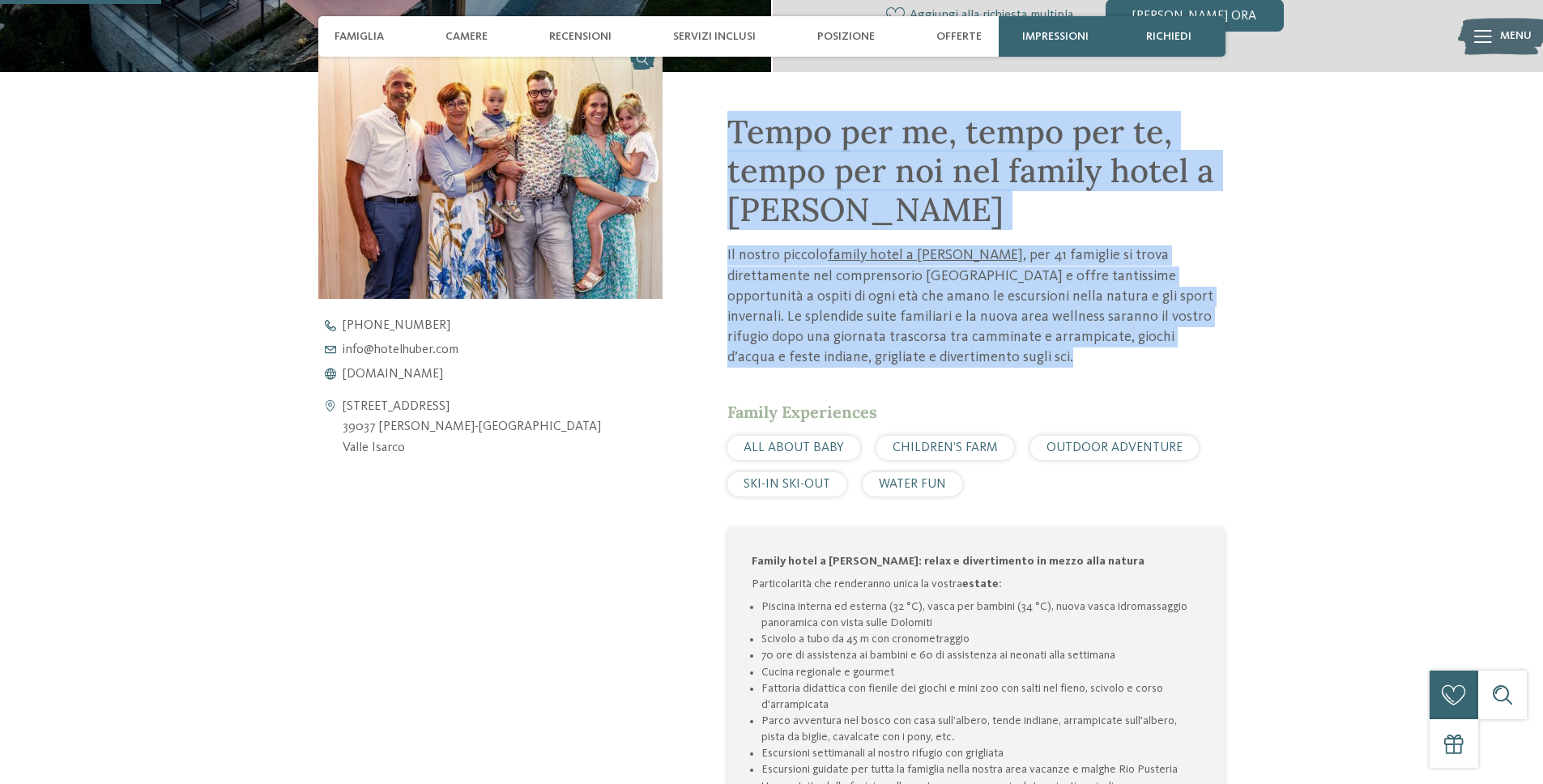
click at [725, 140] on div "Tempo per me, tempo per te, tempo per noi nel family hotel a [PERSON_NAME] Il n…" at bounding box center [944, 611] width 562 height 1078
drag, startPoint x: 866, startPoint y: 221, endPoint x: 1101, endPoint y: 414, distance: 304.1
click at [1101, 415] on div "Tempo per me, tempo per te, tempo per noi nel family hotel a [PERSON_NAME] Il n…" at bounding box center [976, 631] width 498 height 1037
click at [1100, 377] on div "Tempo per me, tempo per te, tempo per noi nel family hotel a [PERSON_NAME] Il n…" at bounding box center [976, 631] width 498 height 1037
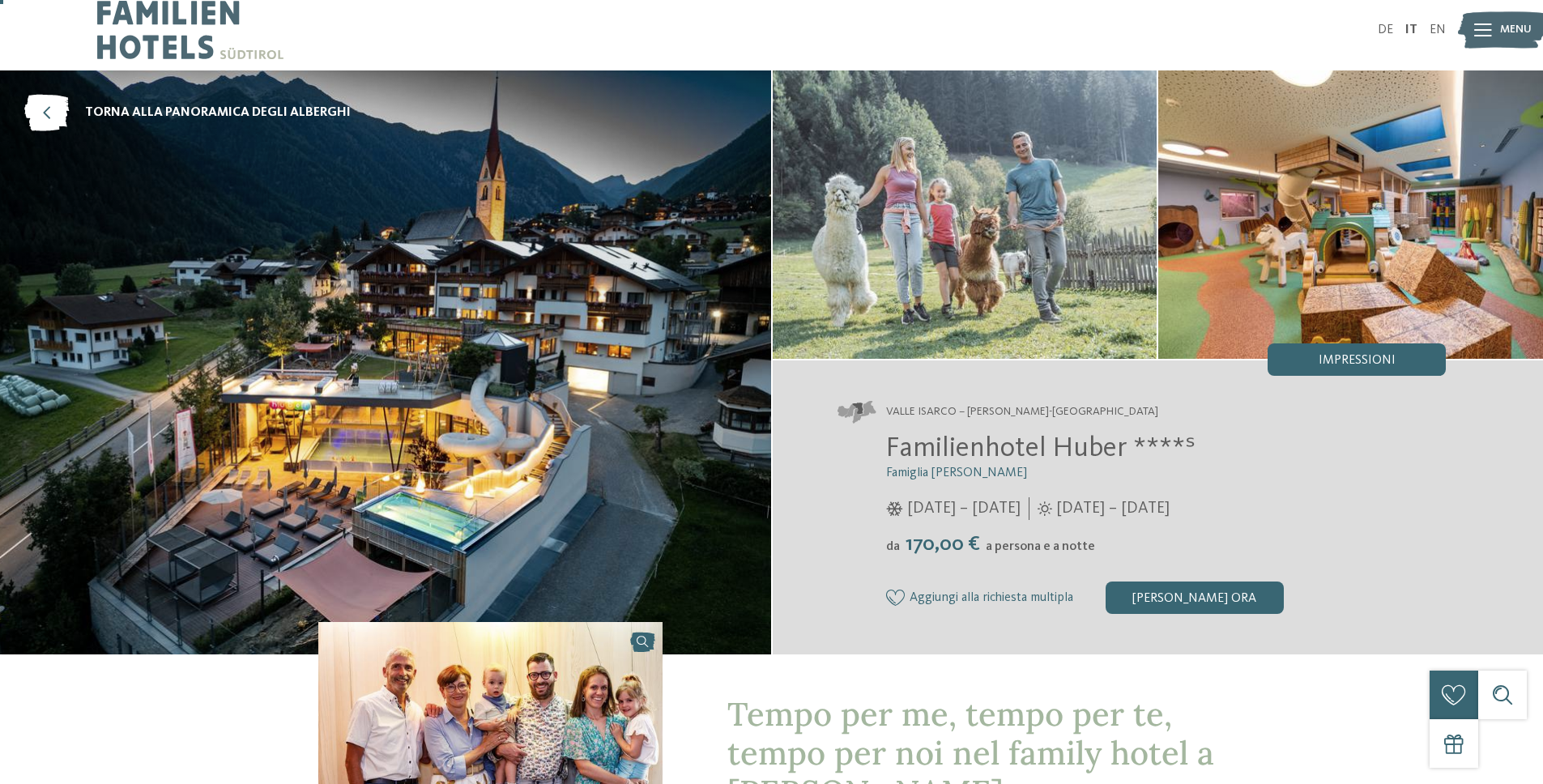
scroll to position [0, 0]
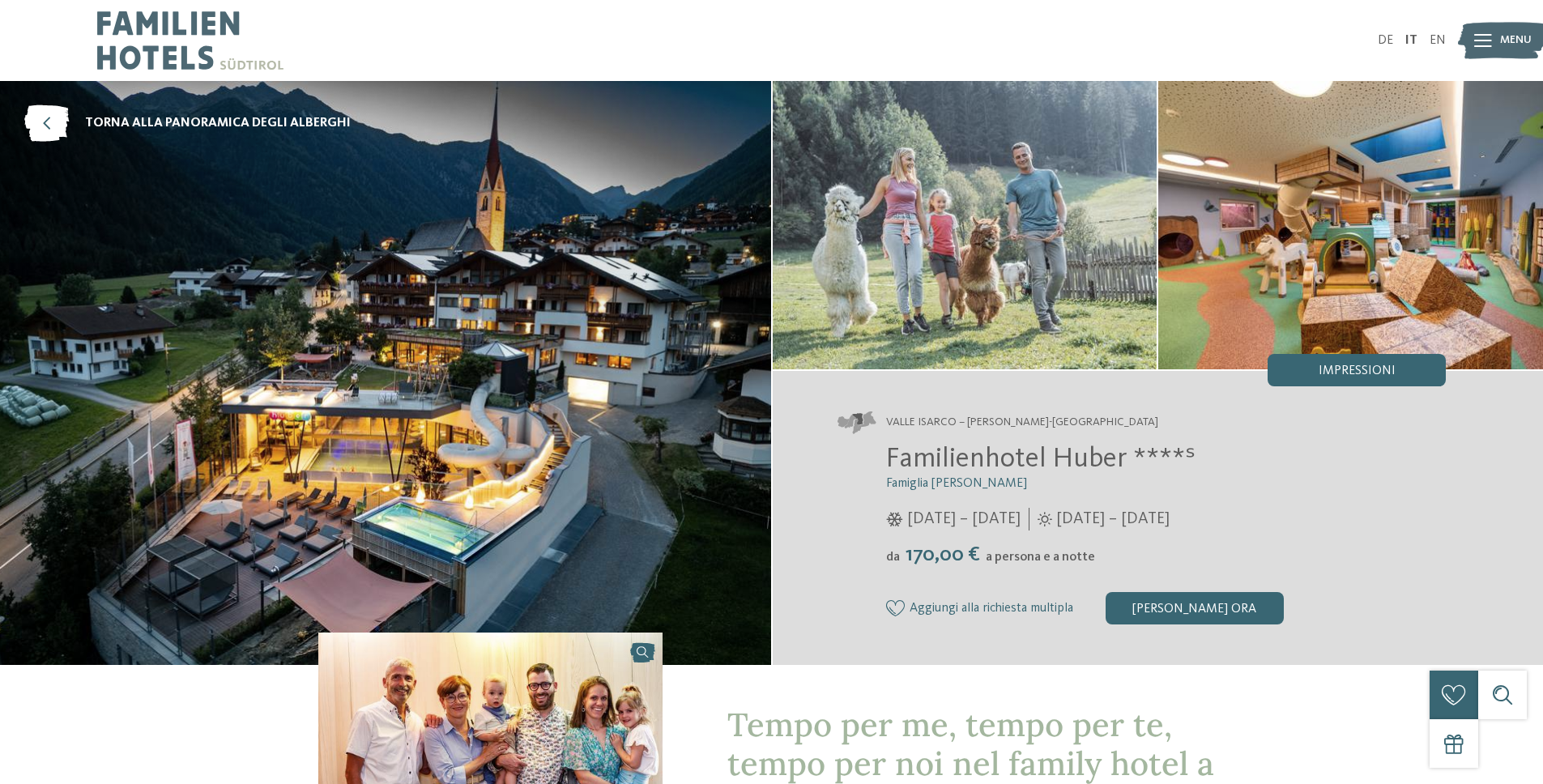
click at [902, 452] on span "Familienhotel Huber ****ˢ" at bounding box center [1042, 459] width 310 height 29
drag, startPoint x: 902, startPoint y: 452, endPoint x: 1063, endPoint y: 447, distance: 161.1
click at [1061, 469] on span "Familienhotel Huber ****ˢ" at bounding box center [1042, 459] width 310 height 29
copy span "Familienhotel [PERSON_NAME]"
